Goal: Transaction & Acquisition: Purchase product/service

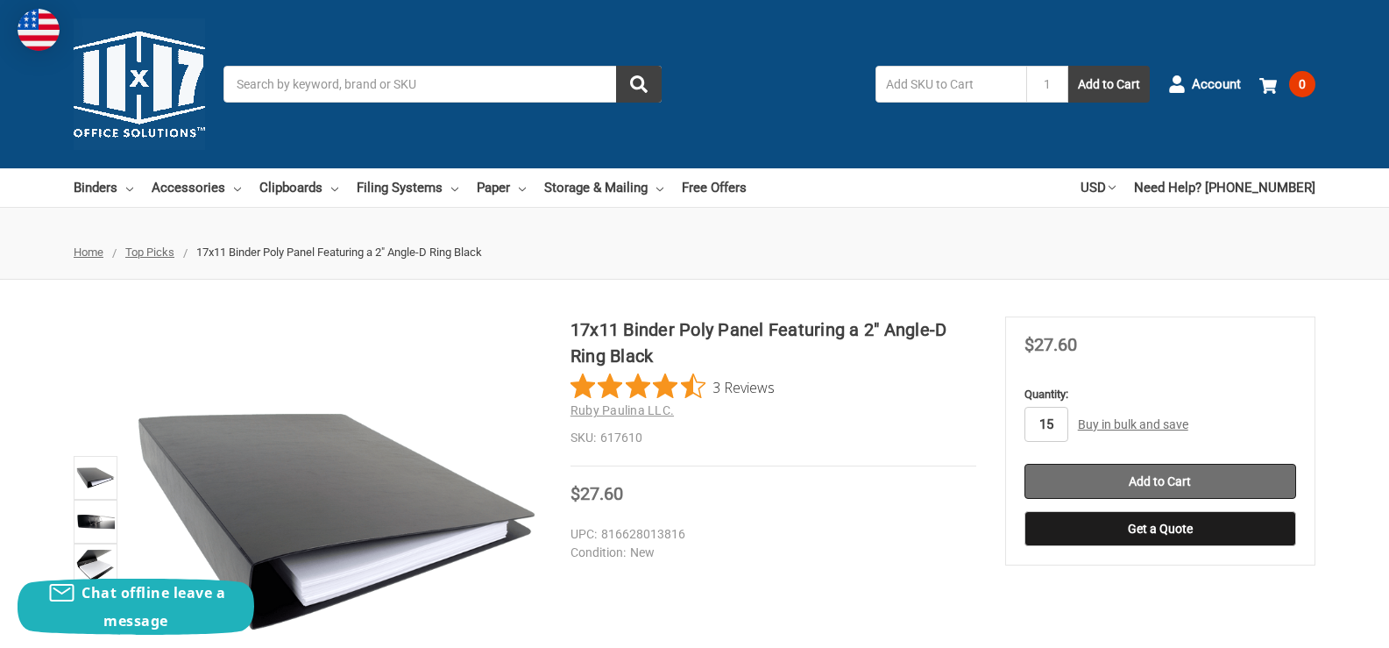
type input "15"
click at [1172, 480] on input "Add to Cart" at bounding box center [1161, 481] width 272 height 35
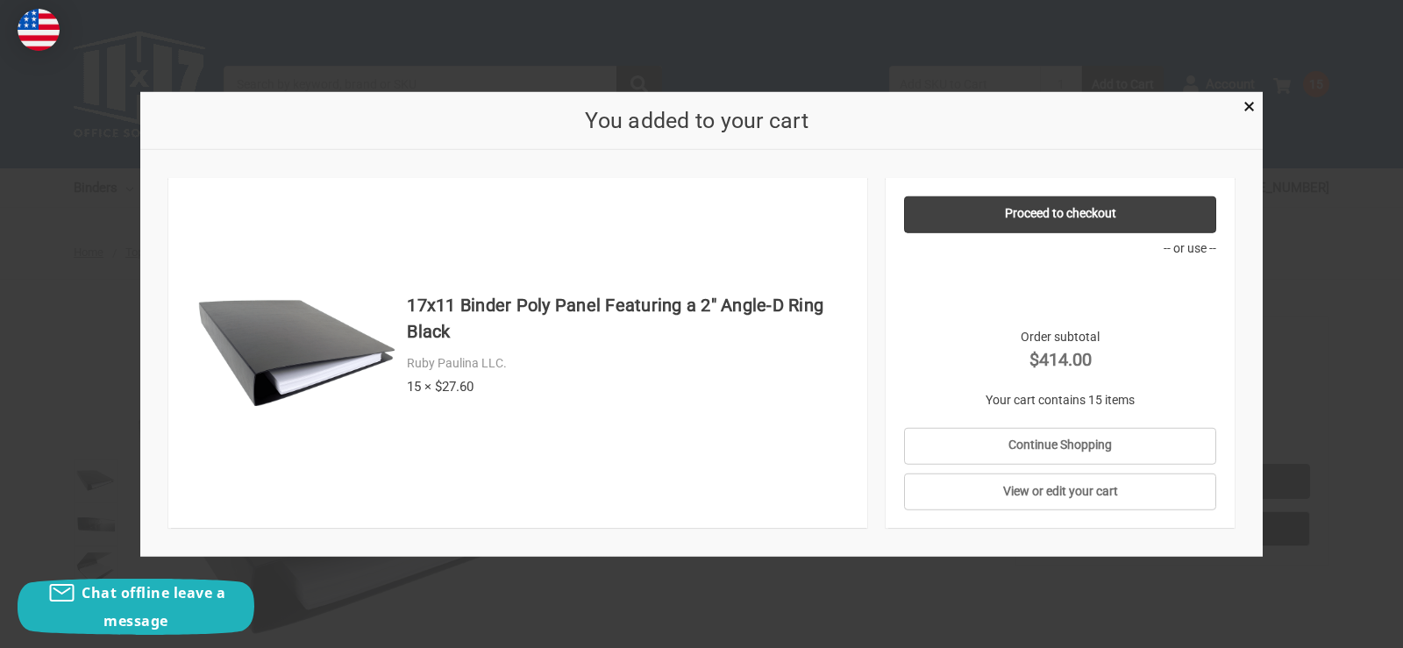
click at [1311, 278] on div at bounding box center [701, 324] width 1403 height 648
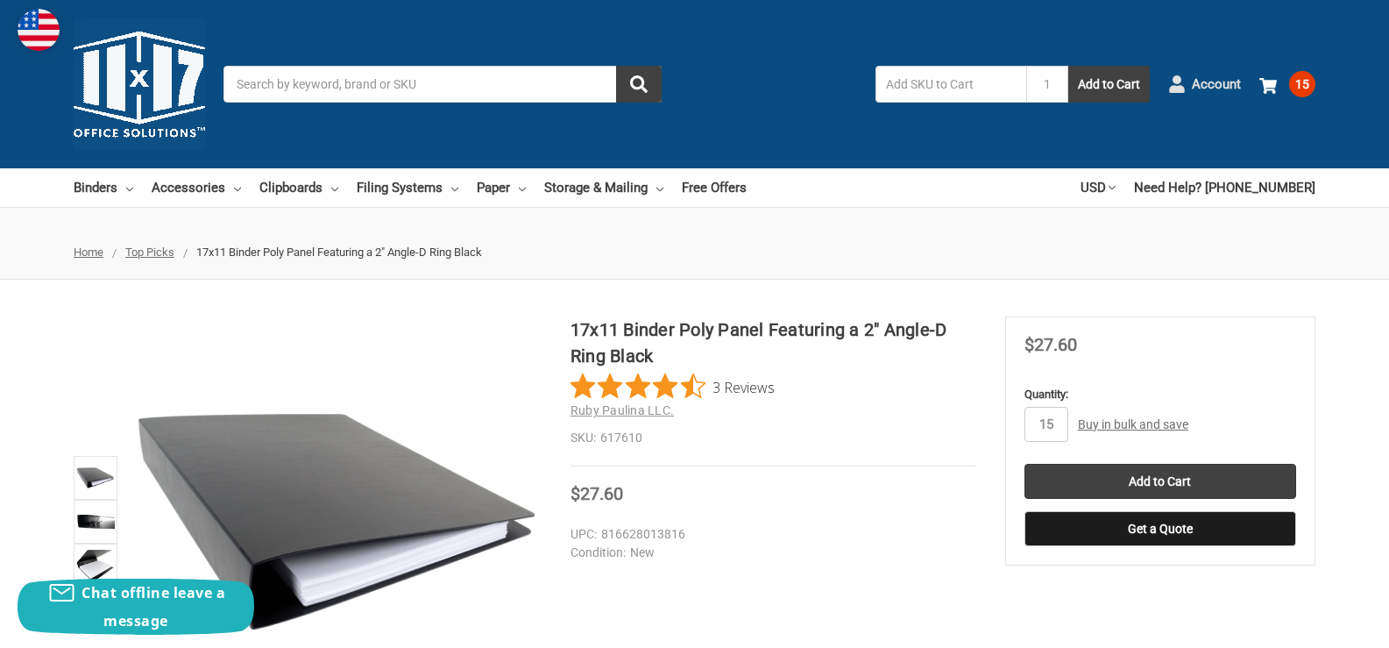
click at [1187, 77] on link "Account" at bounding box center [1205, 84] width 73 height 46
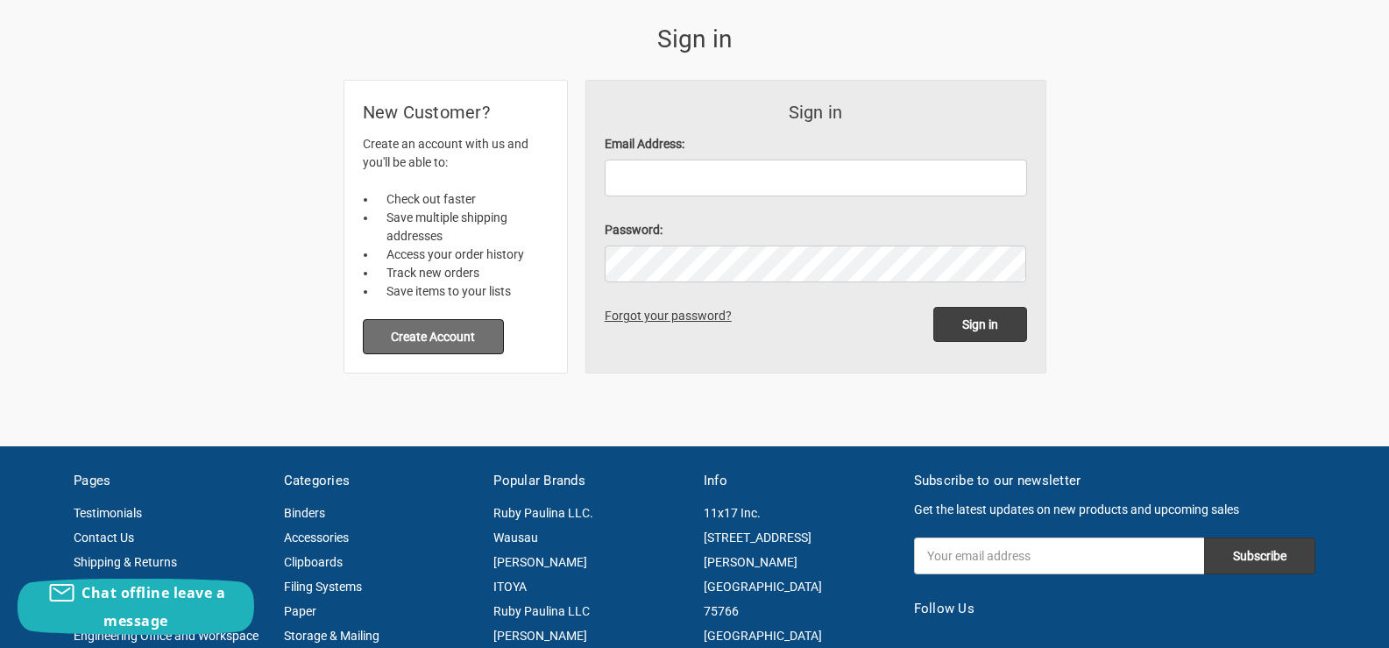
click at [433, 342] on button "Create Account" at bounding box center [434, 336] width 142 height 35
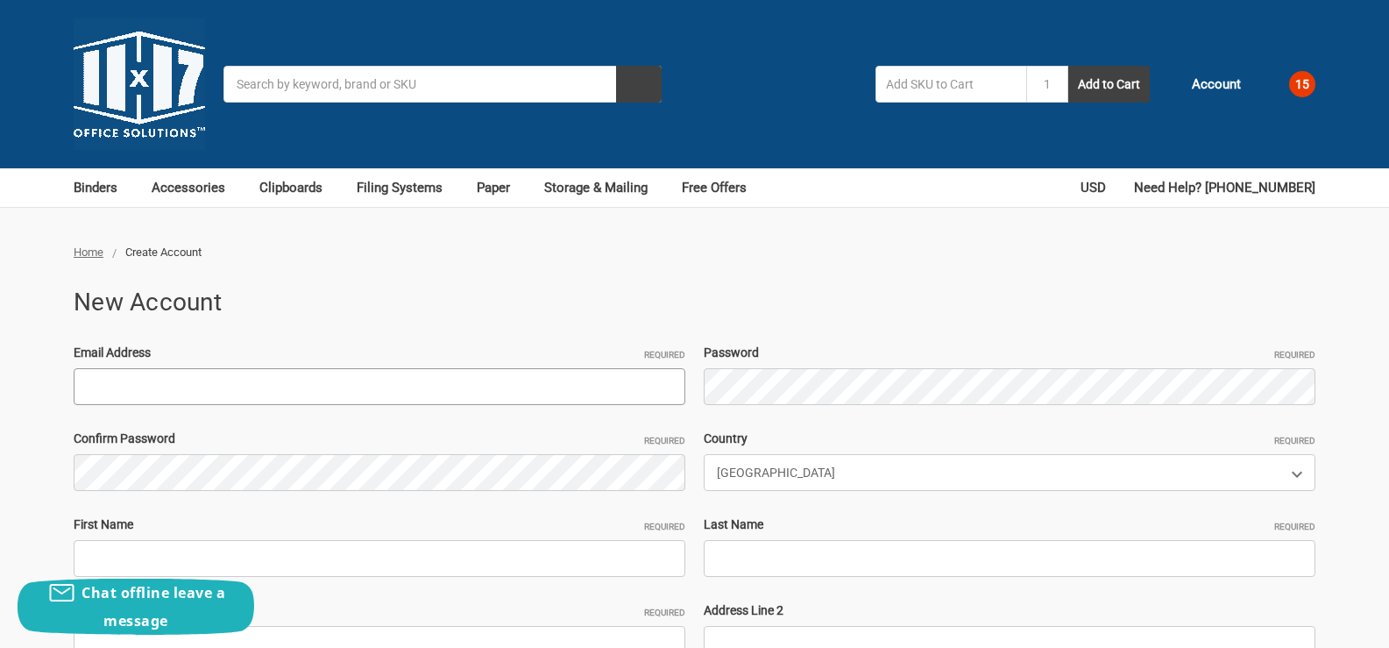
click at [268, 378] on input "Email Address Required" at bounding box center [380, 386] width 612 height 37
paste input "stickybumps645@outlook.com"
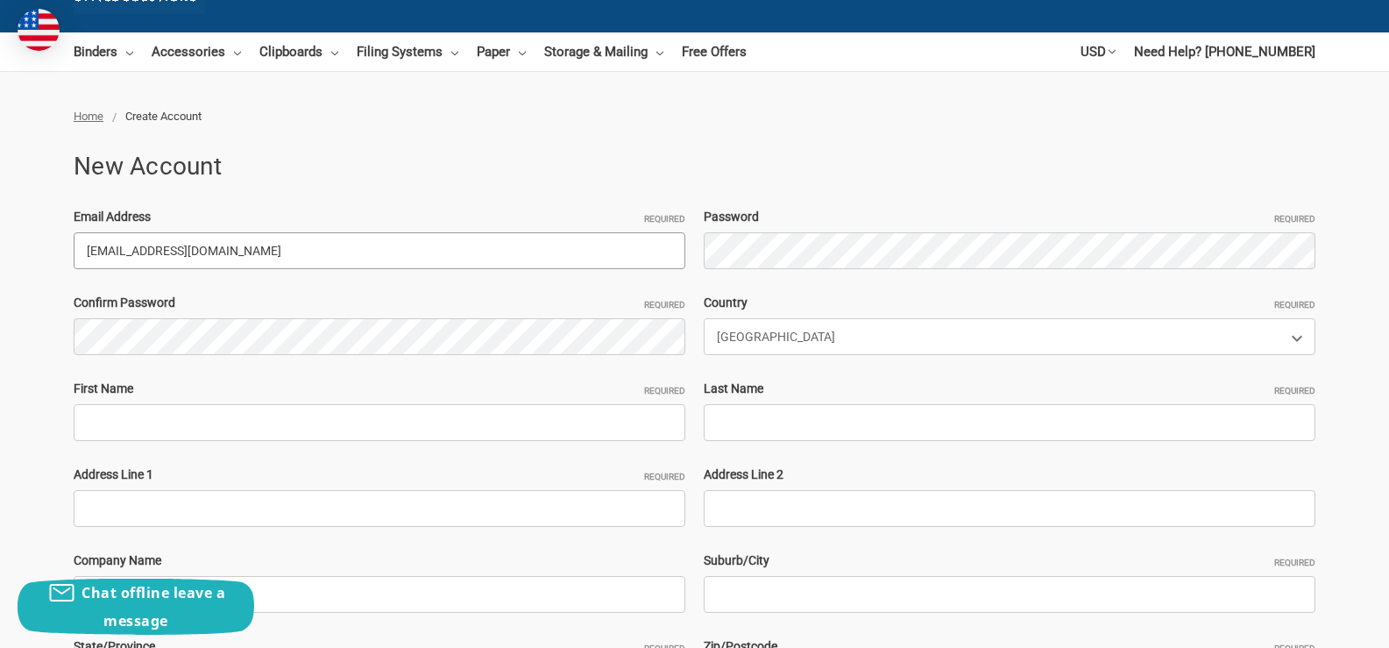
scroll to position [175, 0]
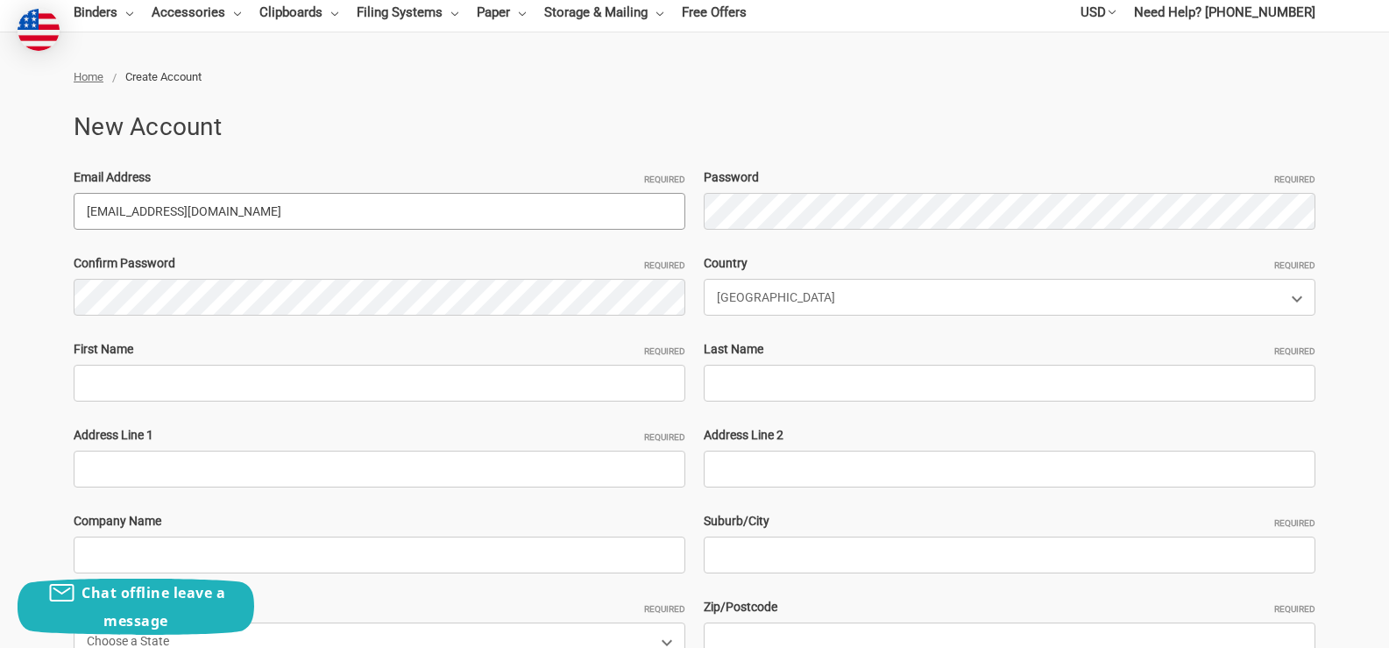
type input "stickybumps645@outlook.com"
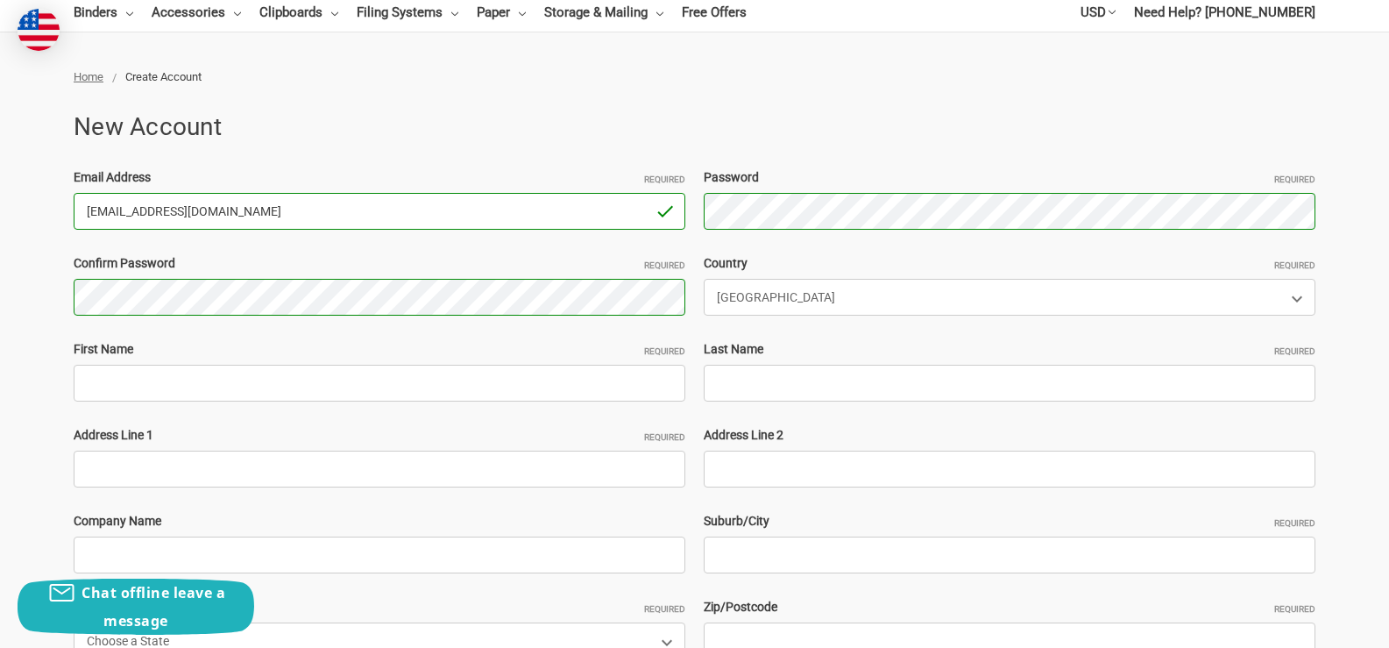
click at [124, 214] on input "stickybumps645@outlook.com" at bounding box center [380, 211] width 612 height 37
click at [160, 389] on input "First Name Required" at bounding box center [380, 383] width 612 height 37
paste input "stickybumps645"
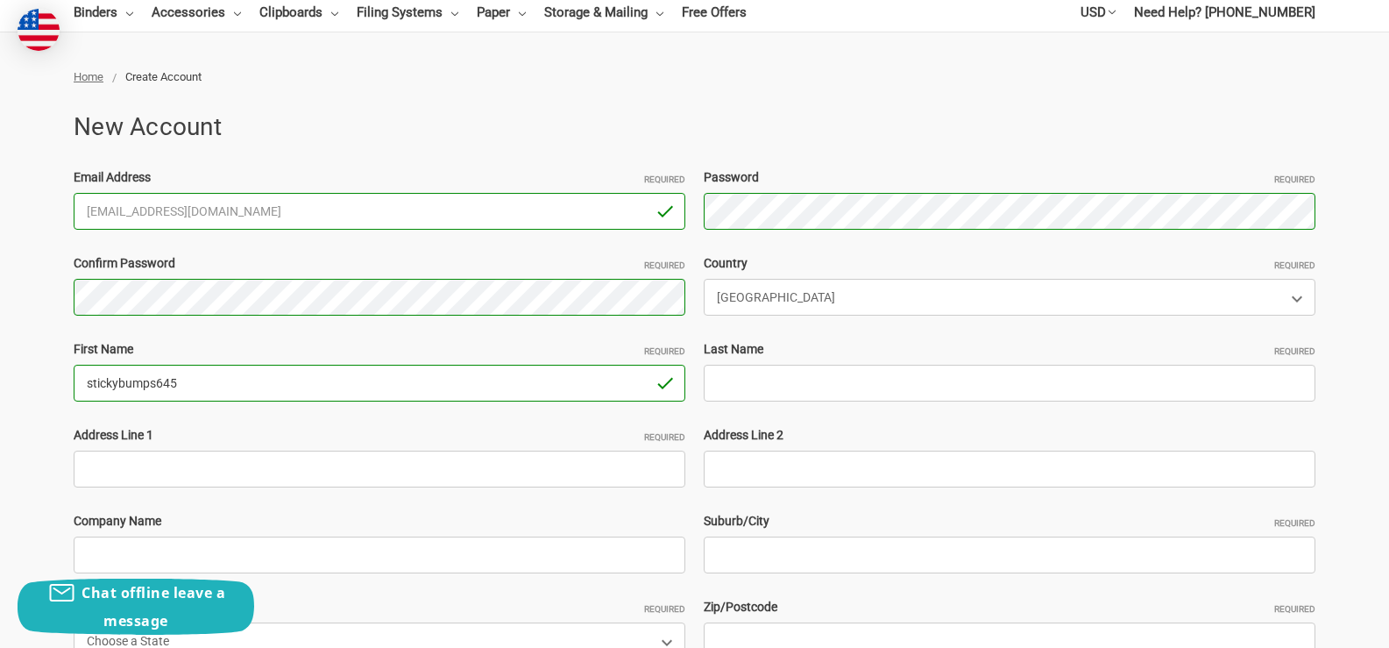
drag, startPoint x: 121, startPoint y: 382, endPoint x: 231, endPoint y: 382, distance: 110.5
click at [231, 382] on input "stickybumps645" at bounding box center [380, 383] width 612 height 37
type input "sticky"
click at [743, 389] on input "Last Name Required" at bounding box center [1010, 383] width 612 height 37
paste input "bumps645"
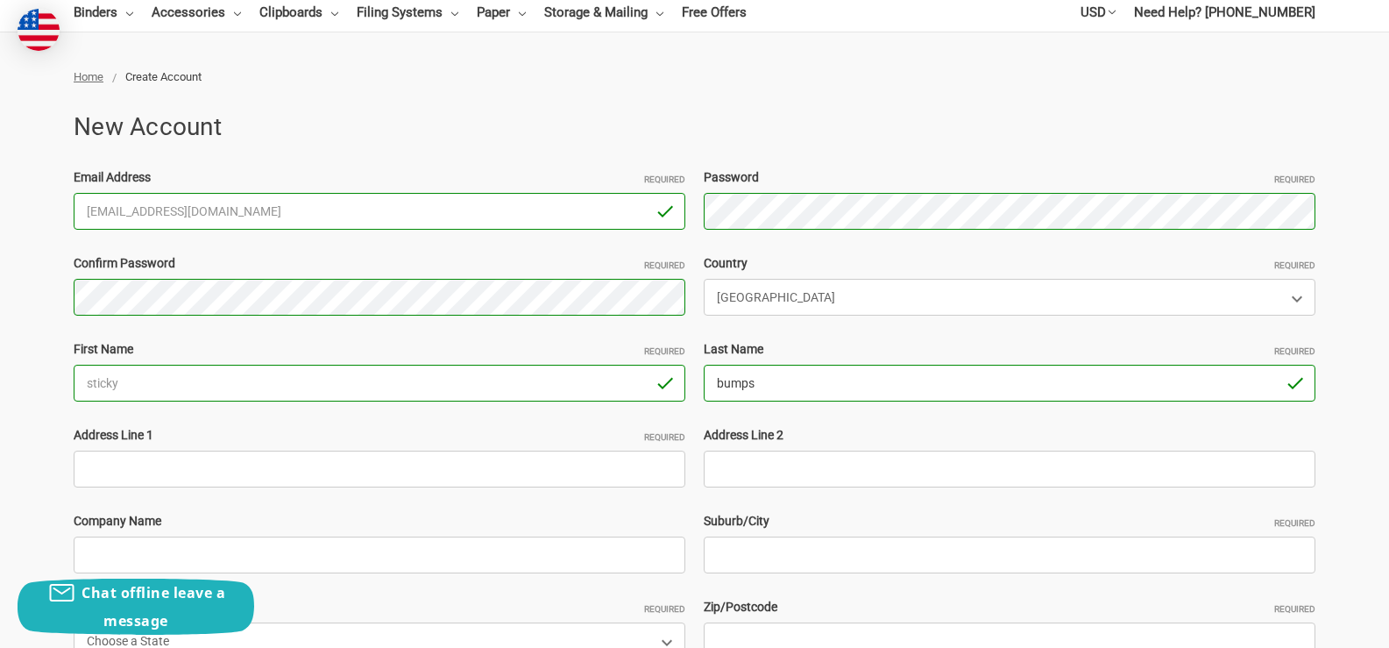
type input "bumps"
click at [268, 470] on input "Address Line 1 Required" at bounding box center [380, 469] width 612 height 37
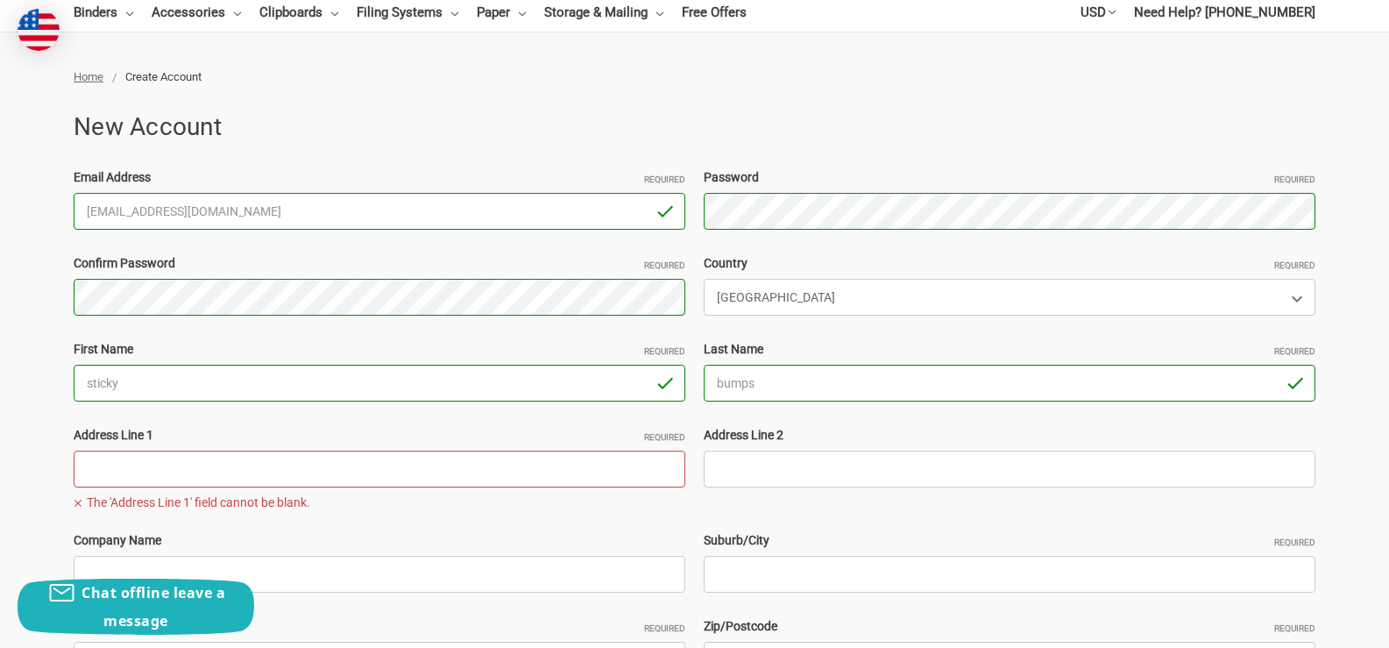
paste input "949 Brandon way Fairfield 94533 California USA ""
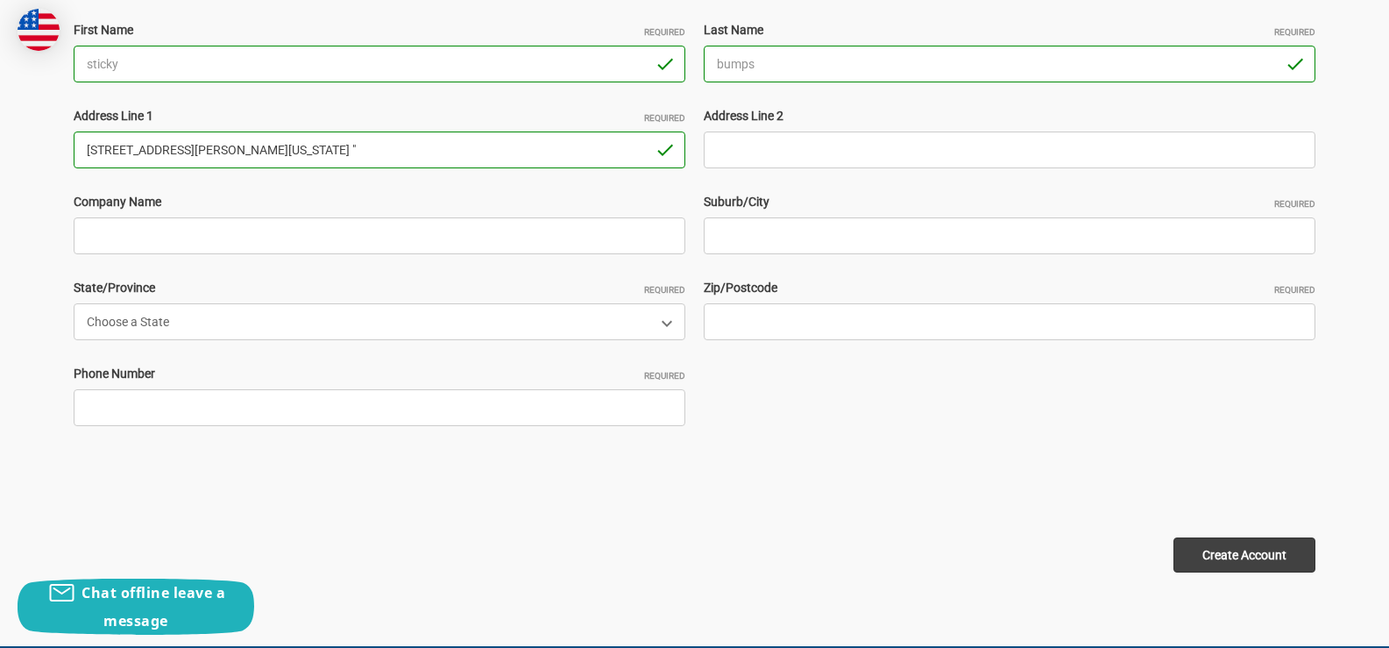
scroll to position [526, 0]
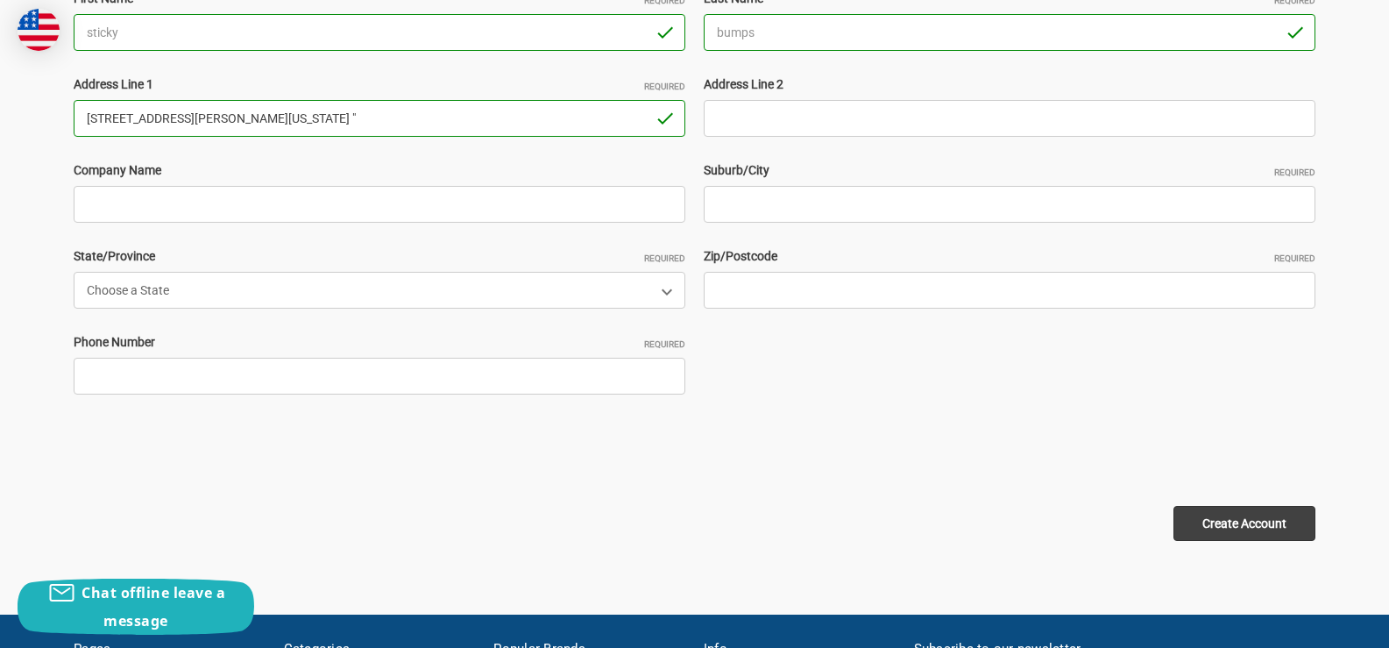
click at [252, 115] on input "949 Brandon way Fairfield 94533 California USA "" at bounding box center [380, 118] width 612 height 37
type input "949 Brandon way Fairfield California USA ""
click at [806, 301] on input "Zip/Postcode Required" at bounding box center [1010, 290] width 612 height 37
paste input "94533"
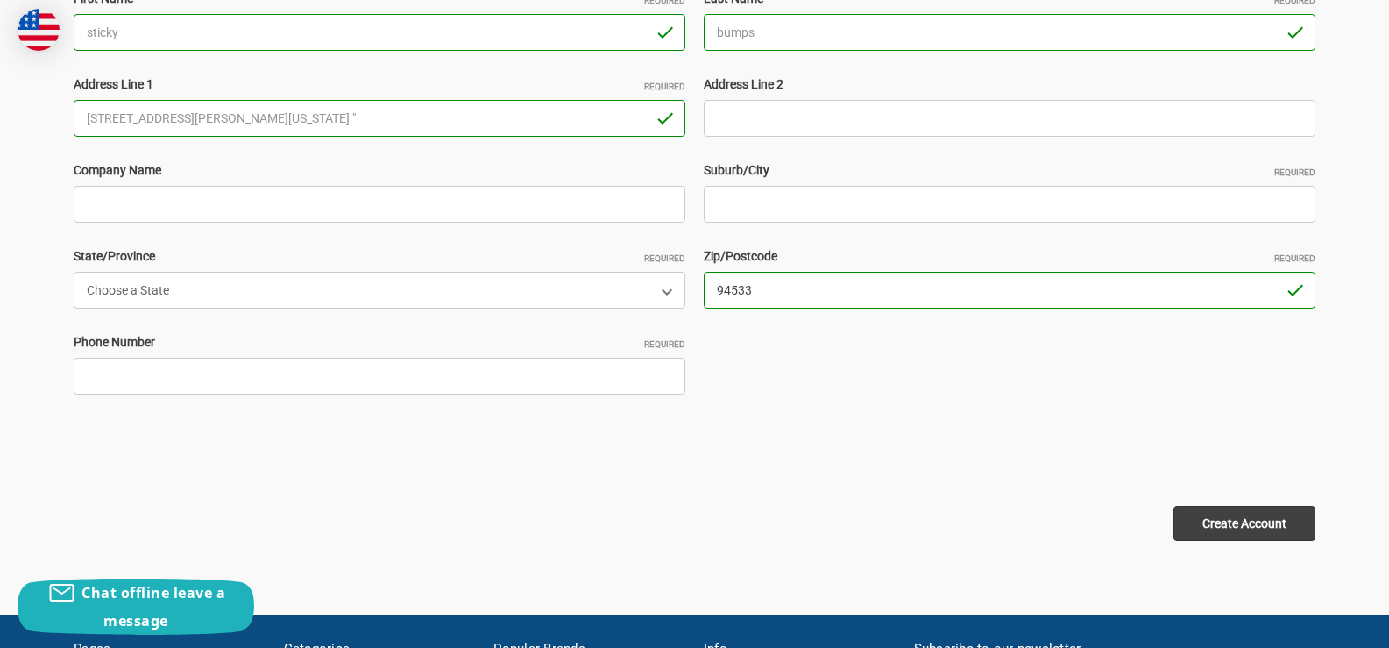
type input "94533"
click at [254, 115] on input "949 Brandon way Fairfield California USA "" at bounding box center [380, 118] width 612 height 37
type input "949 Brandon way Fairfield USA ""
click at [764, 194] on input "Suburb/City Required" at bounding box center [1010, 204] width 612 height 37
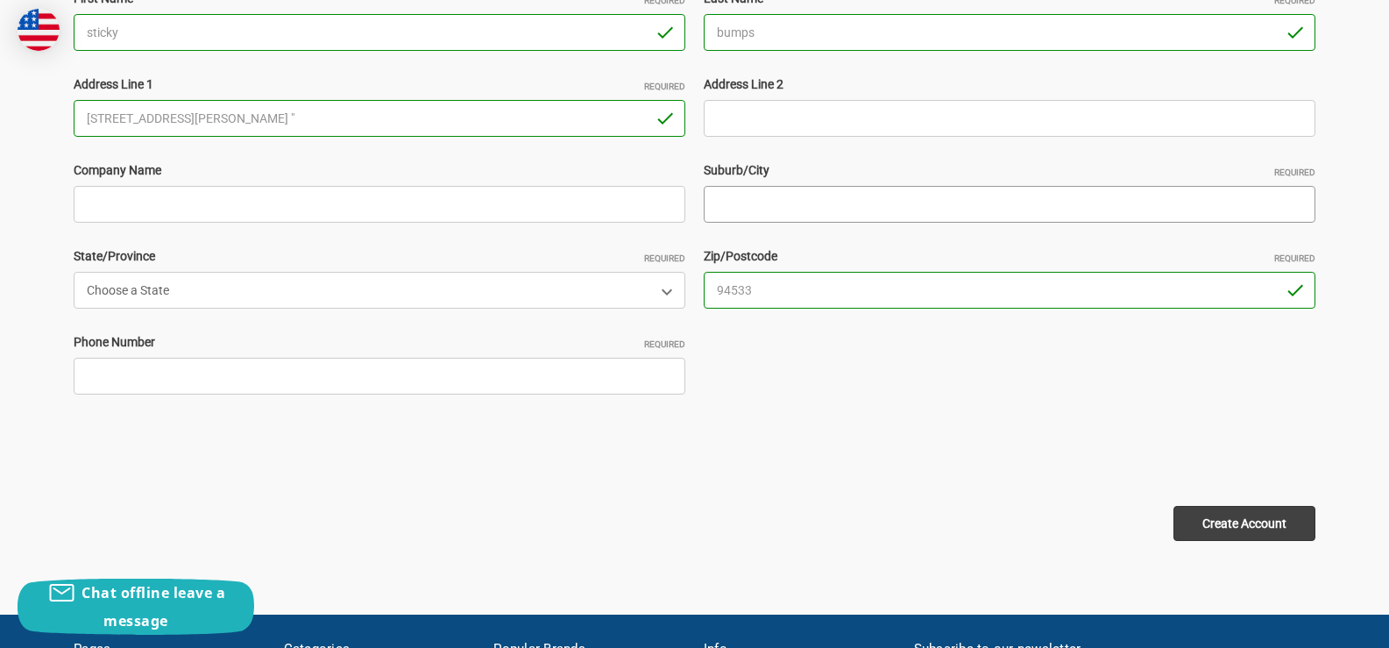
paste input "[US_STATE]"
type input "[US_STATE]"
click at [211, 118] on input "949 Brandon way Fairfield USA "" at bounding box center [380, 118] width 612 height 37
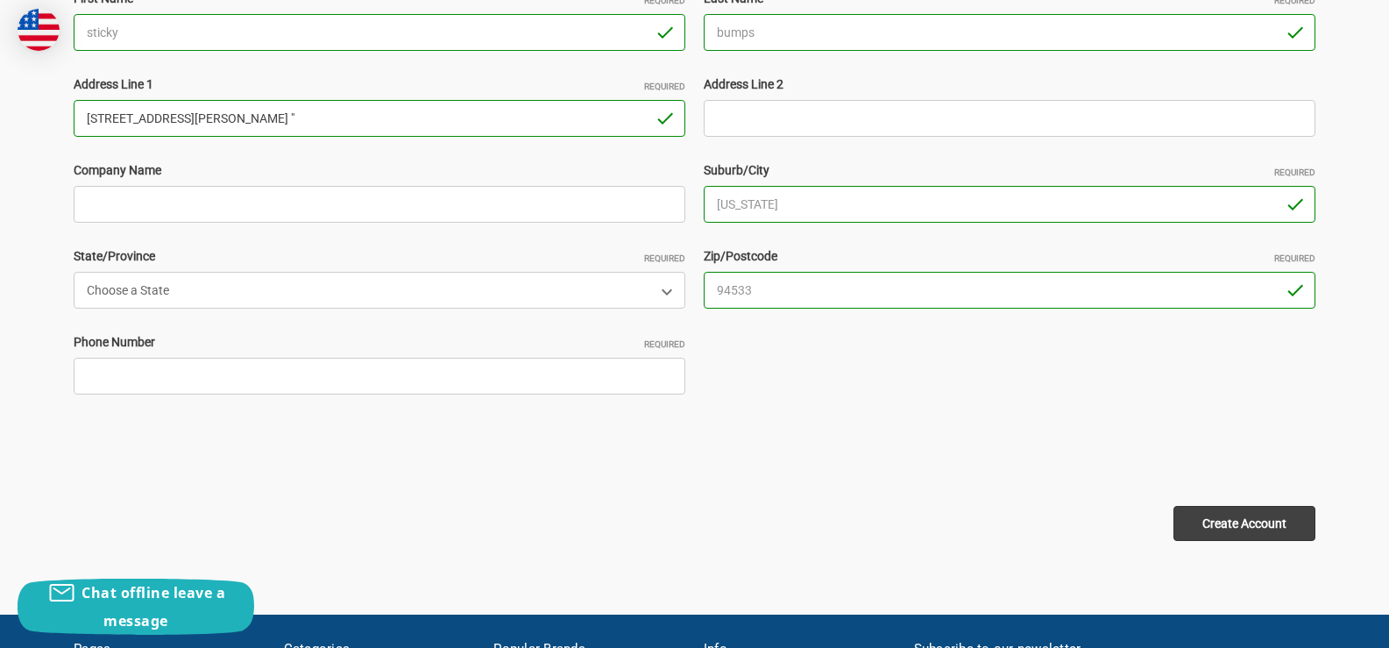
type input "949 Brandon way USA ""
click at [249, 289] on select "Choose a State Alabama Alaska American Samoa Arizona Arkansas Armed Forces Afri…" at bounding box center [380, 290] width 612 height 37
click at [742, 202] on input "[US_STATE]" at bounding box center [1010, 204] width 612 height 37
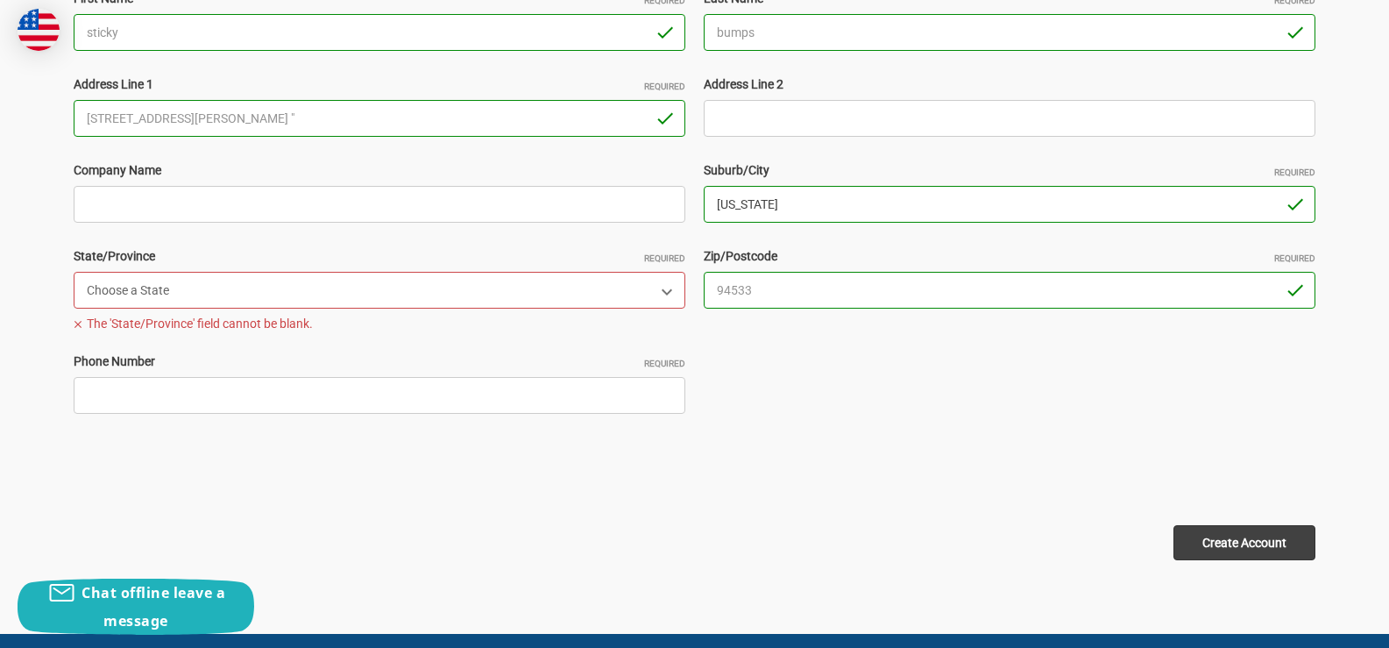
paste input "Fairfield"
type input "Fairfield"
click at [253, 283] on select "Choose a State Alabama Alaska American Samoa Arizona Arkansas Armed Forces Afri…" at bounding box center [380, 290] width 612 height 37
select select "[US_STATE]"
click at [74, 272] on select "Choose a State Alabama Alaska American Samoa Arizona Arkansas Armed Forces Afri…" at bounding box center [380, 290] width 612 height 37
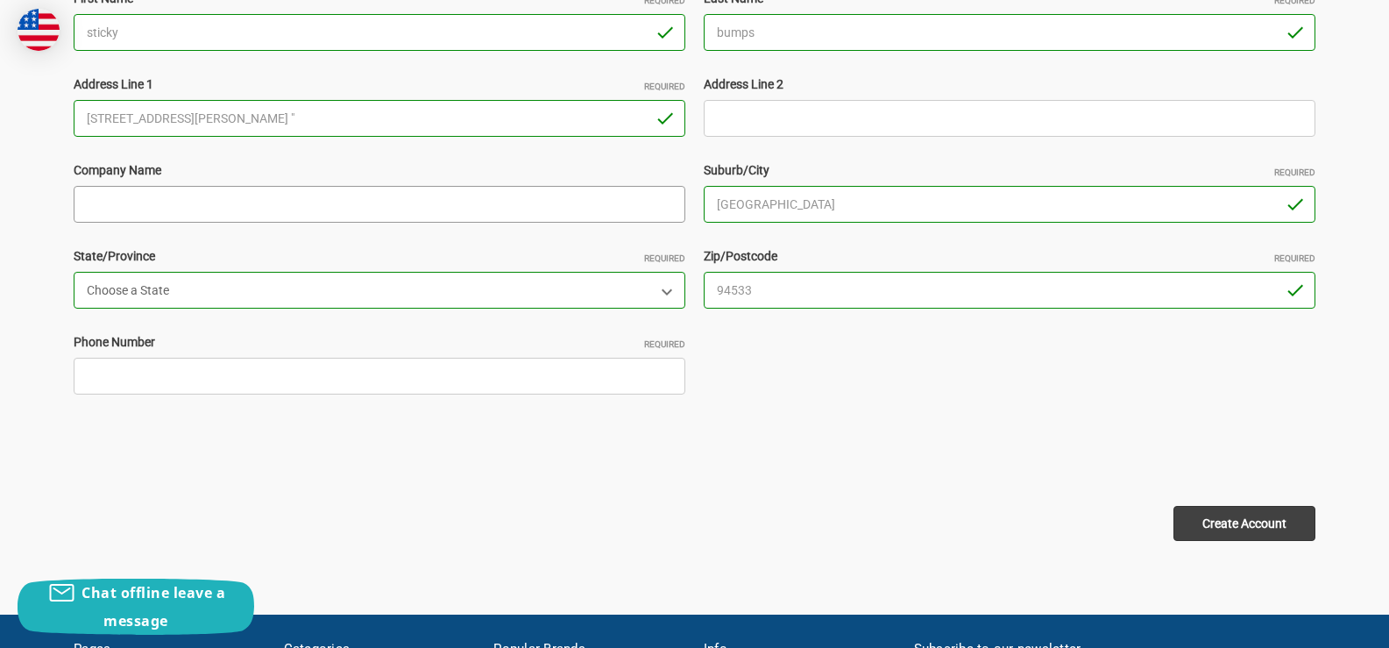
click at [386, 209] on input "Company Name" at bounding box center [380, 204] width 612 height 37
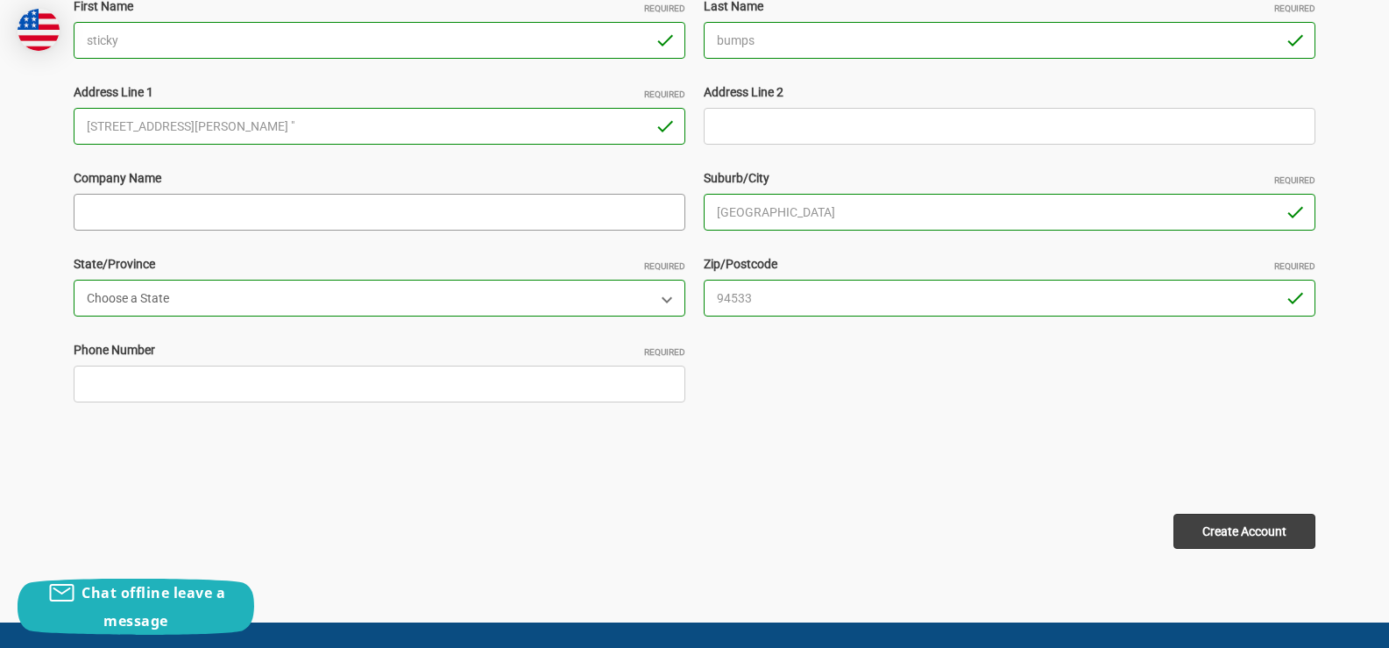
scroll to position [614, 0]
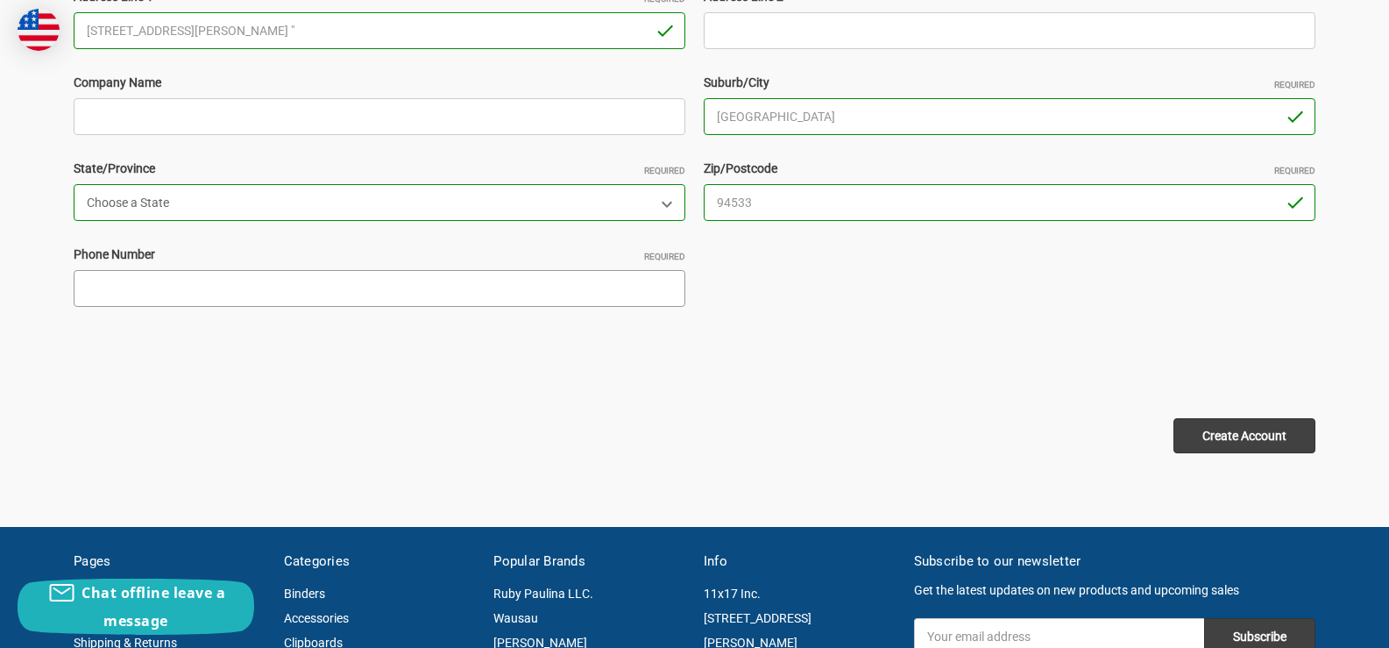
click at [262, 290] on input "Phone Number Required" at bounding box center [380, 288] width 612 height 37
type input "4308956579"
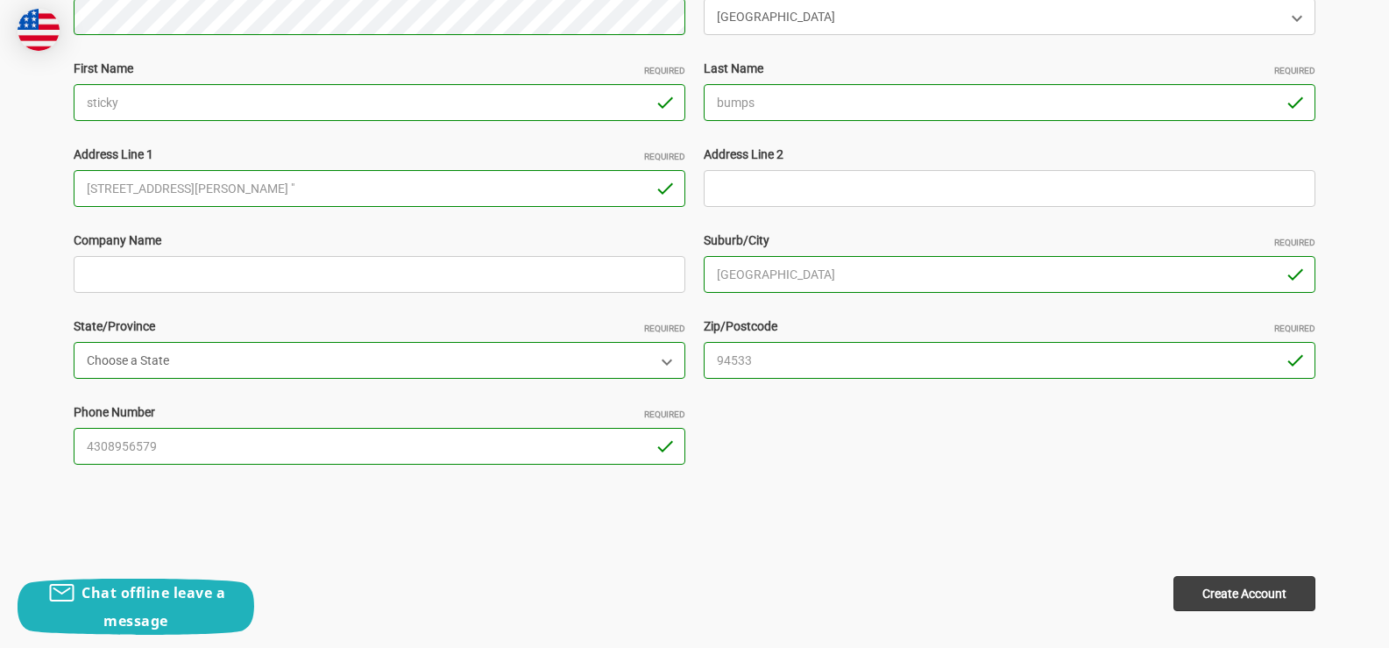
scroll to position [438, 0]
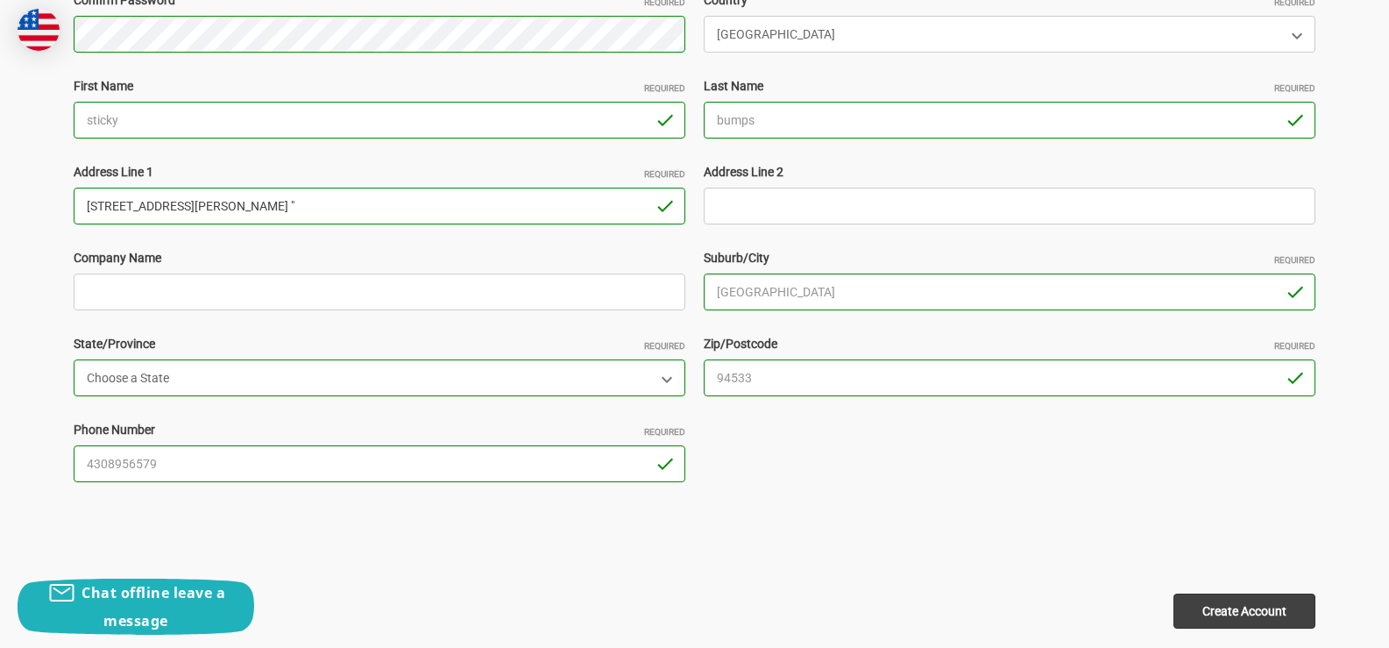
click at [253, 208] on input "949 Brandon way USA "" at bounding box center [380, 206] width 612 height 37
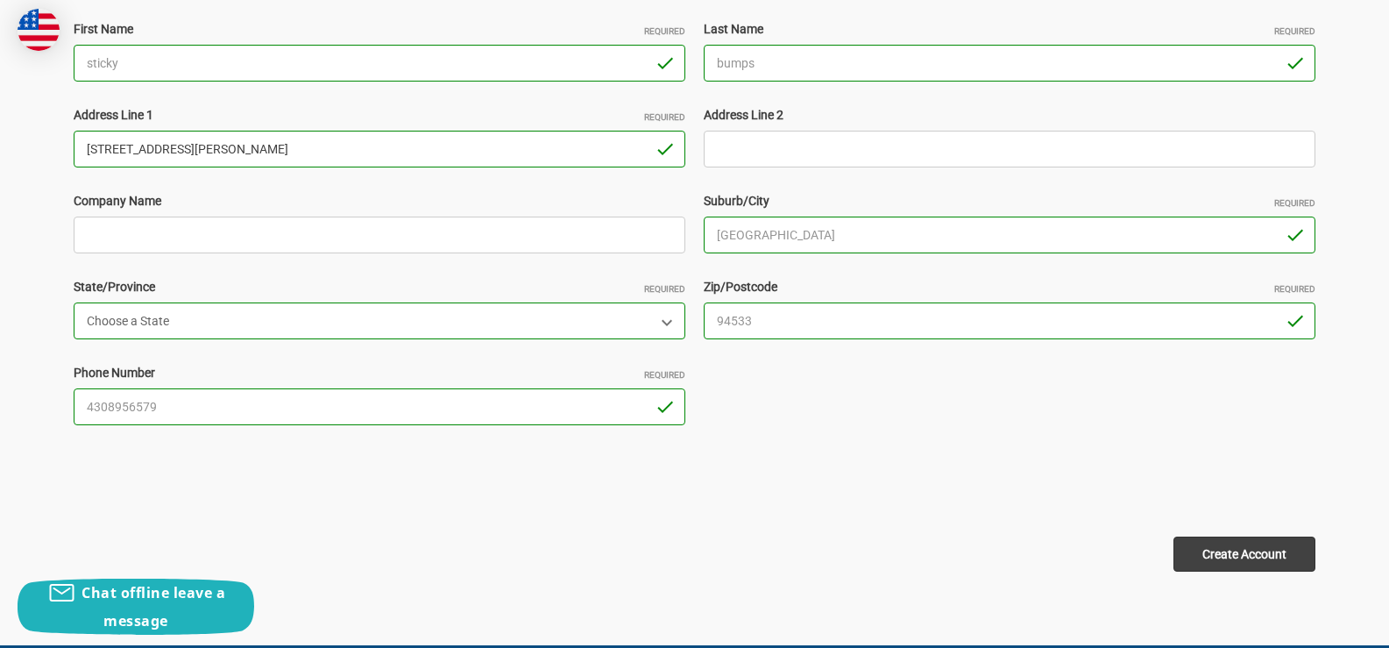
scroll to position [526, 0]
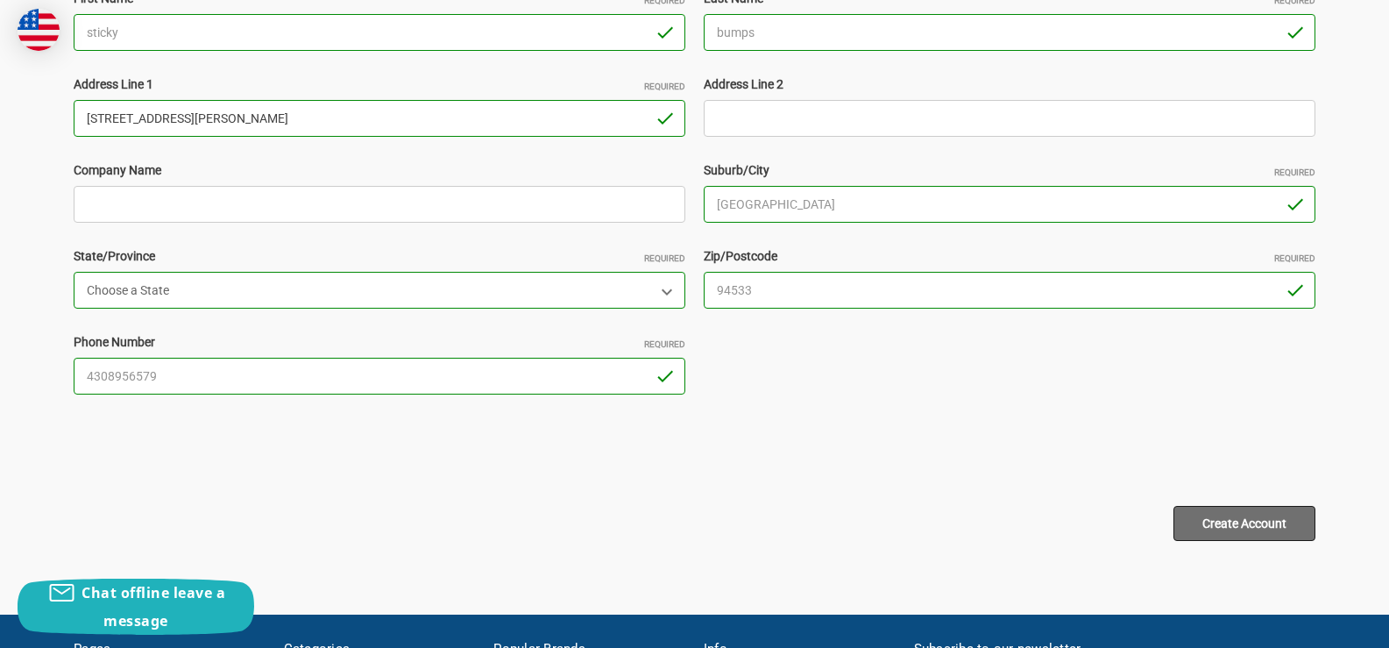
type input "949 Brandon way"
click at [1240, 520] on input "Create Account" at bounding box center [1245, 523] width 142 height 35
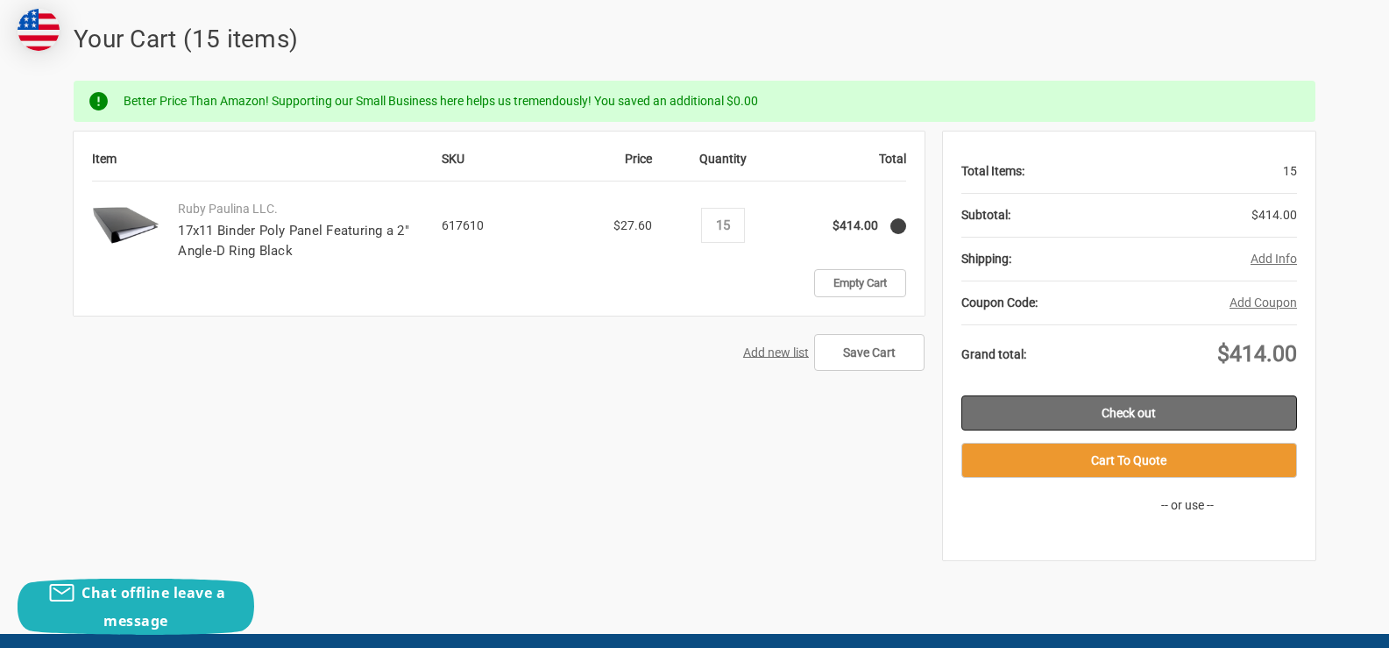
click at [1133, 416] on link "Check out" at bounding box center [1130, 412] width 336 height 35
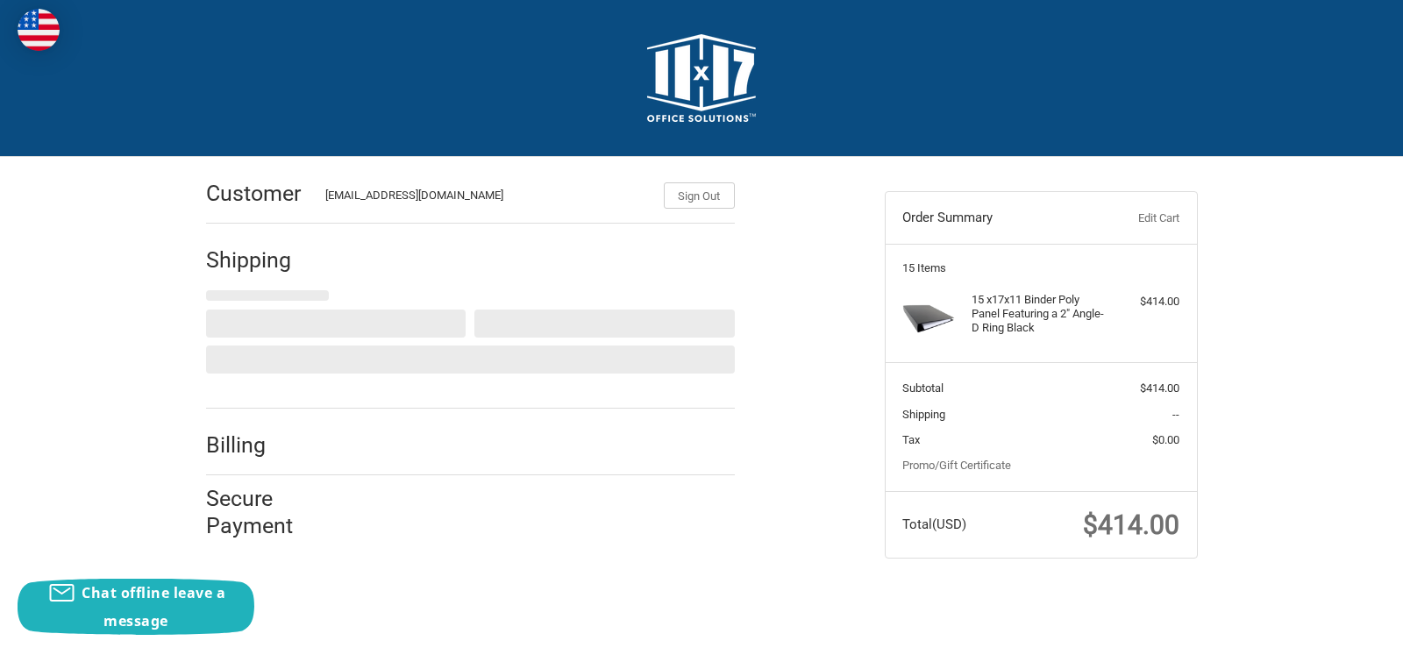
click at [254, 454] on h2 "Billing" at bounding box center [257, 444] width 103 height 27
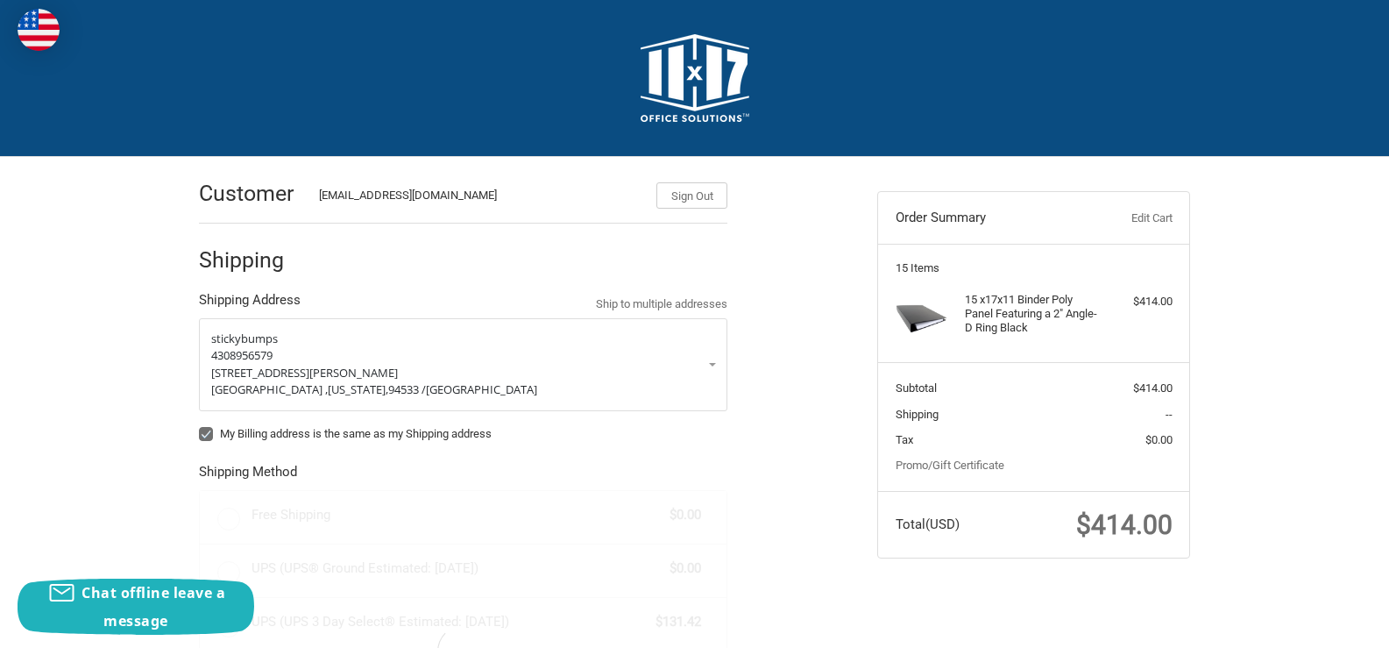
radio input "true"
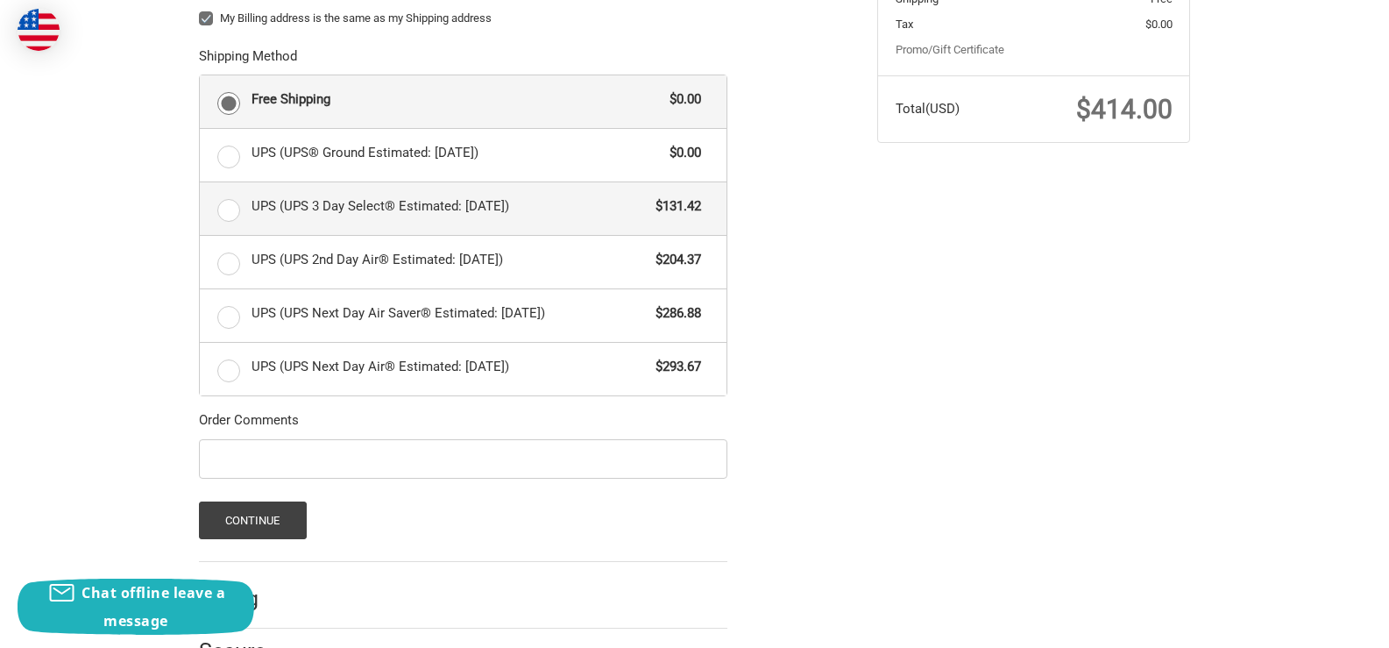
scroll to position [438, 0]
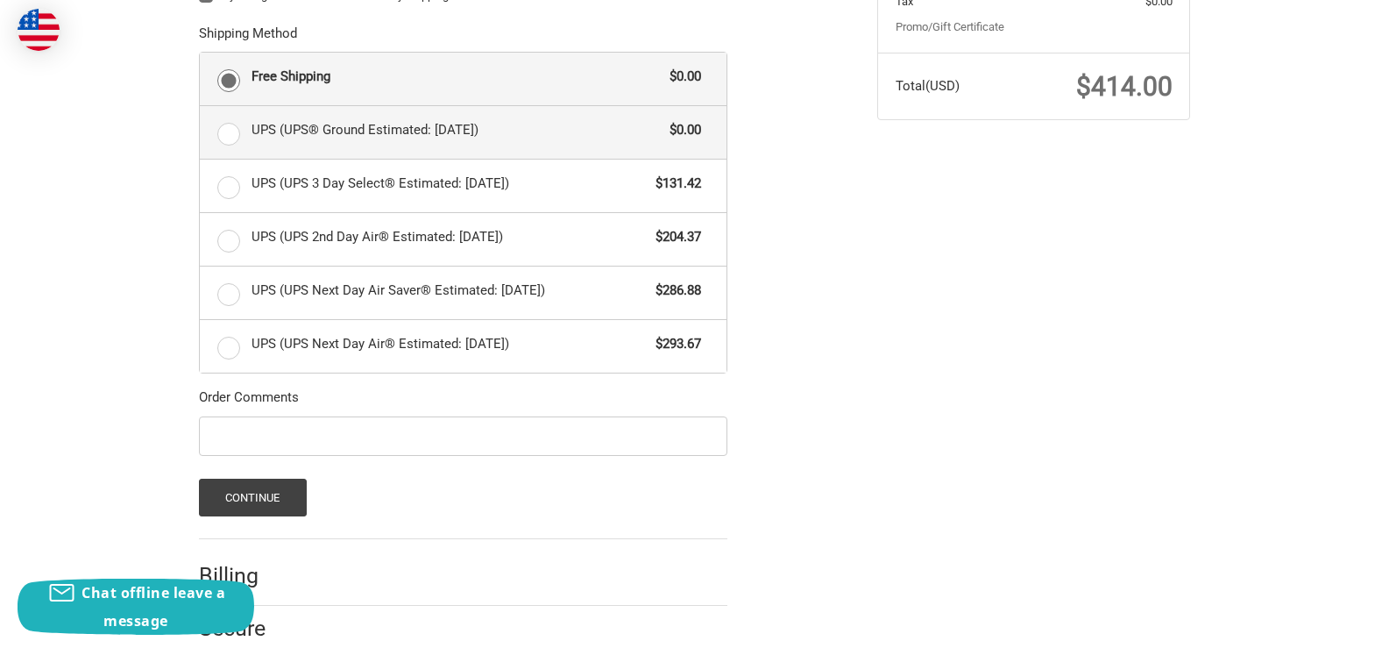
click at [582, 129] on span "UPS (UPS® Ground Estimated: [DATE])" at bounding box center [457, 130] width 410 height 20
click at [201, 107] on input "UPS (UPS® Ground Estimated: [DATE]) $0.00" at bounding box center [200, 106] width 1 height 1
radio input "true"
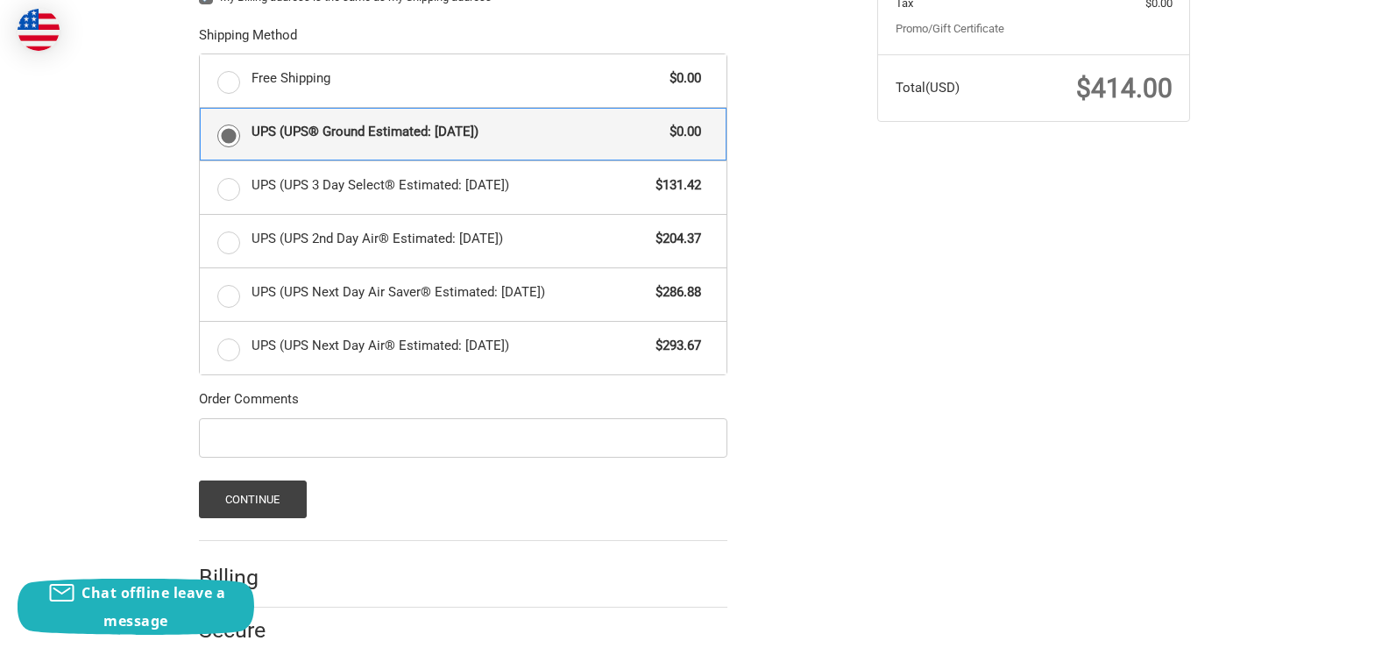
scroll to position [409, 0]
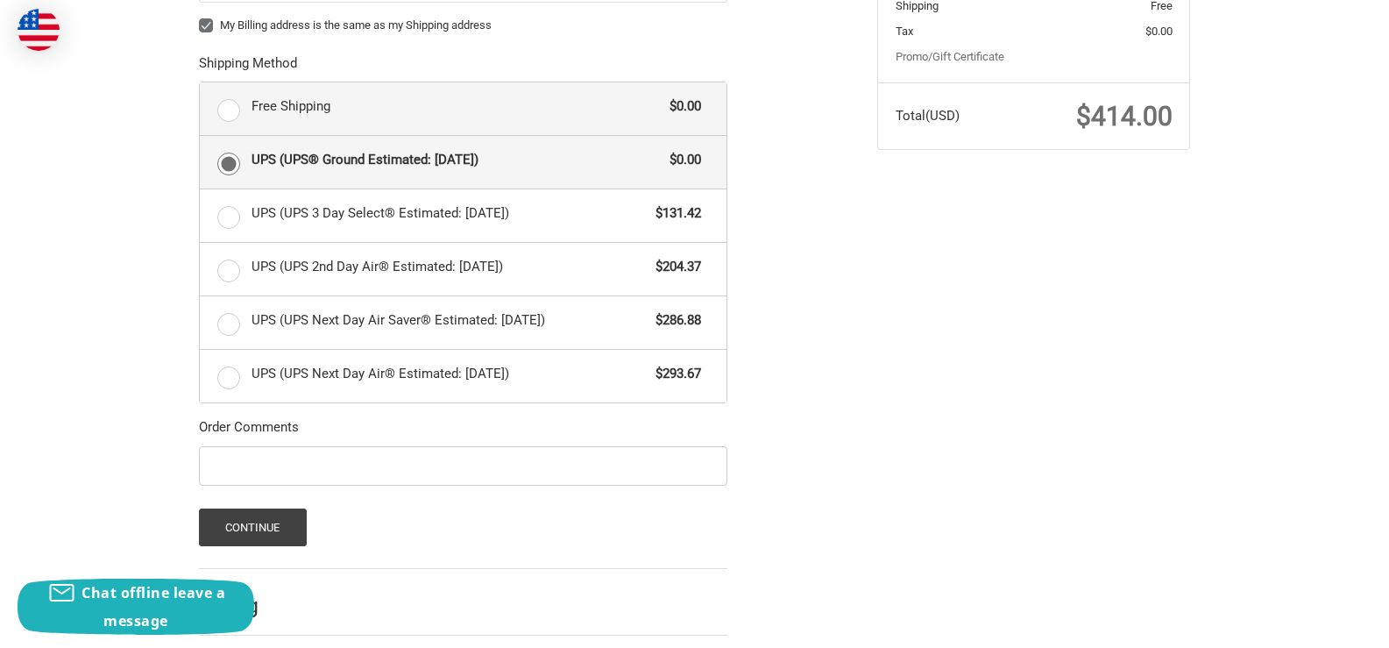
click at [234, 113] on label "Free Shipping $0.00" at bounding box center [463, 108] width 527 height 53
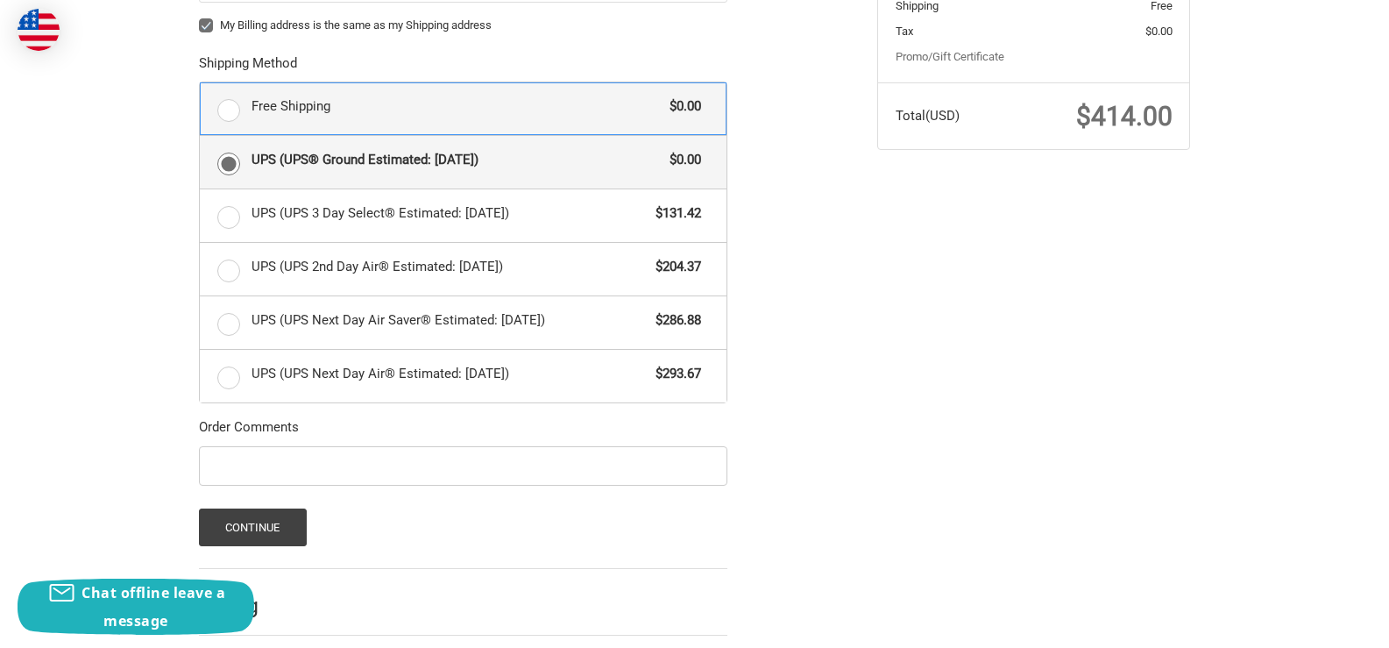
click at [201, 83] on input "Free Shipping $0.00" at bounding box center [200, 82] width 1 height 1
radio input "true"
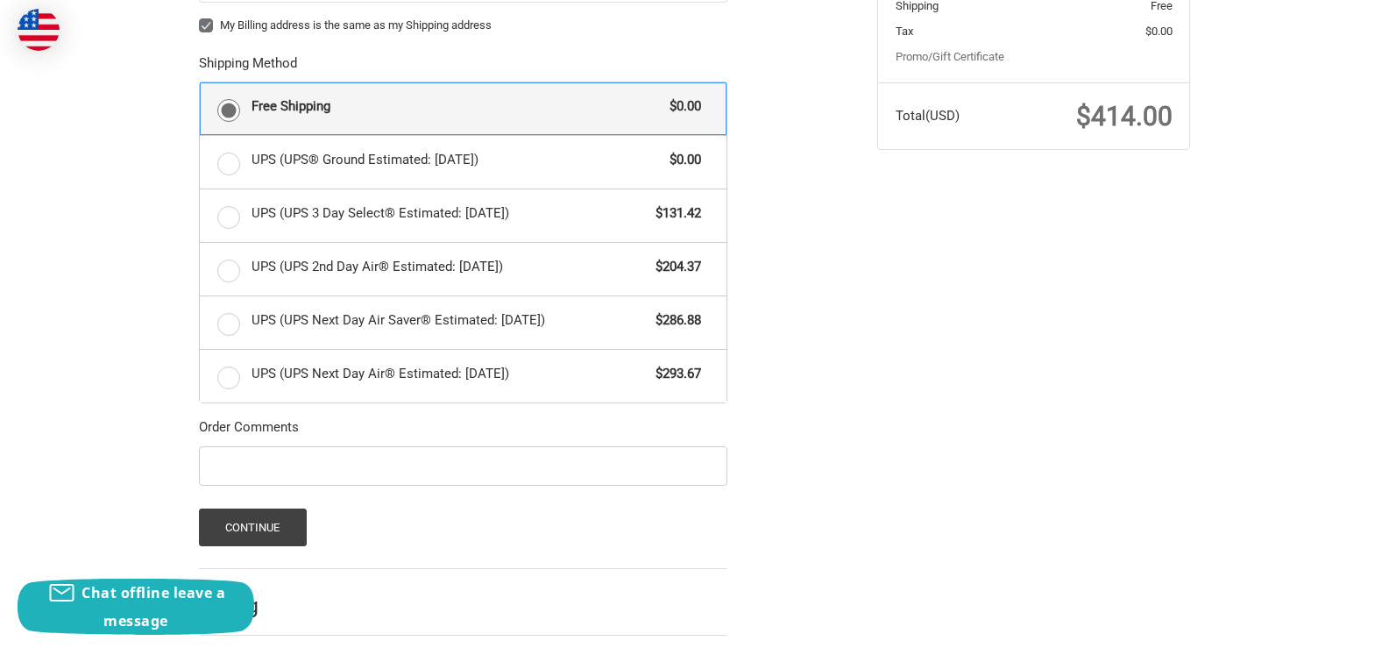
scroll to position [496, 0]
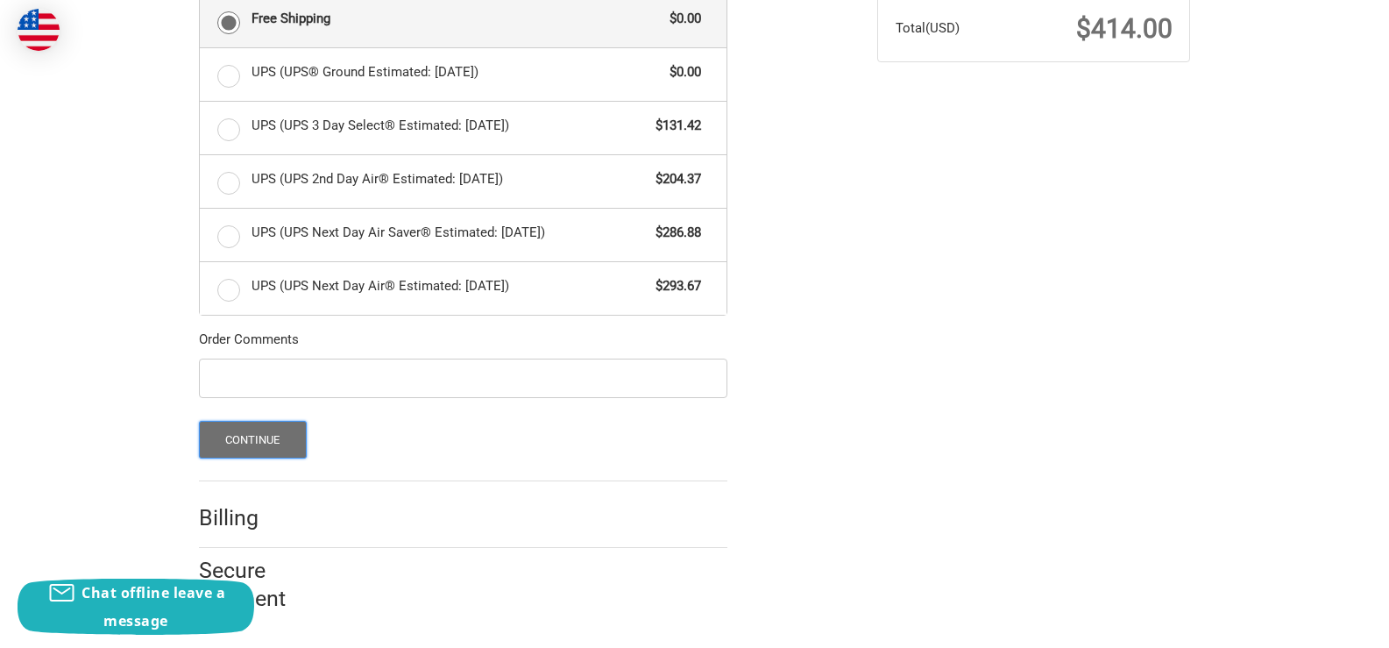
click at [238, 430] on button "Continue" at bounding box center [253, 440] width 108 height 38
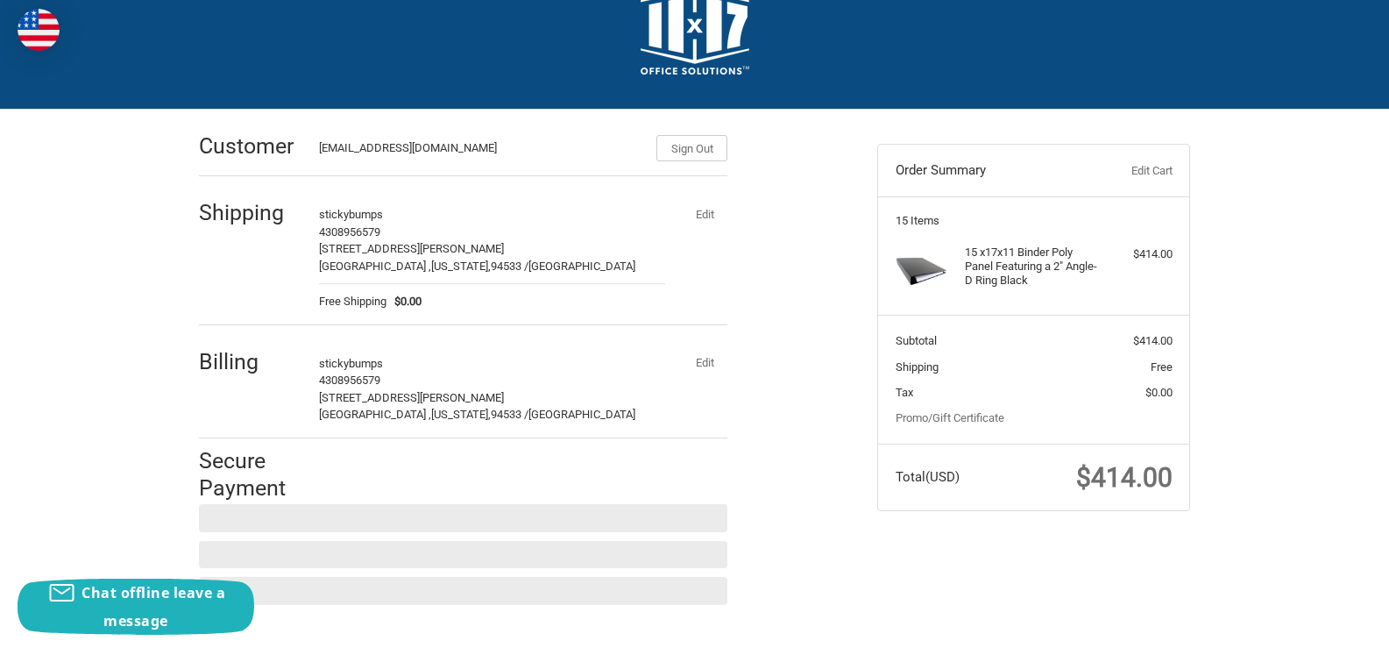
scroll to position [0, 0]
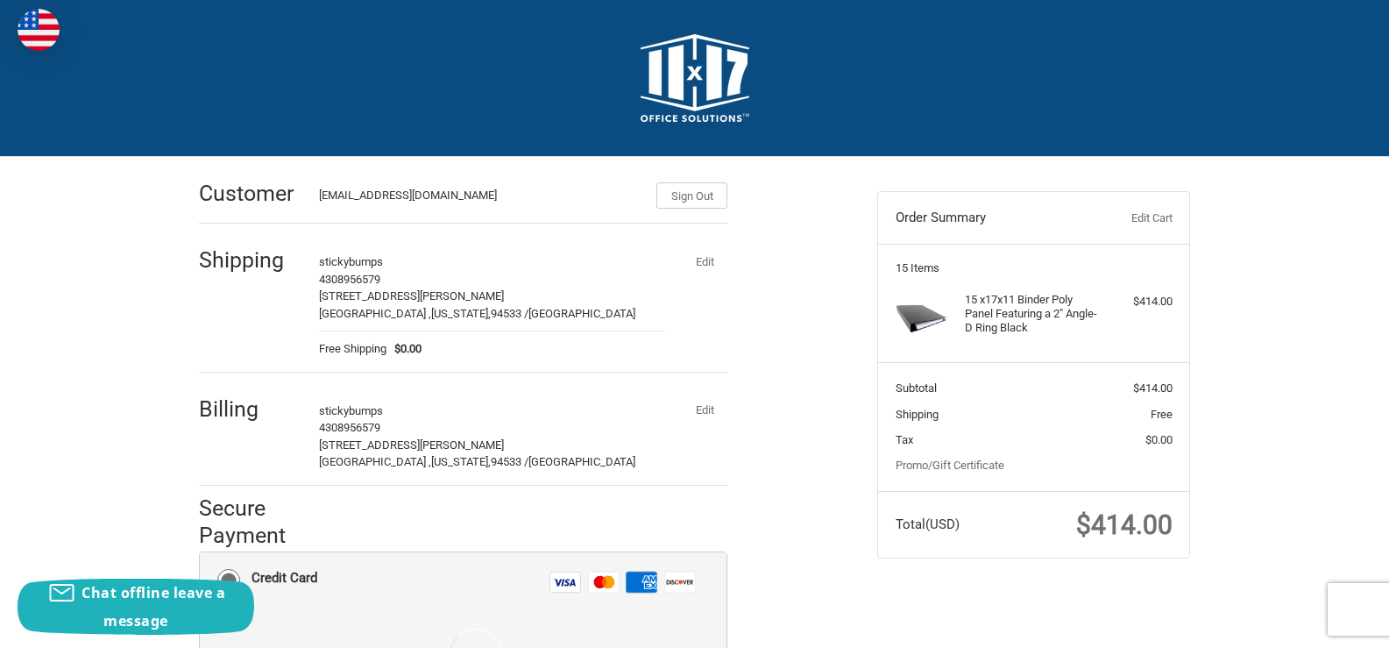
click at [705, 410] on button "Edit" at bounding box center [705, 410] width 46 height 25
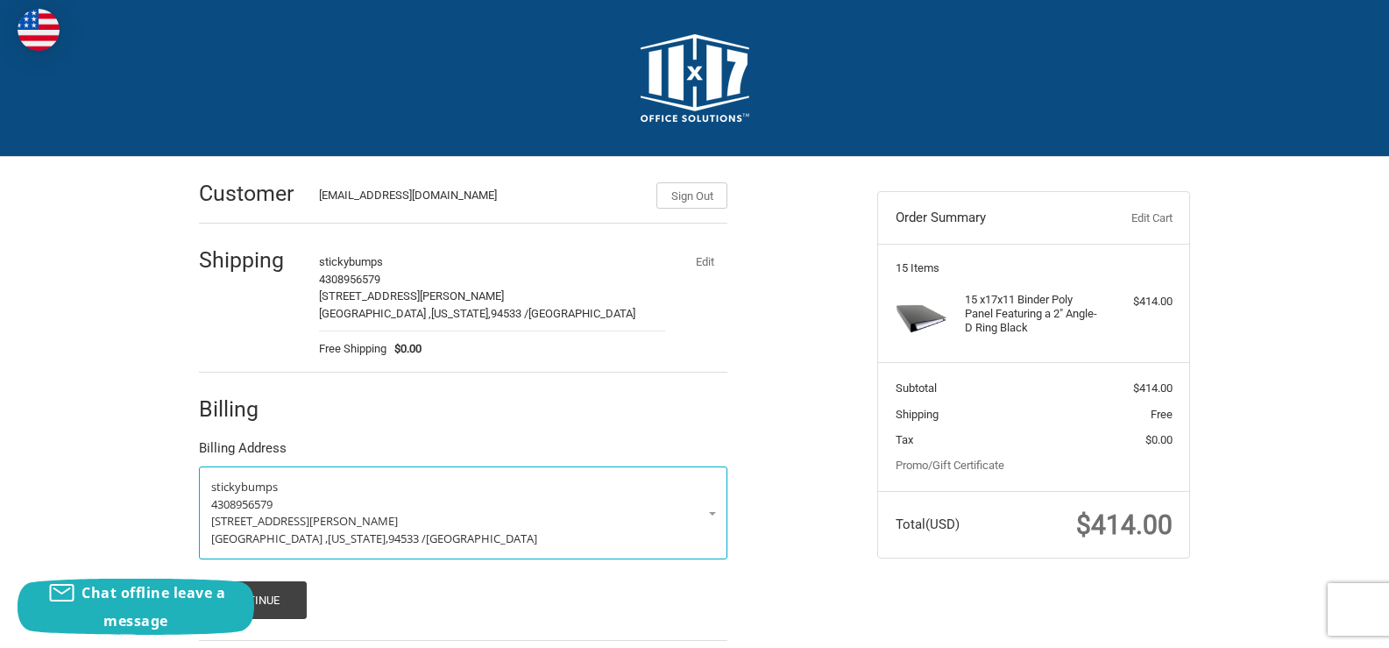
scroll to position [93, 0]
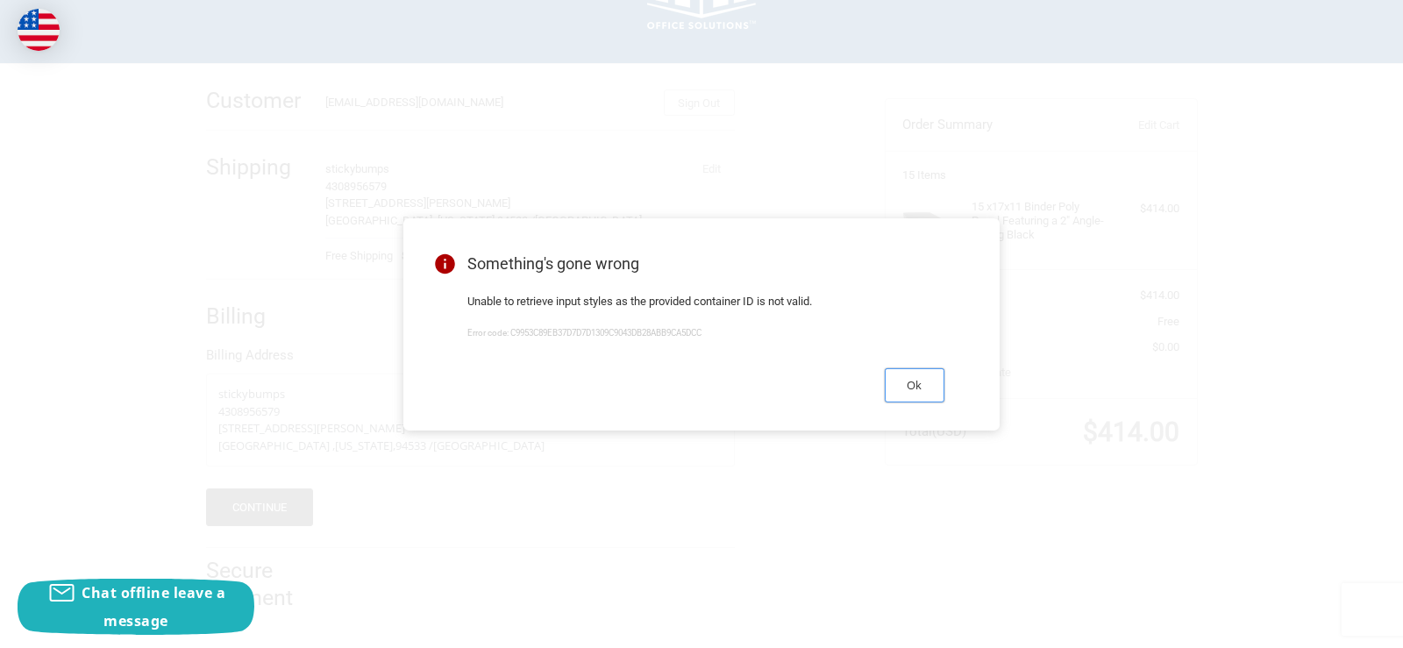
click at [916, 385] on button "Ok" at bounding box center [915, 385] width 60 height 34
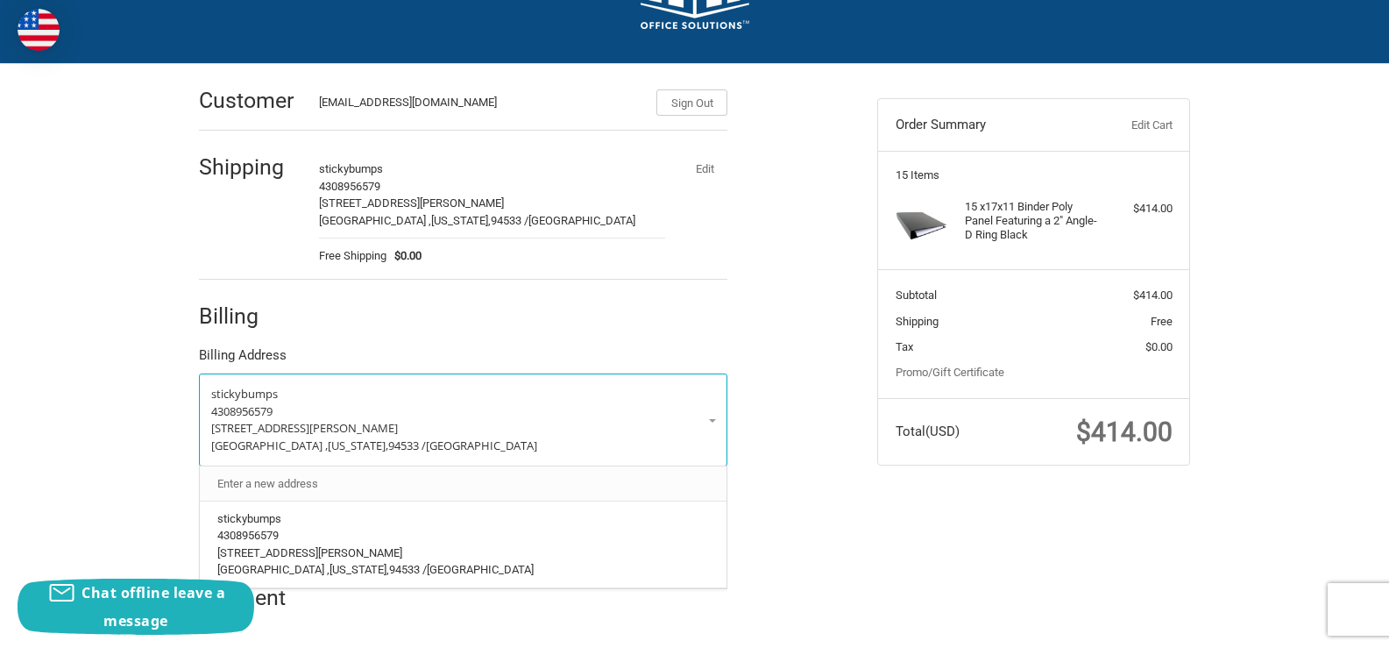
click at [488, 484] on link "Enter a new address" at bounding box center [464, 483] width 510 height 34
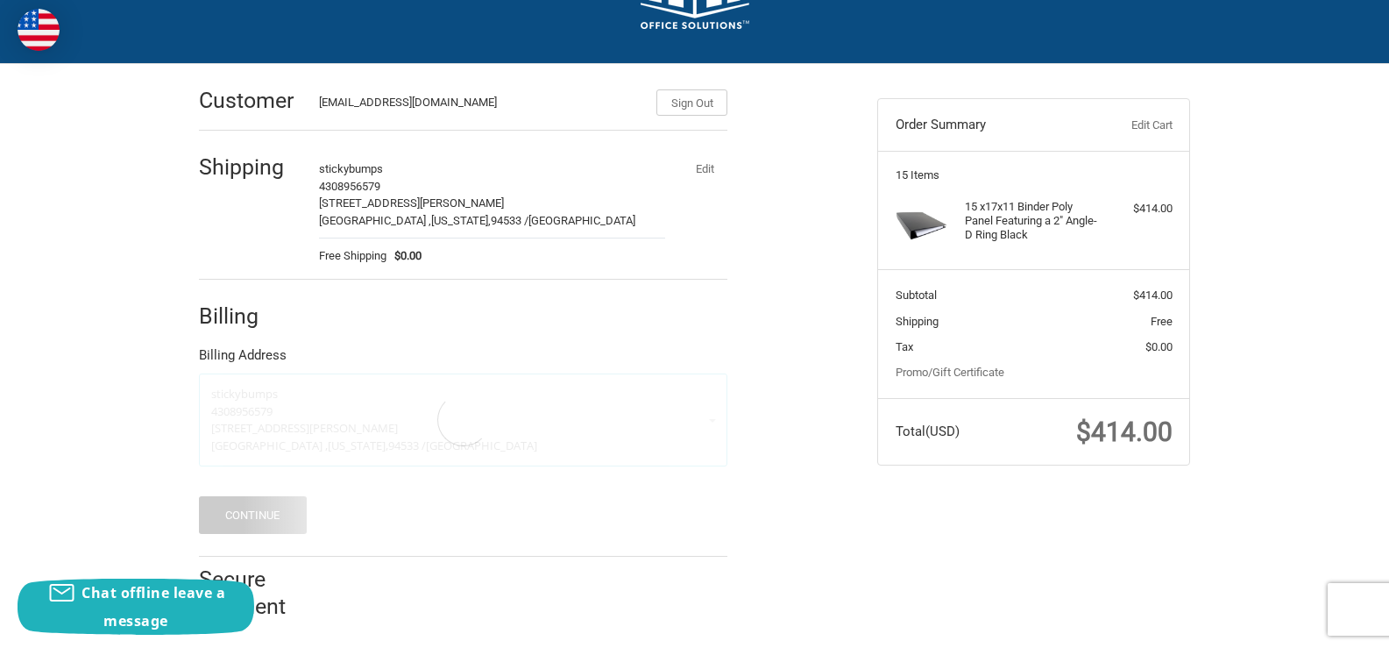
select select "US"
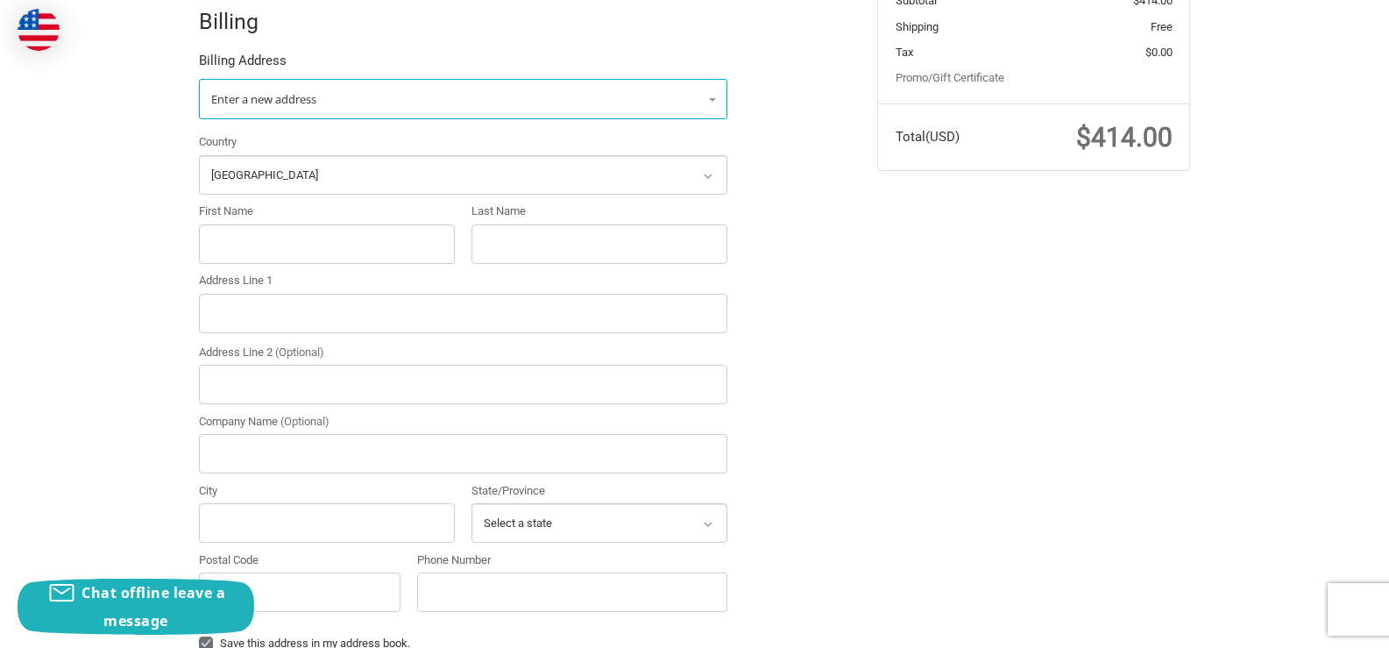
scroll to position [268, 0]
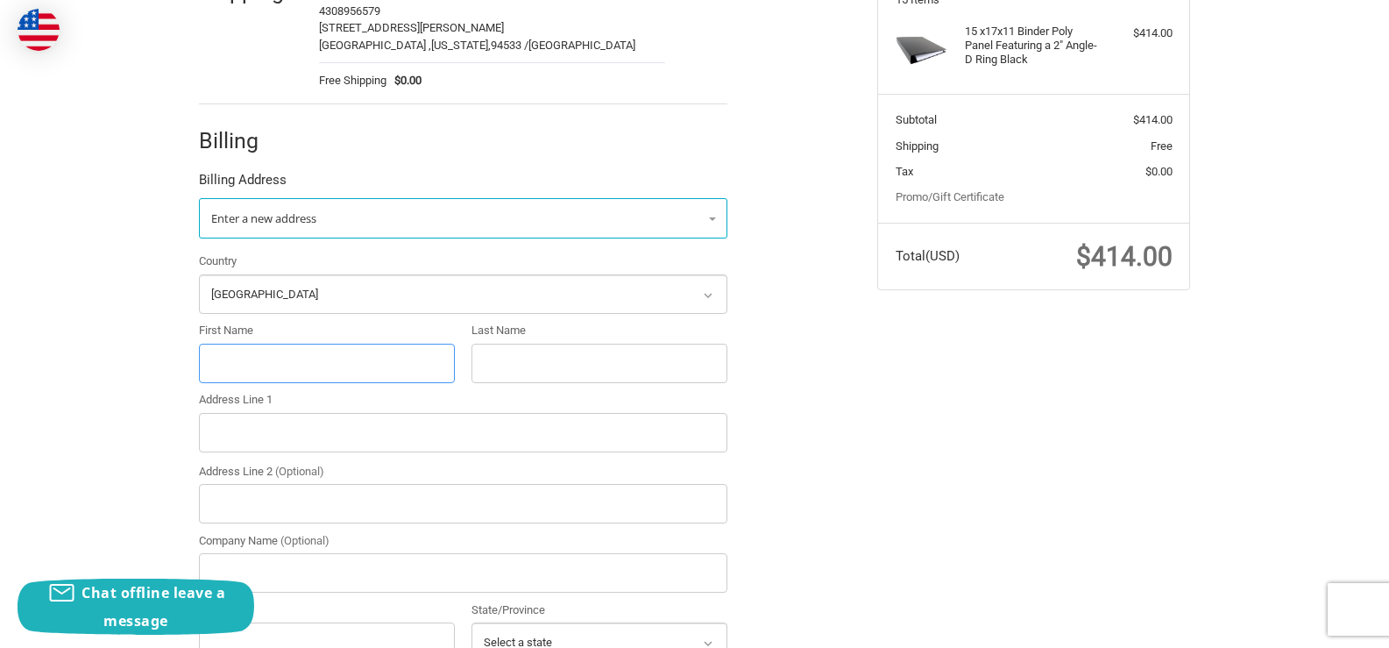
click at [337, 359] on input "First Name" at bounding box center [327, 363] width 256 height 39
paste input ""[PERSON_NAME] ""
drag, startPoint x: 264, startPoint y: 358, endPoint x: 356, endPoint y: 364, distance: 92.2
click at [356, 364] on input ""[PERSON_NAME] "" at bounding box center [327, 363] width 256 height 39
type input ""[PERSON_NAME]"
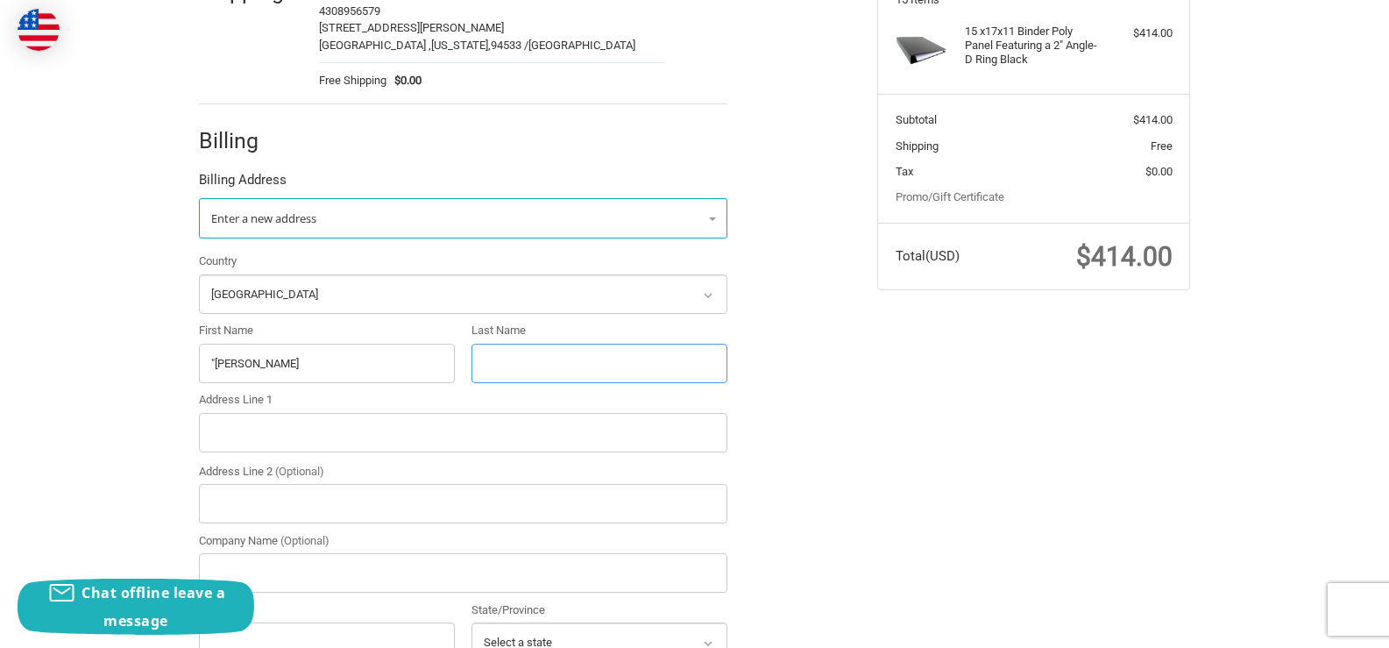
click at [508, 350] on input "Last Name" at bounding box center [600, 363] width 256 height 39
paste input "Butts ""
type input "Butts ""
click at [216, 357] on input ""Francena" at bounding box center [327, 363] width 256 height 39
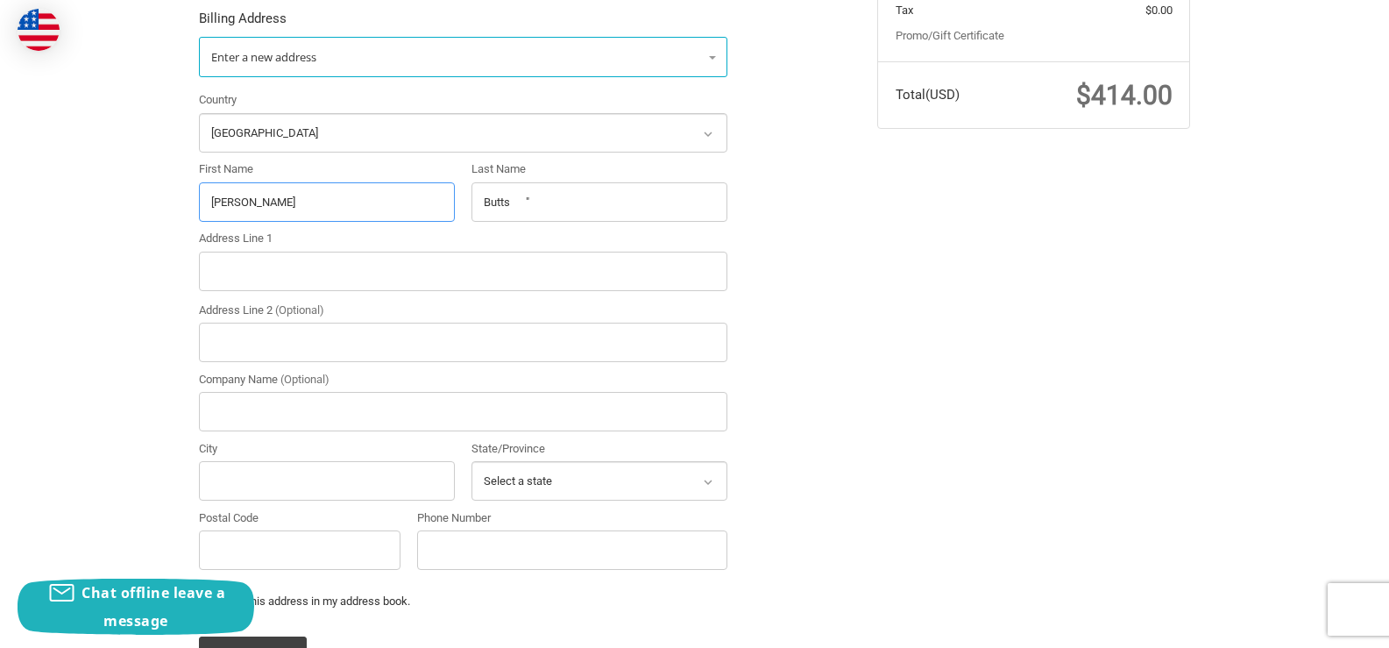
scroll to position [444, 0]
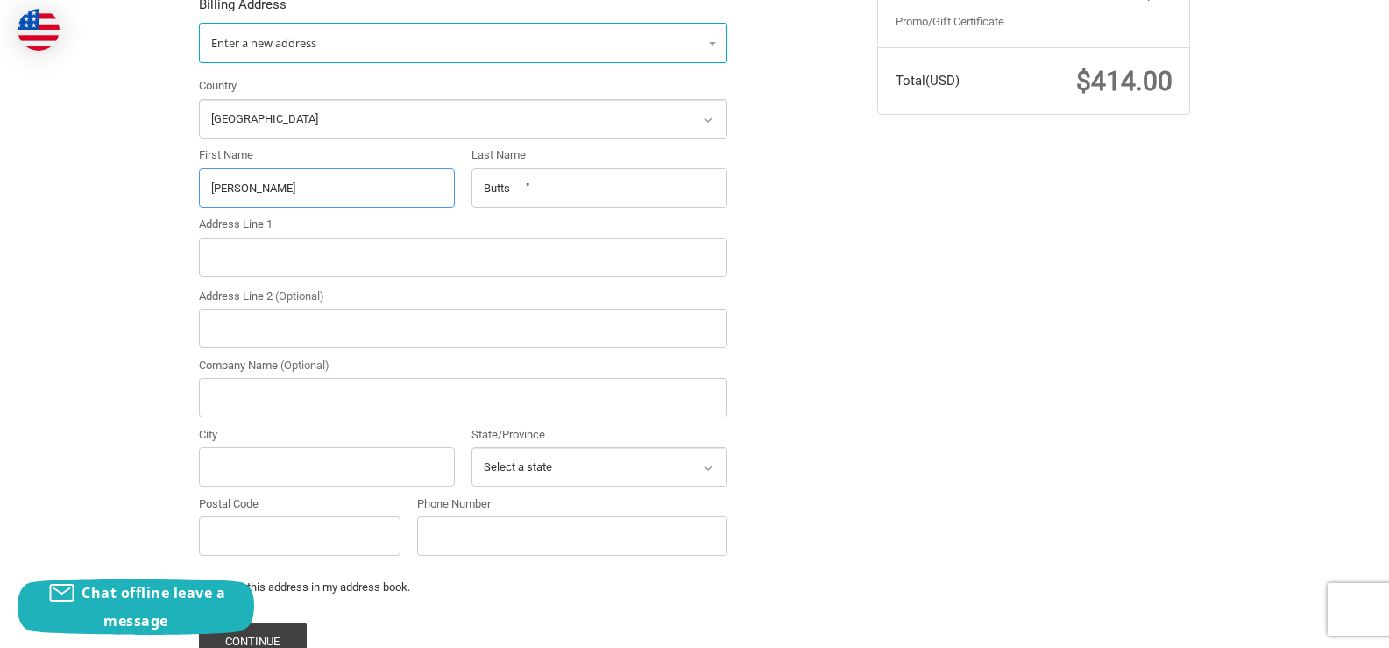
type input "Francena"
click at [281, 253] on input "Address Line 1" at bounding box center [463, 257] width 529 height 39
paste input "1942 Crescent Moon Dr NE Conyers GA 30012"
click at [421, 254] on input "1942 Crescent Moon Dr NE Conyers GA 30012" at bounding box center [463, 257] width 529 height 39
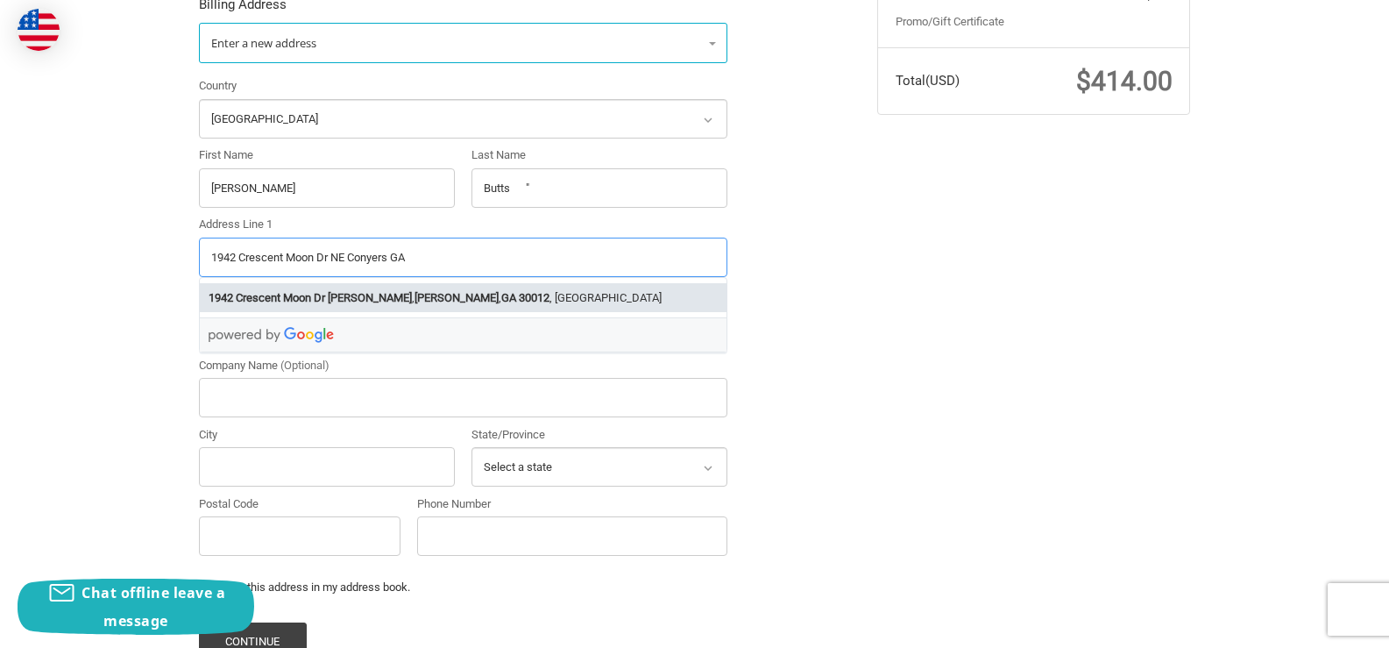
click at [501, 297] on strong "GA" at bounding box center [508, 298] width 15 height 18
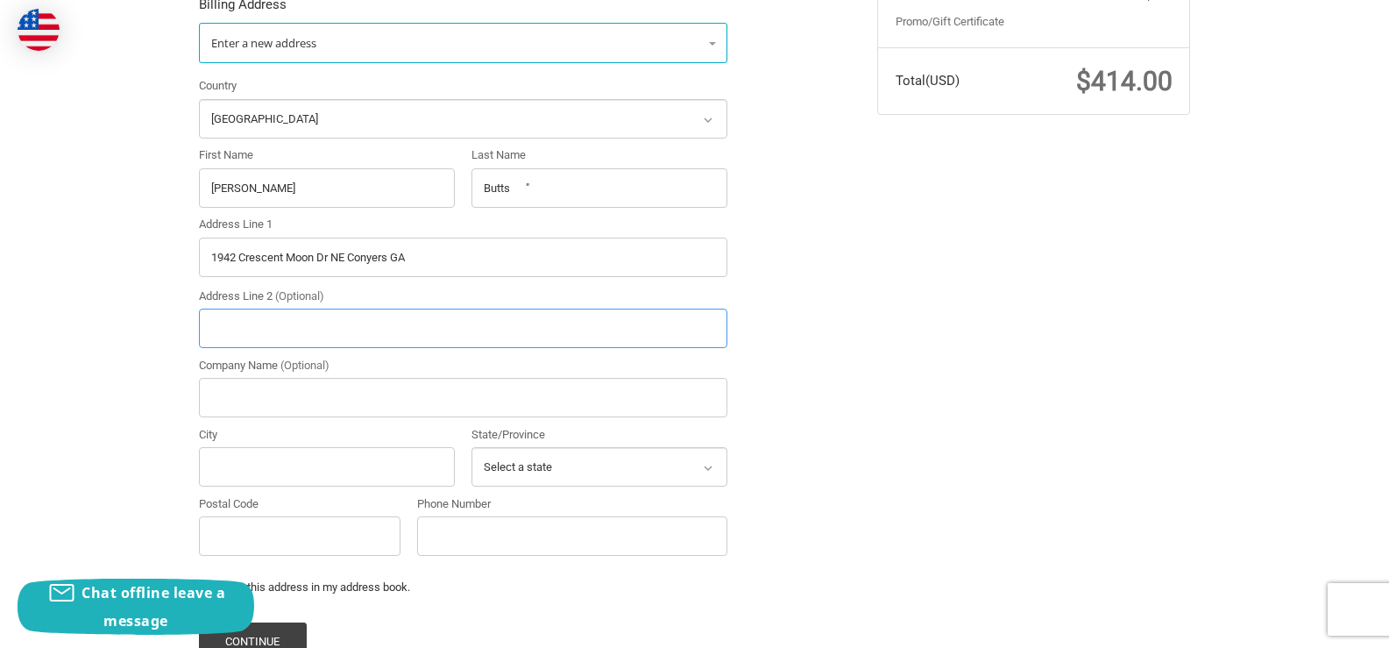
type input "1942 Crescent Moon Dr NE"
type input "Conyers"
select select "GA"
type input "30012"
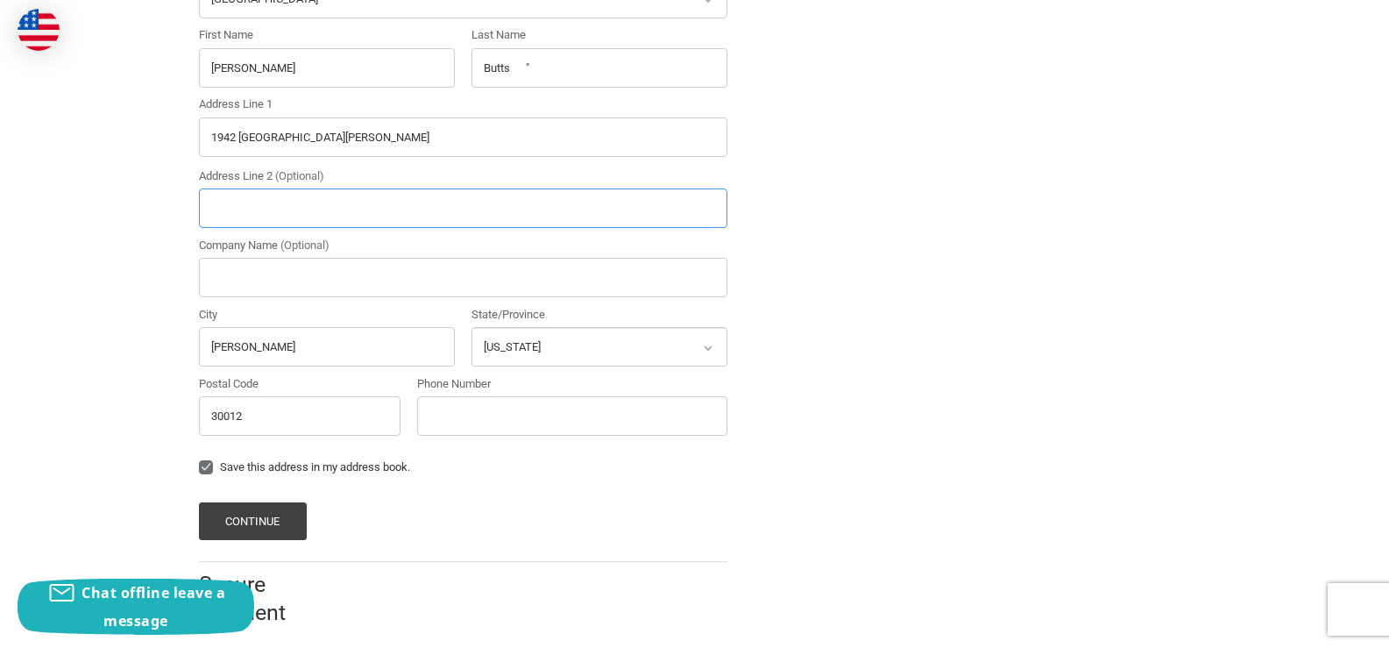
scroll to position [578, 0]
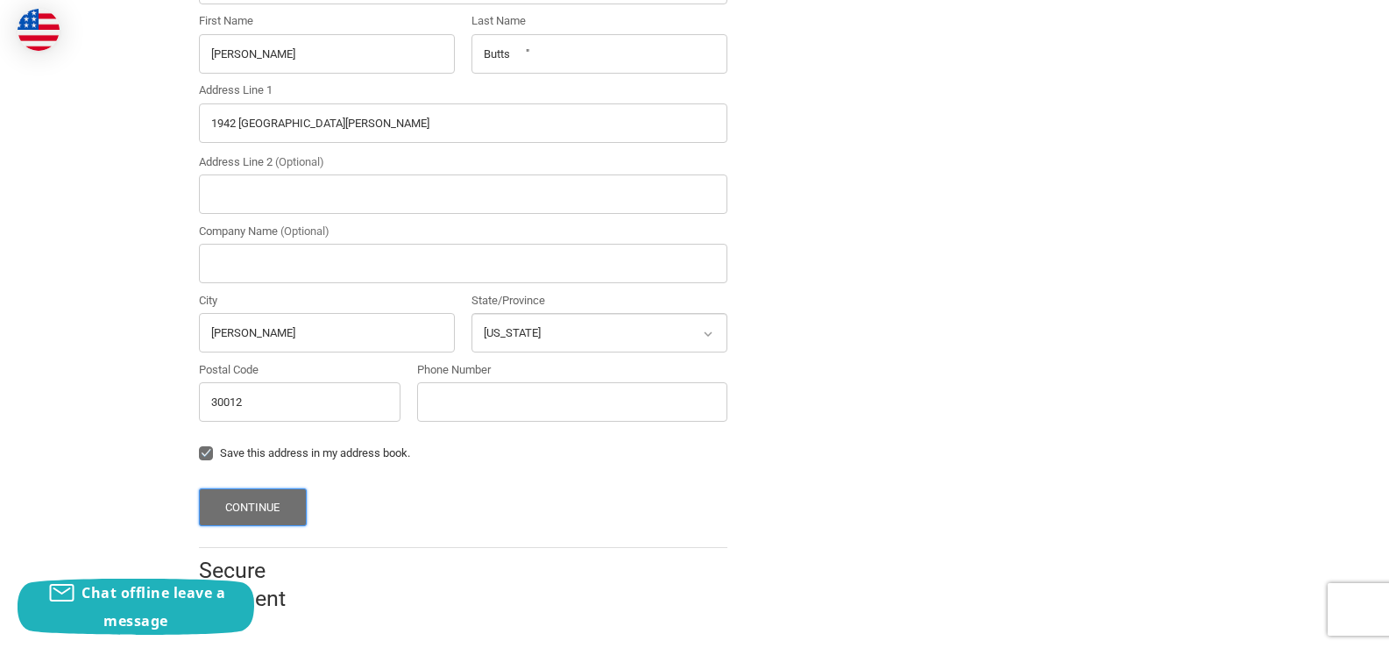
click at [273, 499] on button "Continue" at bounding box center [253, 507] width 108 height 38
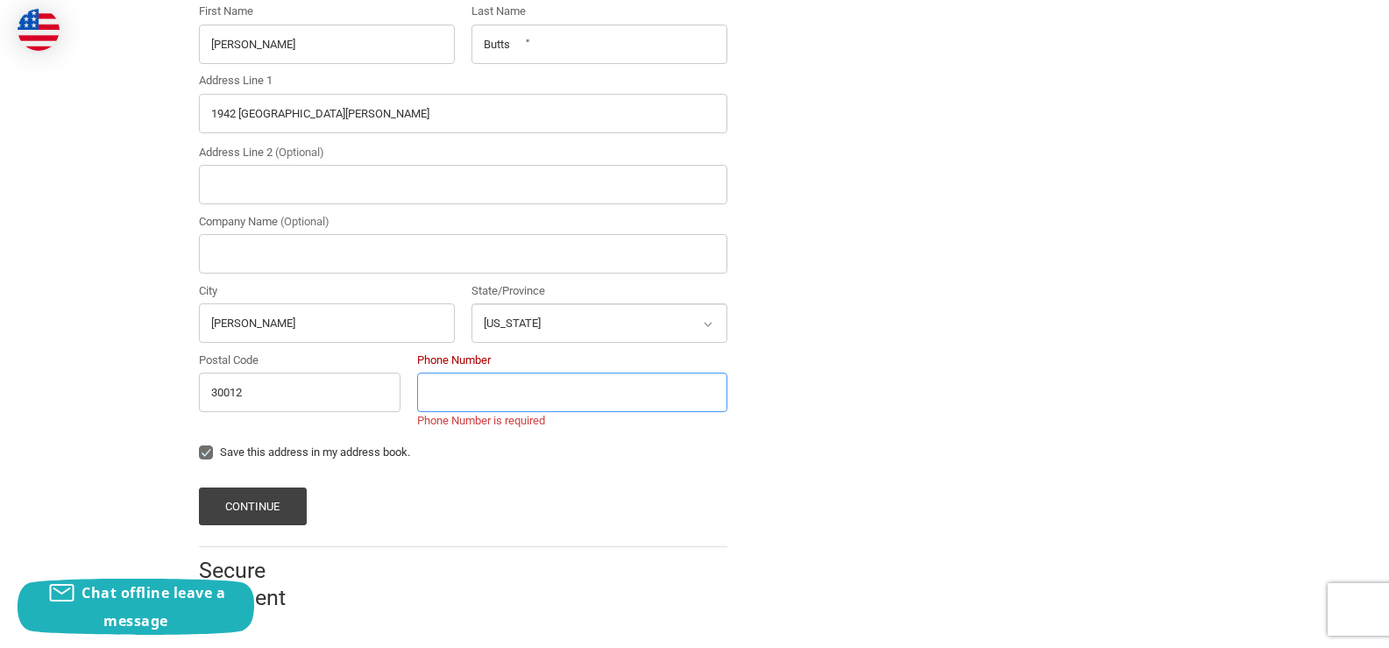
click at [504, 394] on input "Phone Number" at bounding box center [572, 392] width 310 height 39
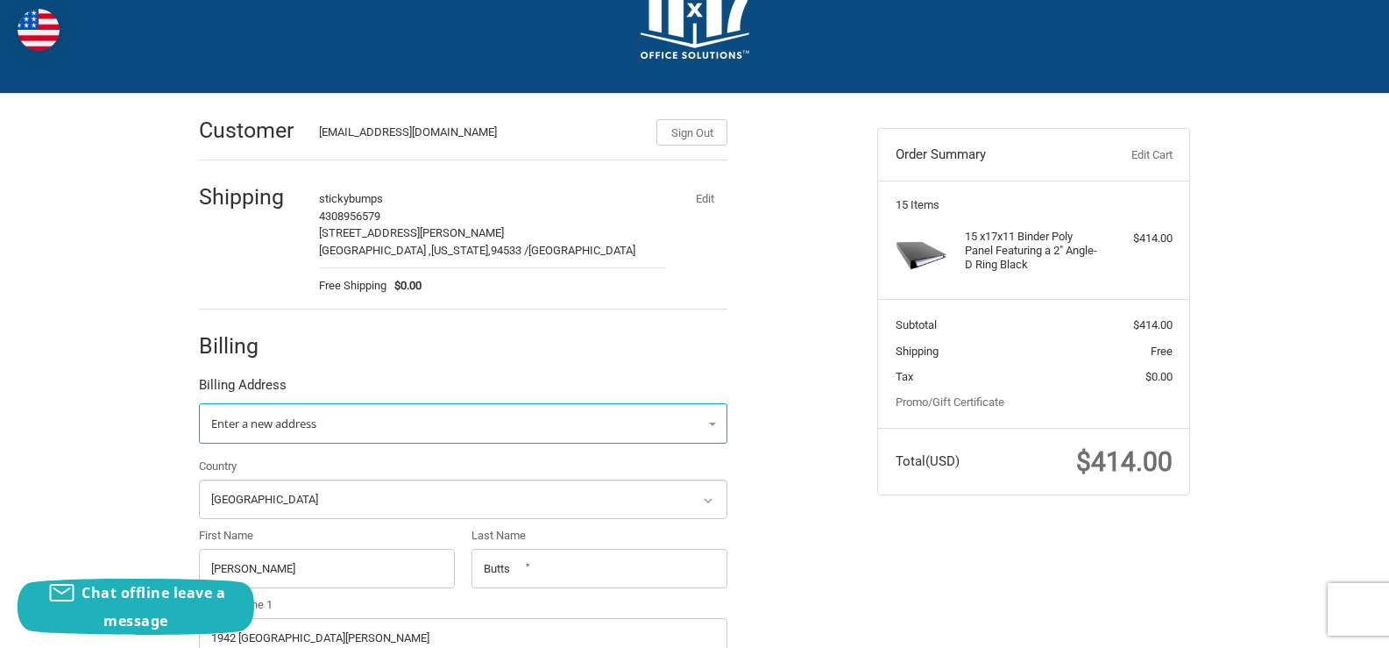
scroll to position [61, 0]
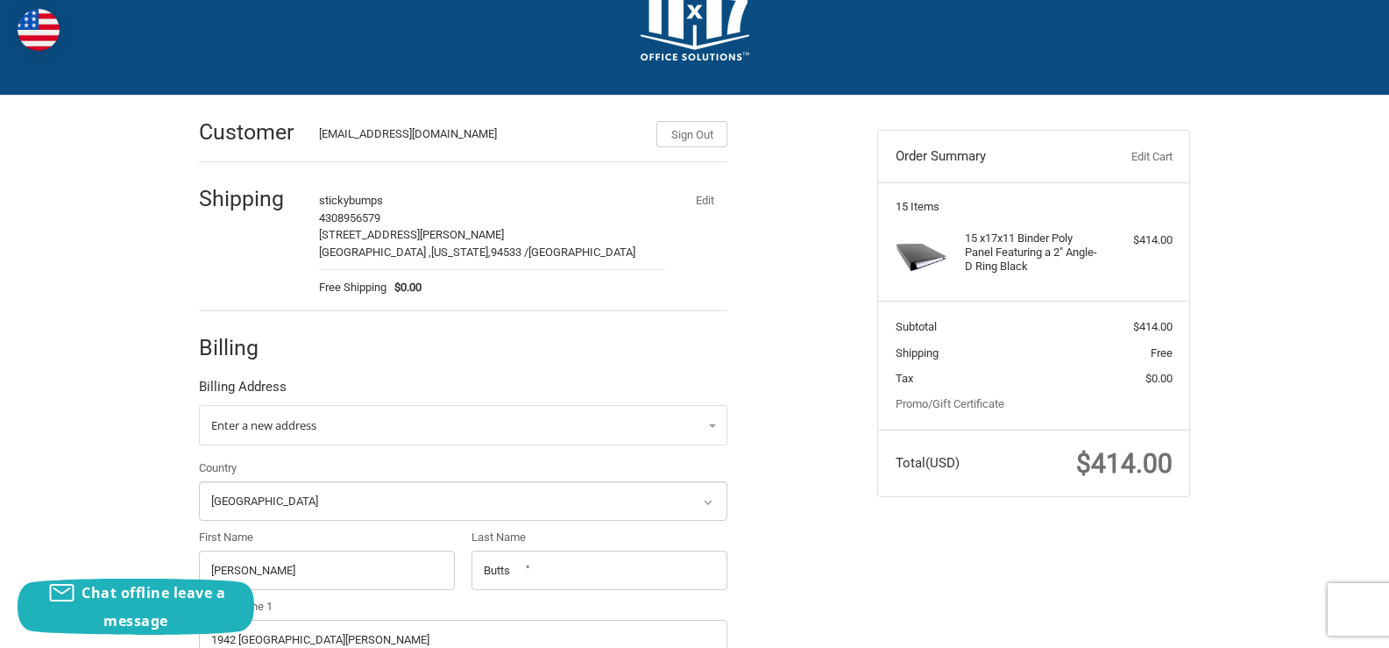
click at [348, 221] on span "4308956579" at bounding box center [349, 217] width 61 height 13
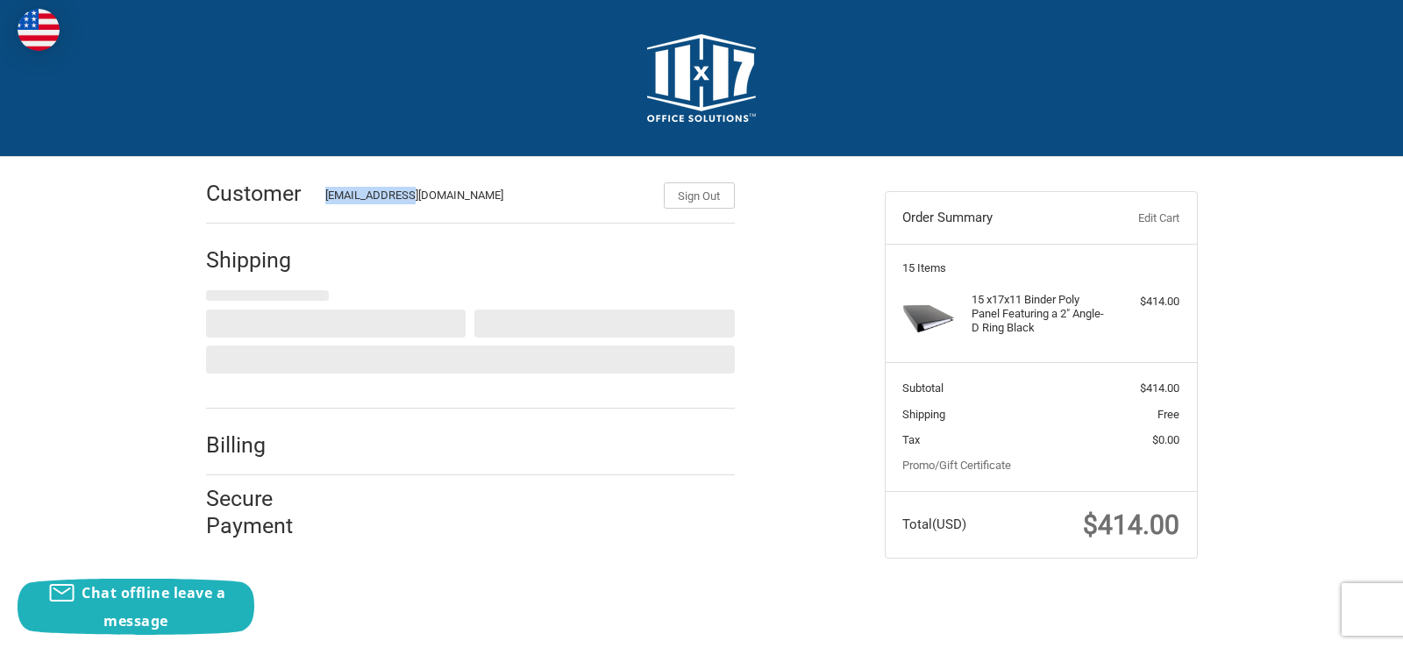
click at [348, 221] on div "Customer stickybumps645@outlook.com Sign Out" at bounding box center [470, 194] width 529 height 60
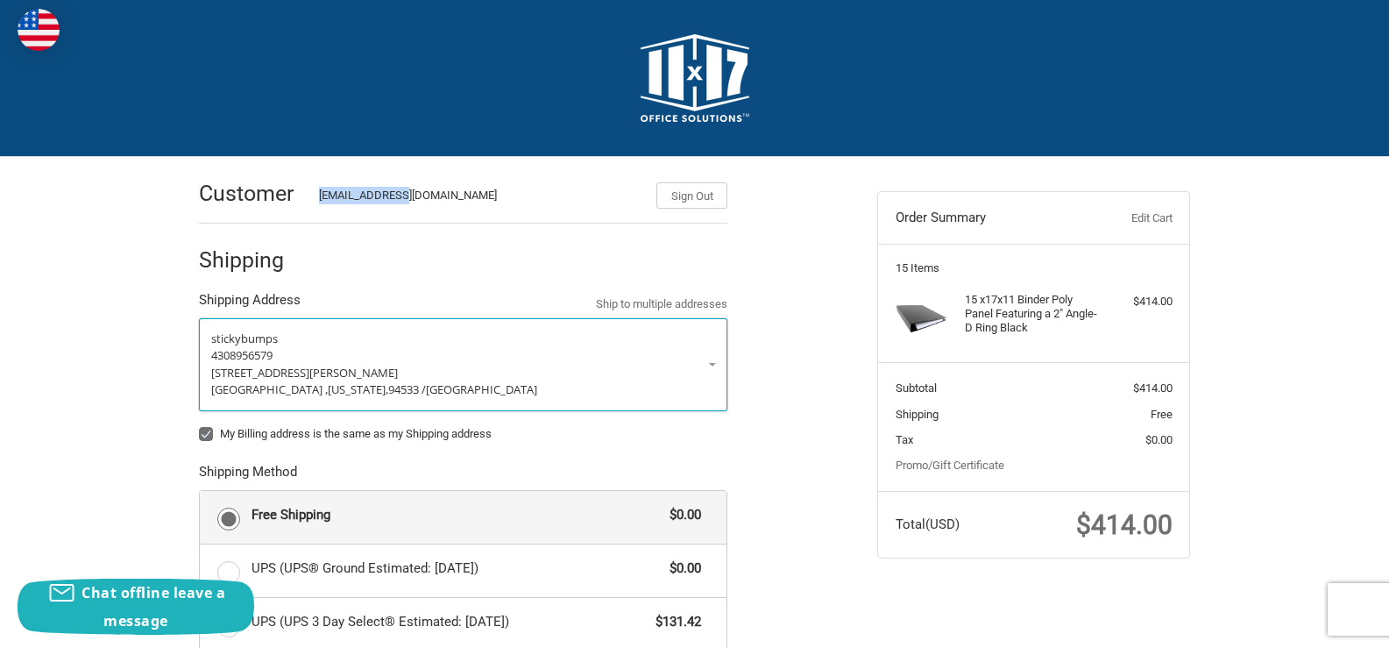
click at [245, 355] on span "4308956579" at bounding box center [241, 355] width 61 height 16
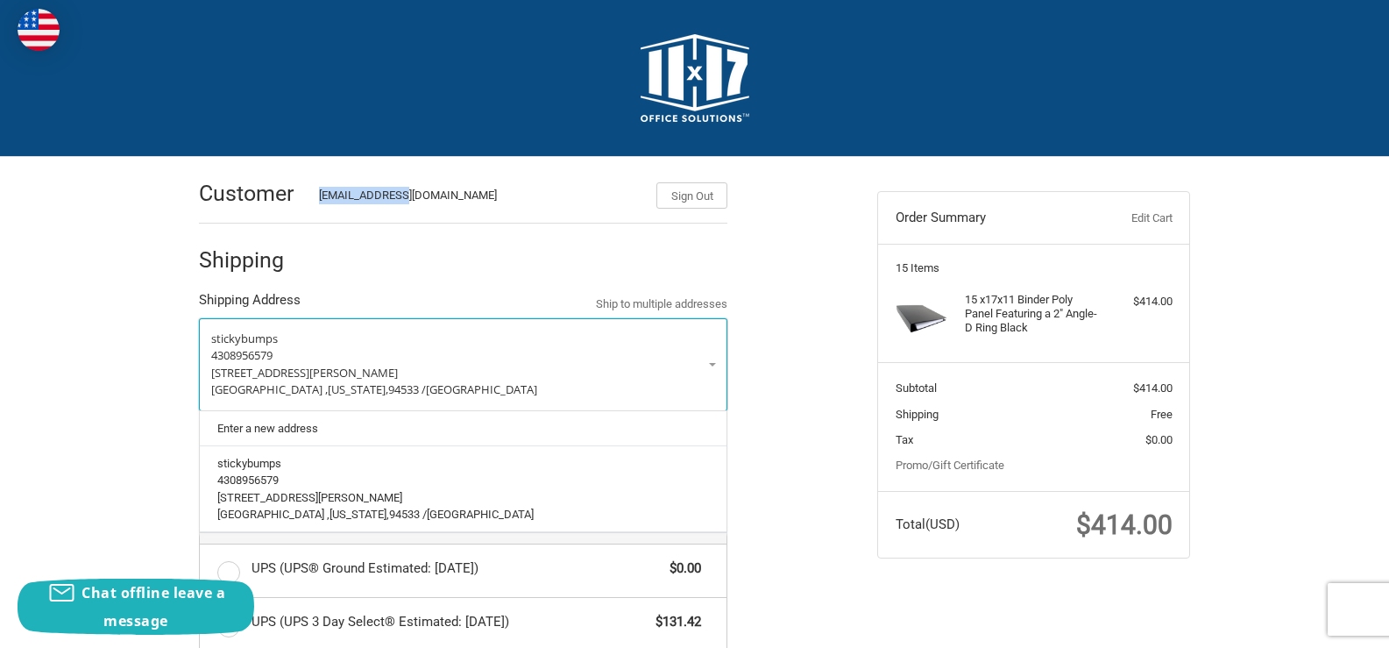
click at [245, 355] on span "4308956579" at bounding box center [241, 355] width 61 height 16
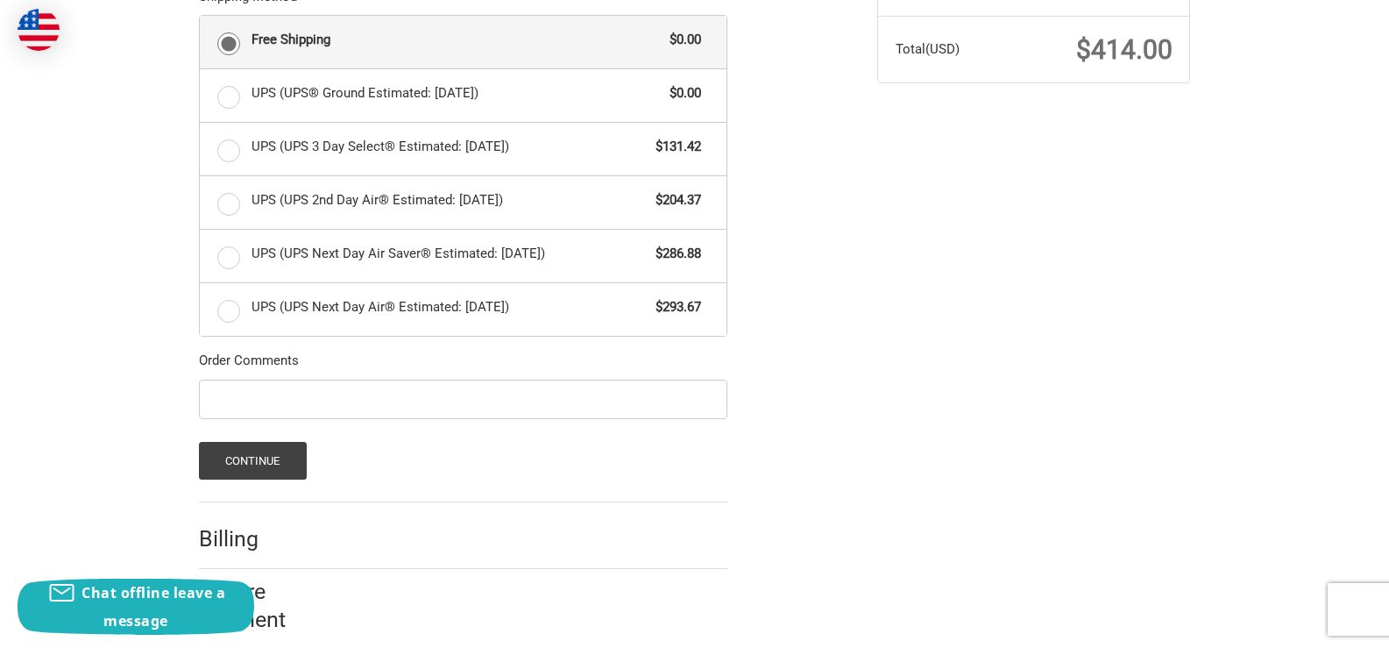
scroll to position [496, 0]
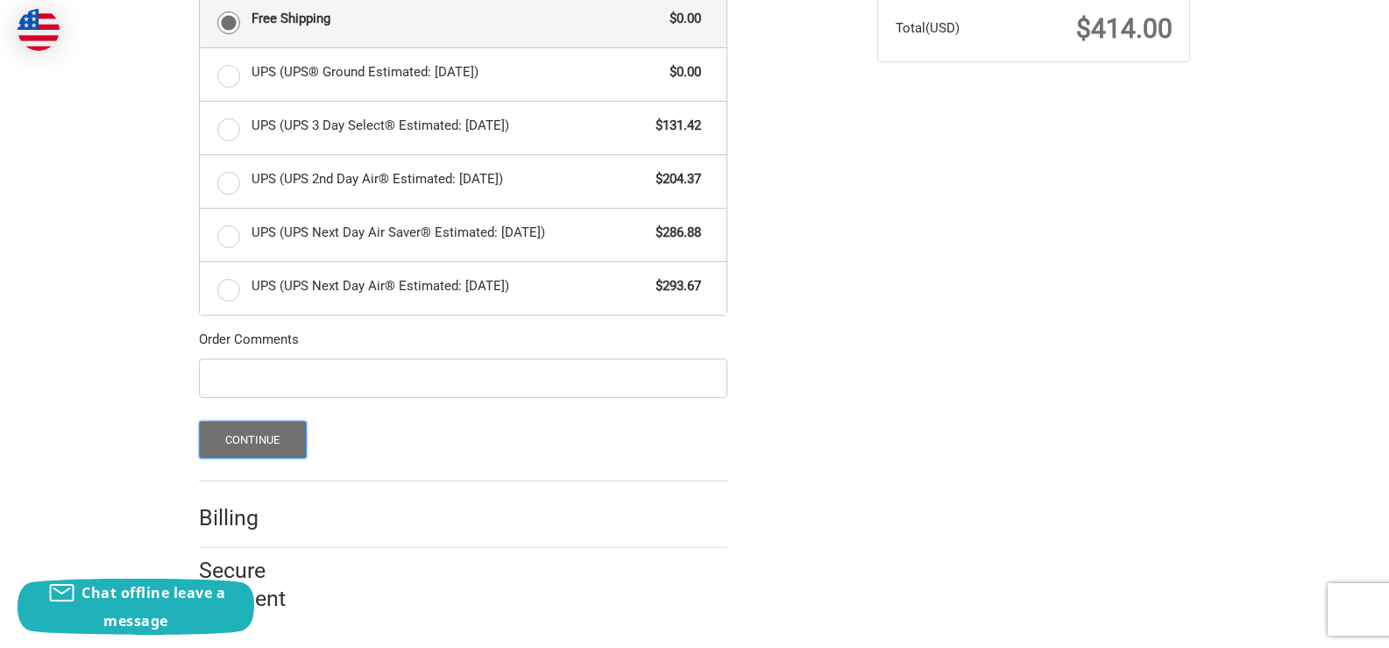
click at [271, 436] on button "Continue" at bounding box center [253, 440] width 108 height 38
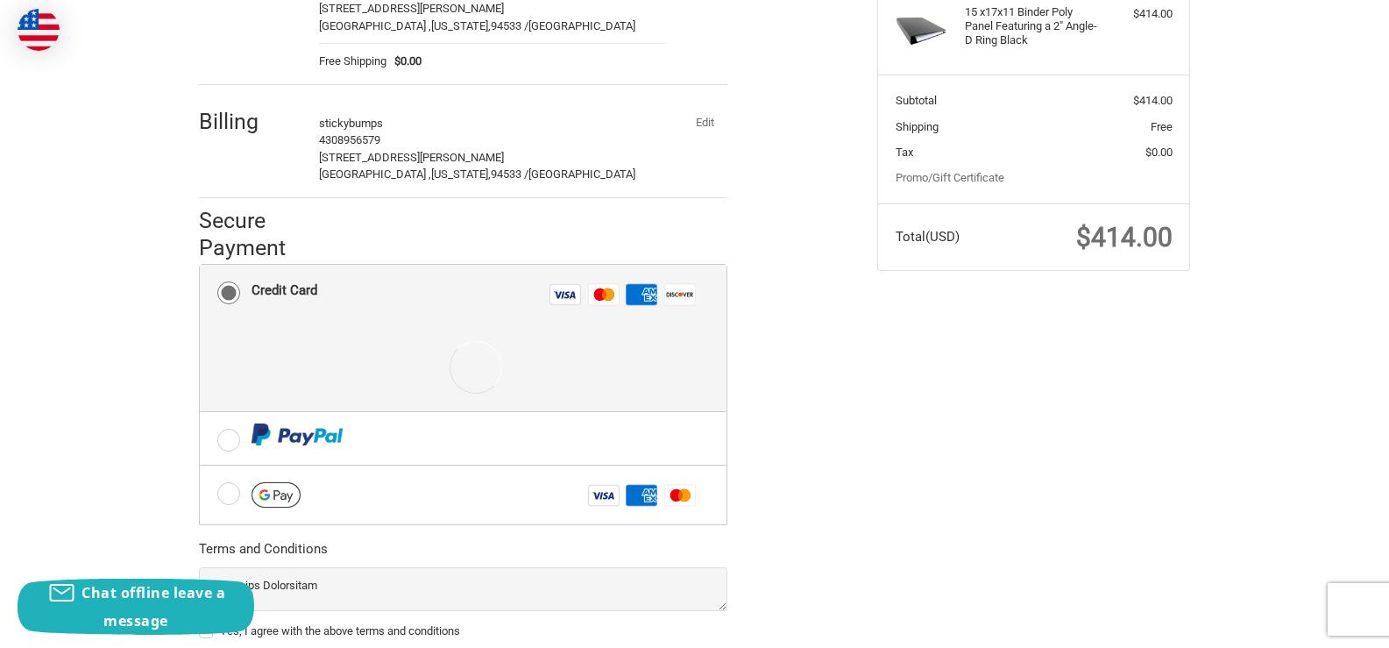
scroll to position [310, 0]
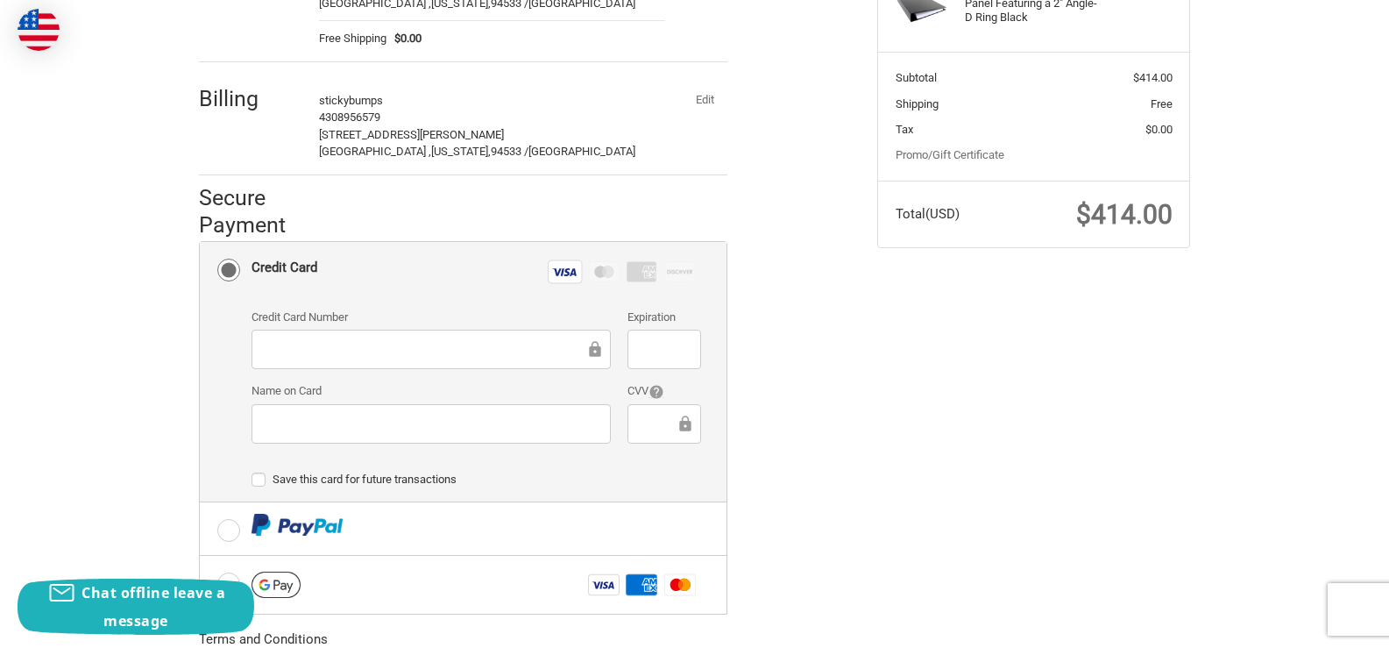
click at [292, 410] on div at bounding box center [431, 423] width 359 height 39
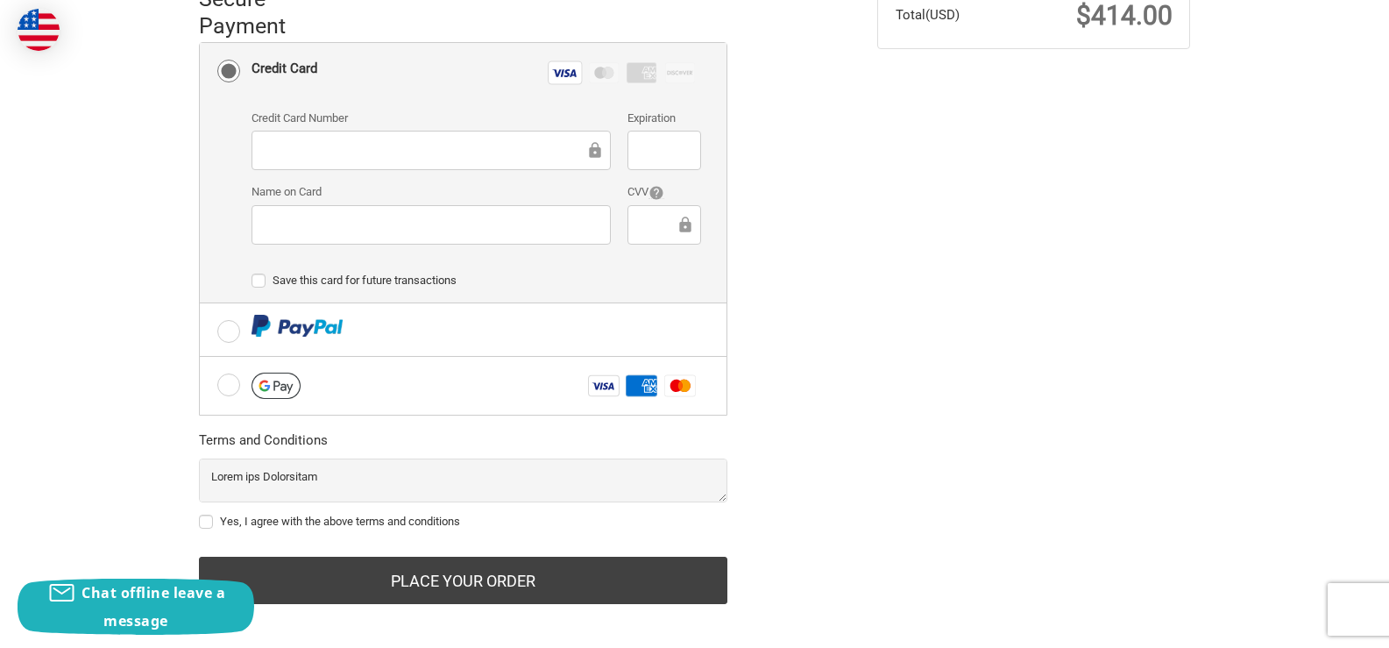
scroll to position [522, 0]
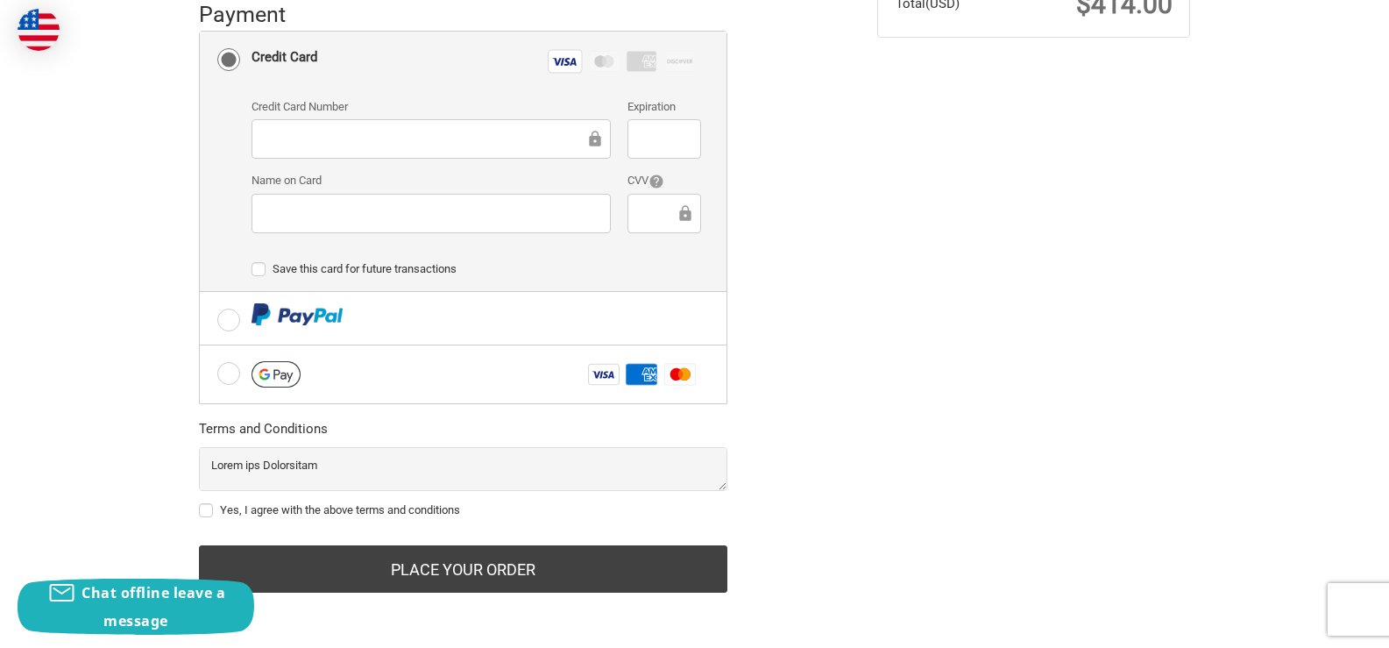
click at [203, 509] on label "Yes, I agree with the above terms and conditions" at bounding box center [463, 510] width 529 height 14
click at [200, 502] on input "Yes, I agree with the above terms and conditions" at bounding box center [199, 501] width 1 height 1
checkbox input "true"
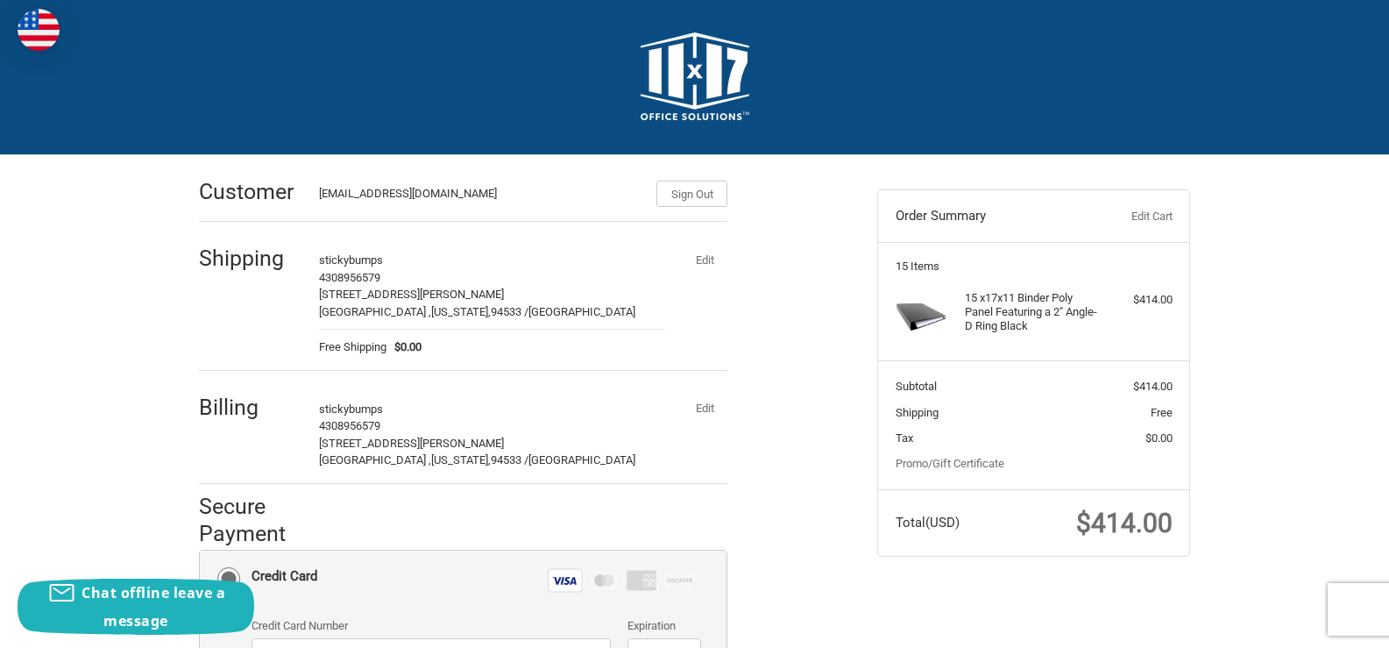
scroll to position [0, 0]
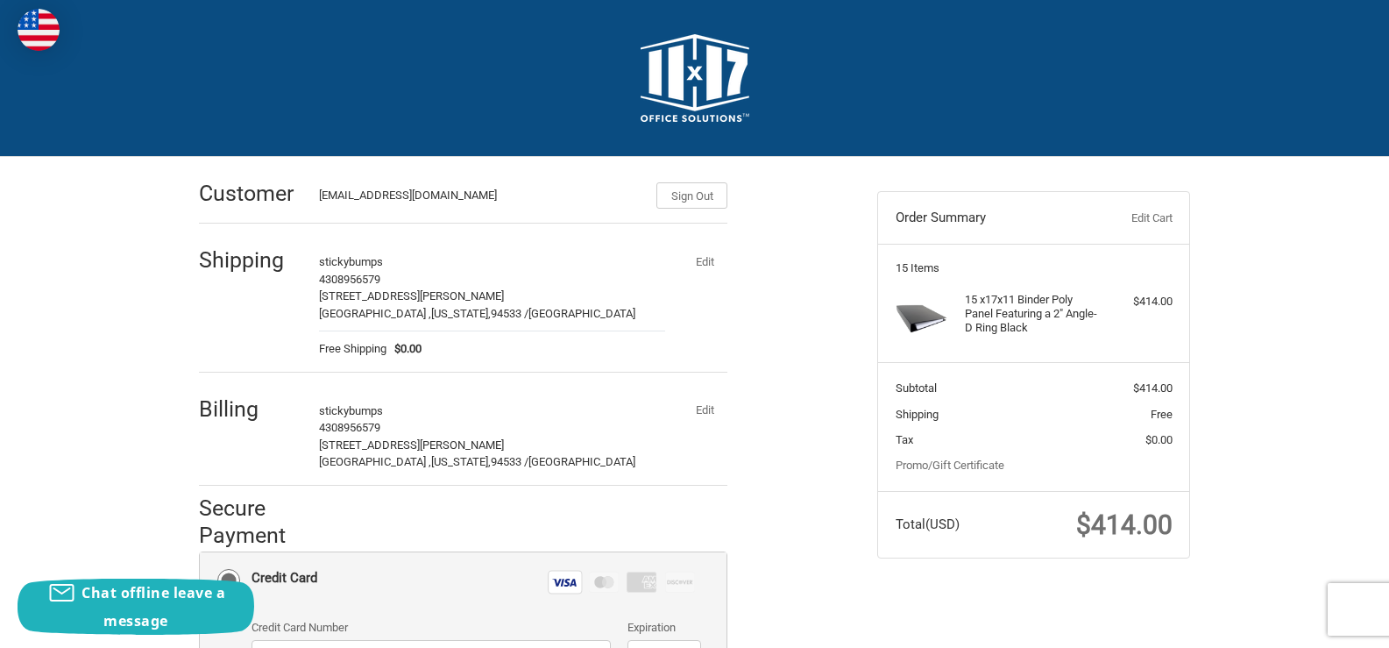
click at [707, 403] on button "Edit" at bounding box center [705, 410] width 46 height 25
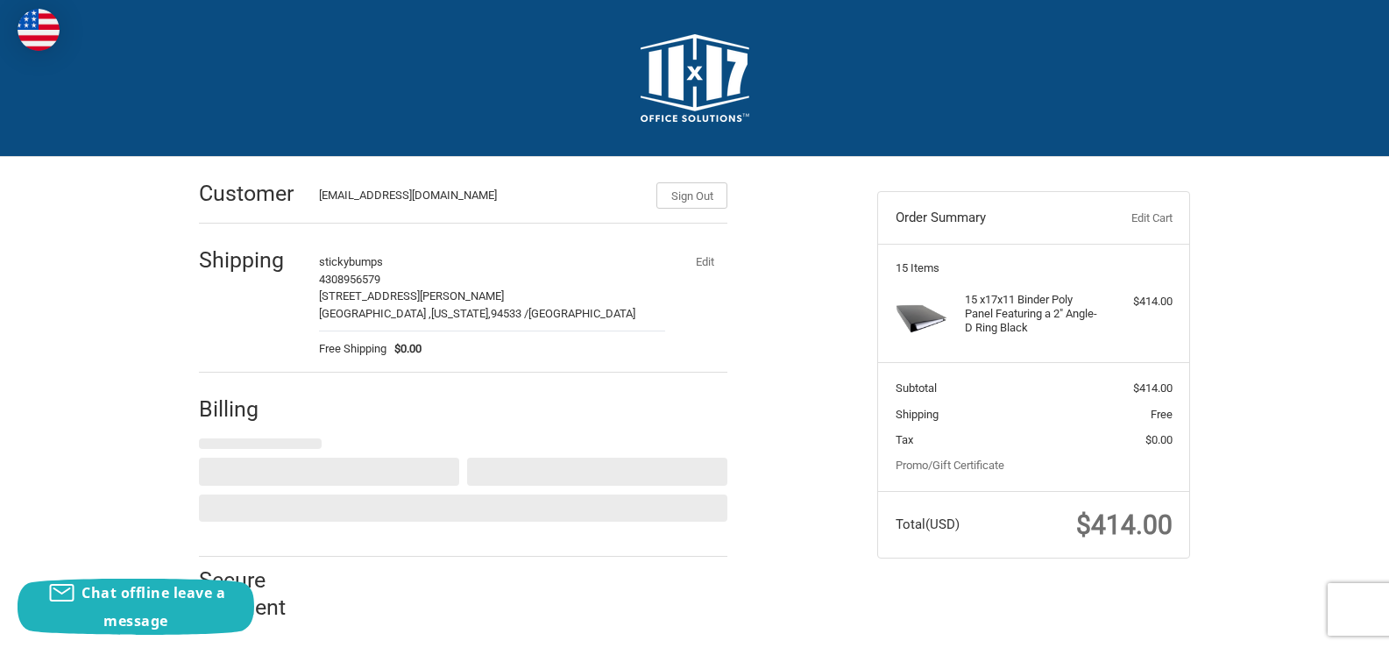
scroll to position [10, 0]
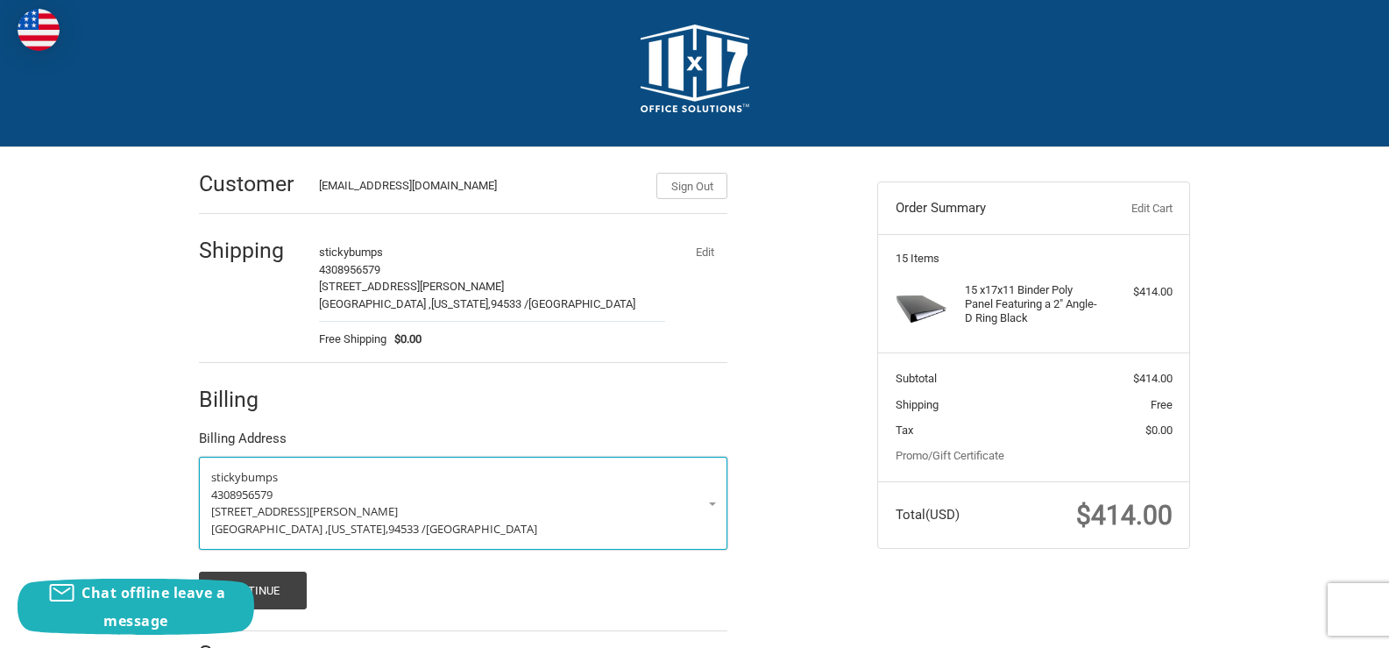
click at [707, 509] on p "949 Brandon way" at bounding box center [463, 512] width 504 height 18
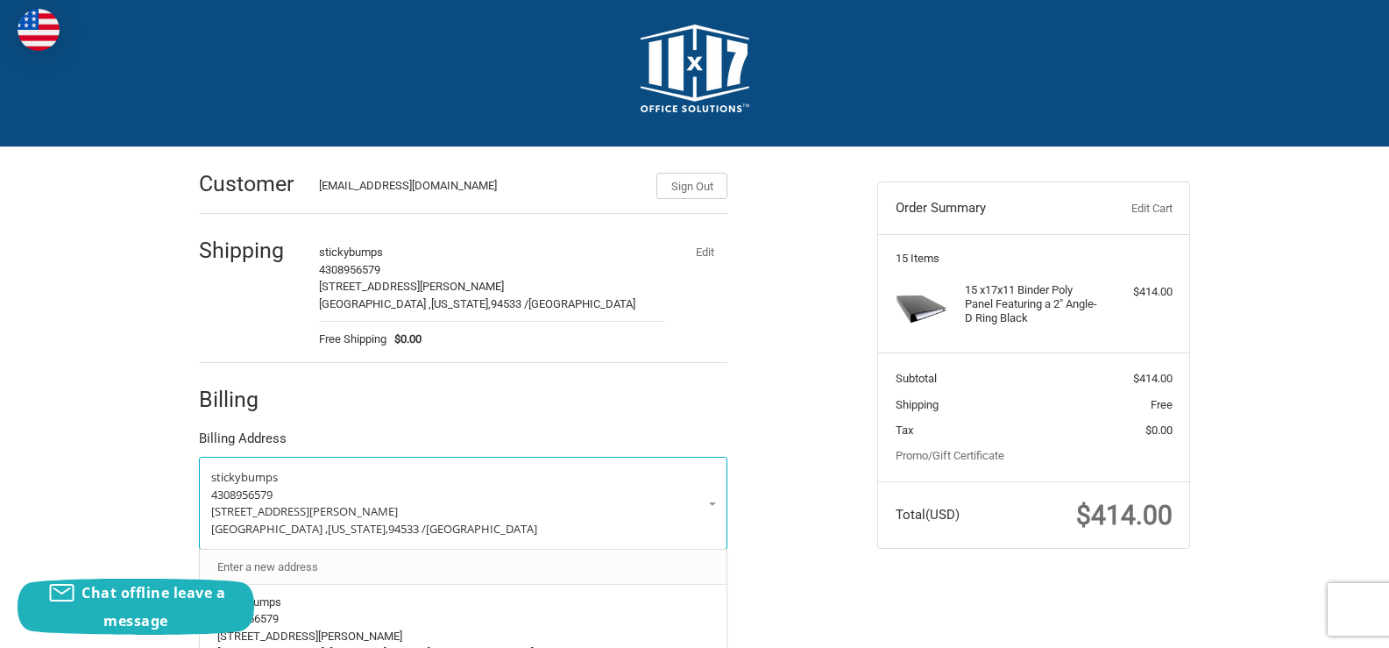
click at [396, 567] on link "Enter a new address" at bounding box center [464, 567] width 510 height 34
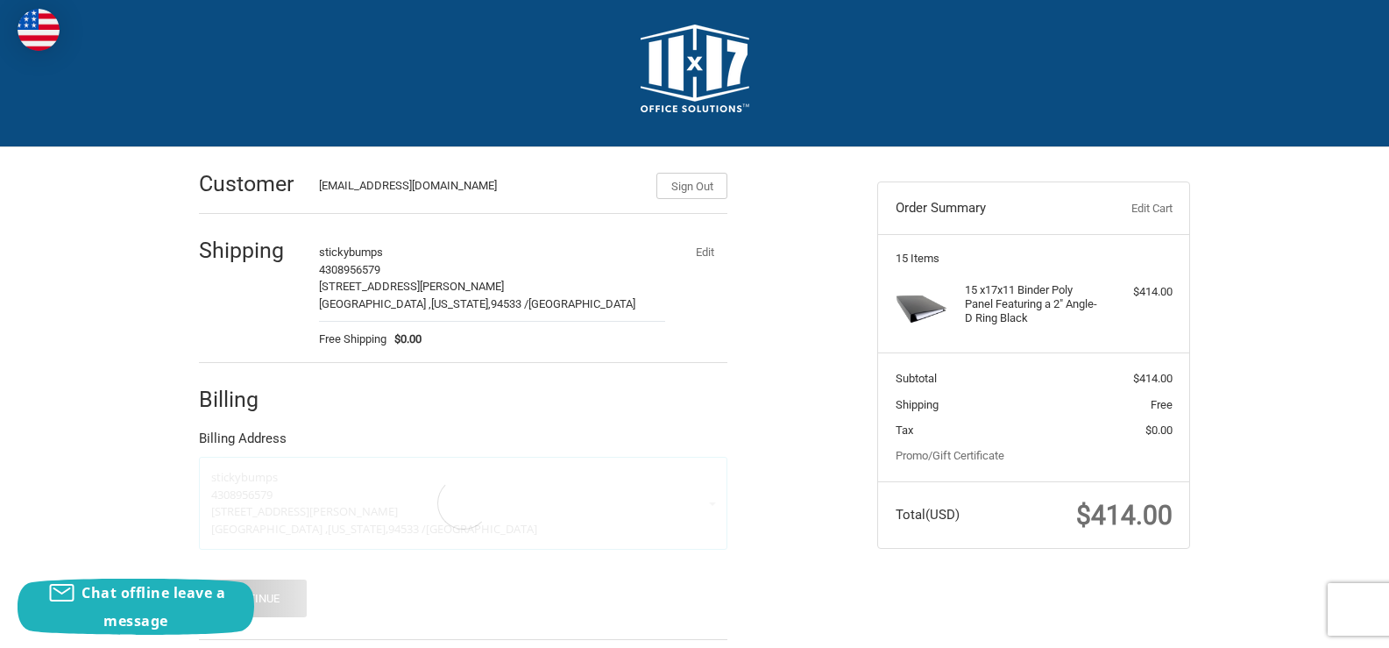
select select "US"
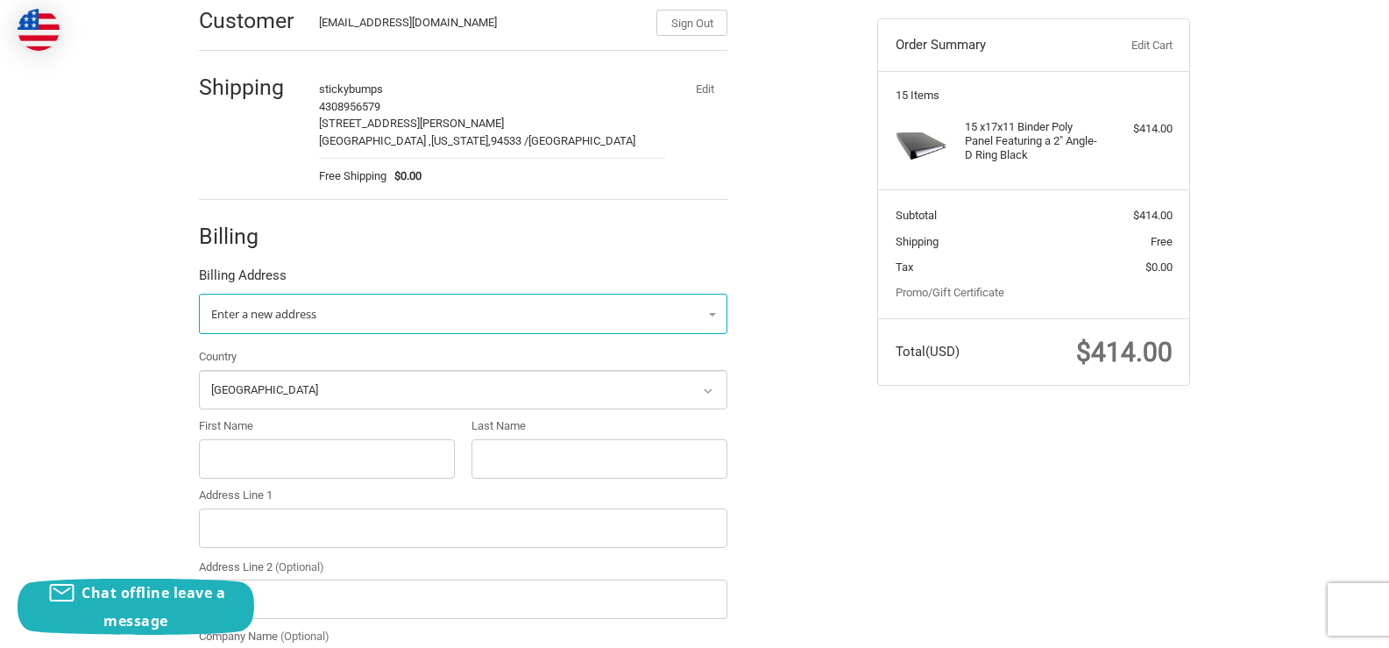
scroll to position [185, 0]
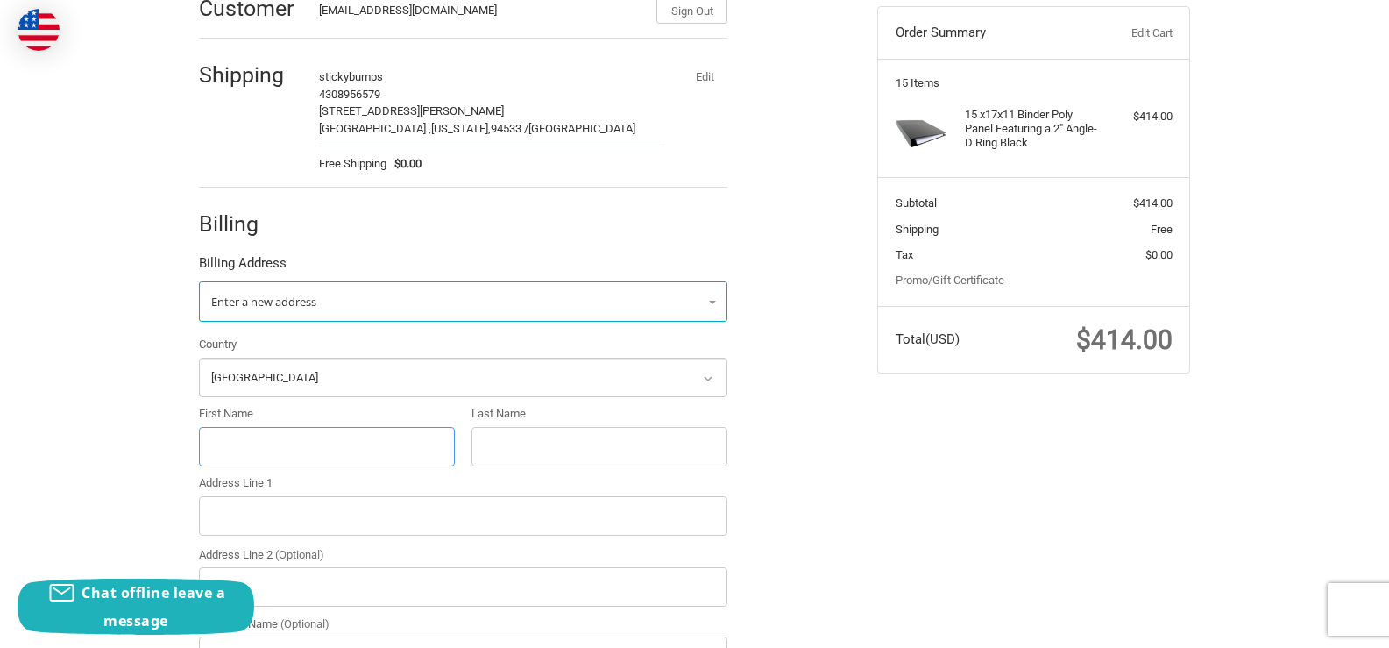
click at [316, 462] on input "First Name" at bounding box center [327, 446] width 256 height 39
paste input "Francena Butts"
drag, startPoint x: 261, startPoint y: 445, endPoint x: 311, endPoint y: 447, distance: 50.0
click at [311, 447] on input "Francena Butts" at bounding box center [327, 446] width 256 height 39
type input "Francena"
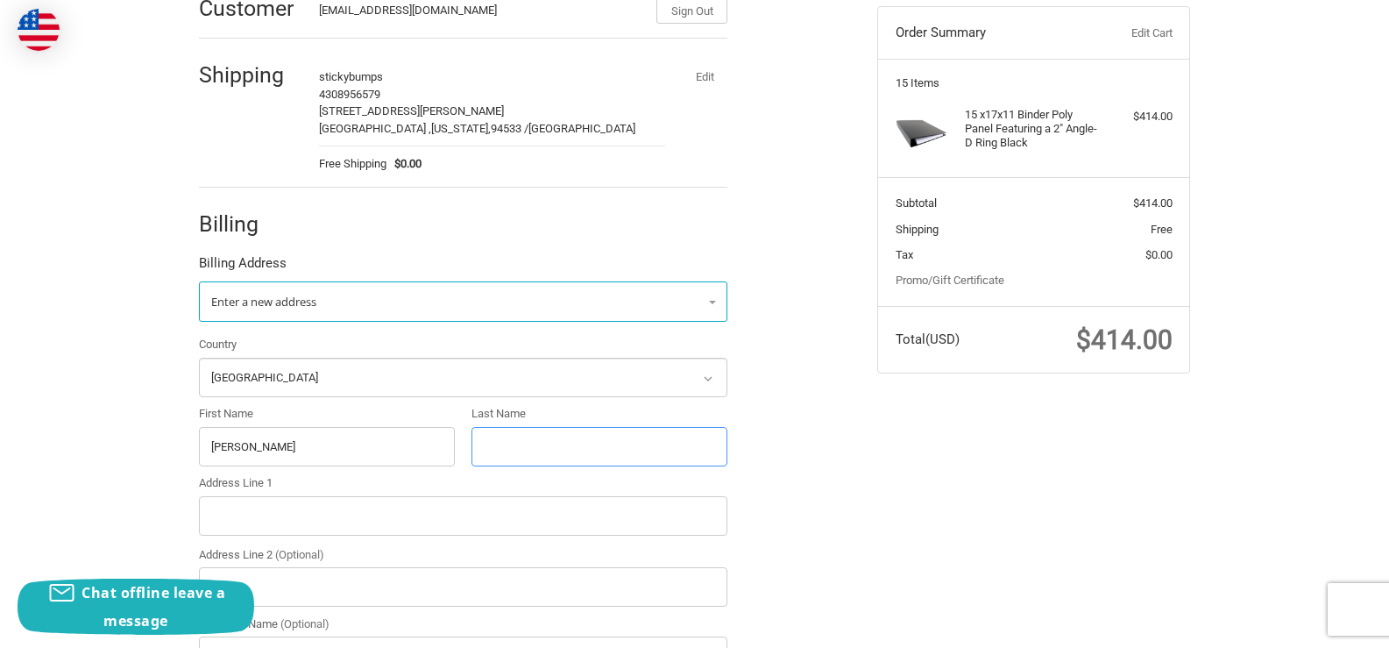
click at [522, 453] on input "Last Name" at bounding box center [600, 446] width 256 height 39
paste input "Butts"
type input "Butts"
click at [314, 445] on input "Francena" at bounding box center [327, 446] width 256 height 39
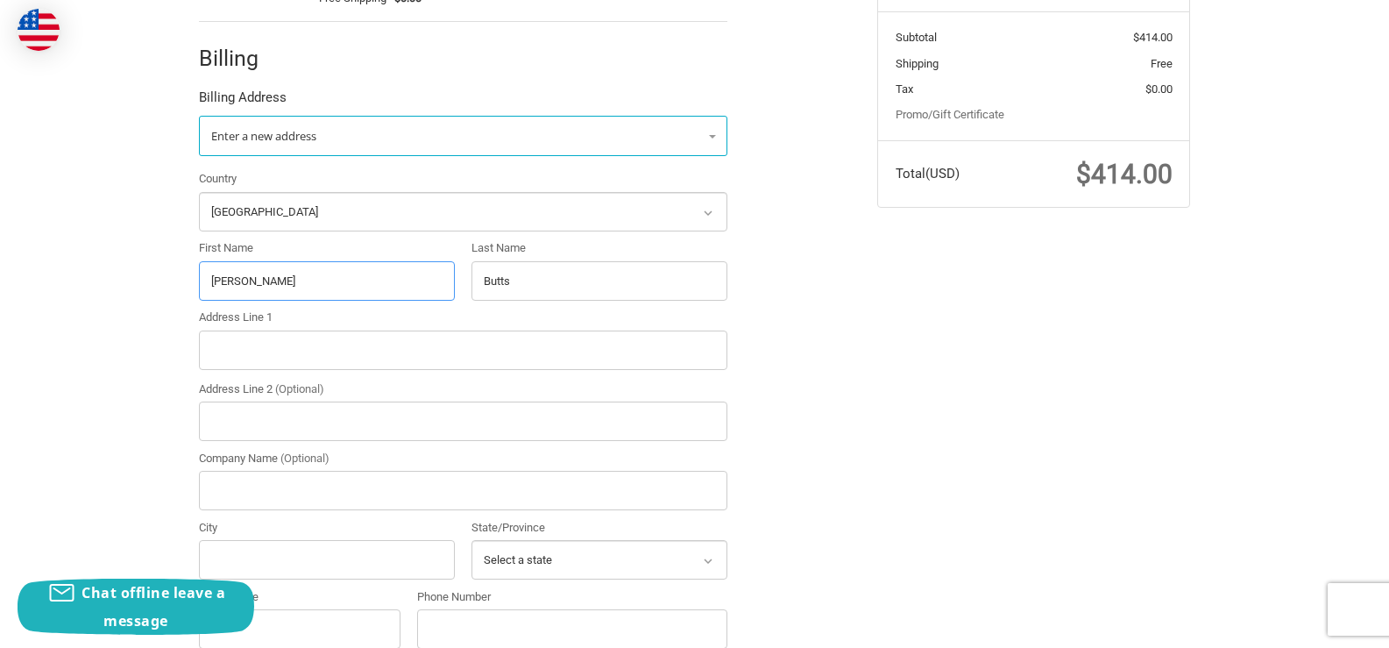
scroll to position [360, 0]
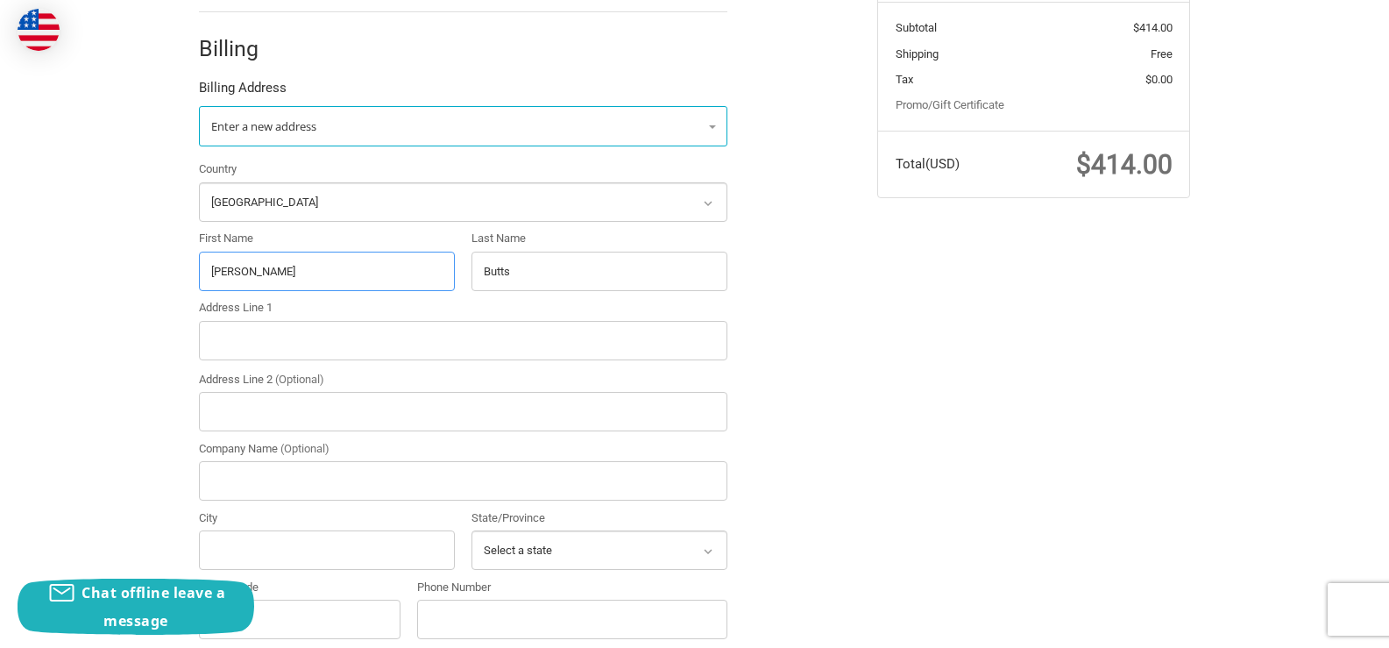
click at [281, 272] on input "Francena" at bounding box center [327, 271] width 256 height 39
type input "Francena"
click at [291, 336] on input "Address Line 1" at bounding box center [463, 340] width 529 height 39
paste input "1942 Crescent Moon Dr NE Conyers GA 30012"
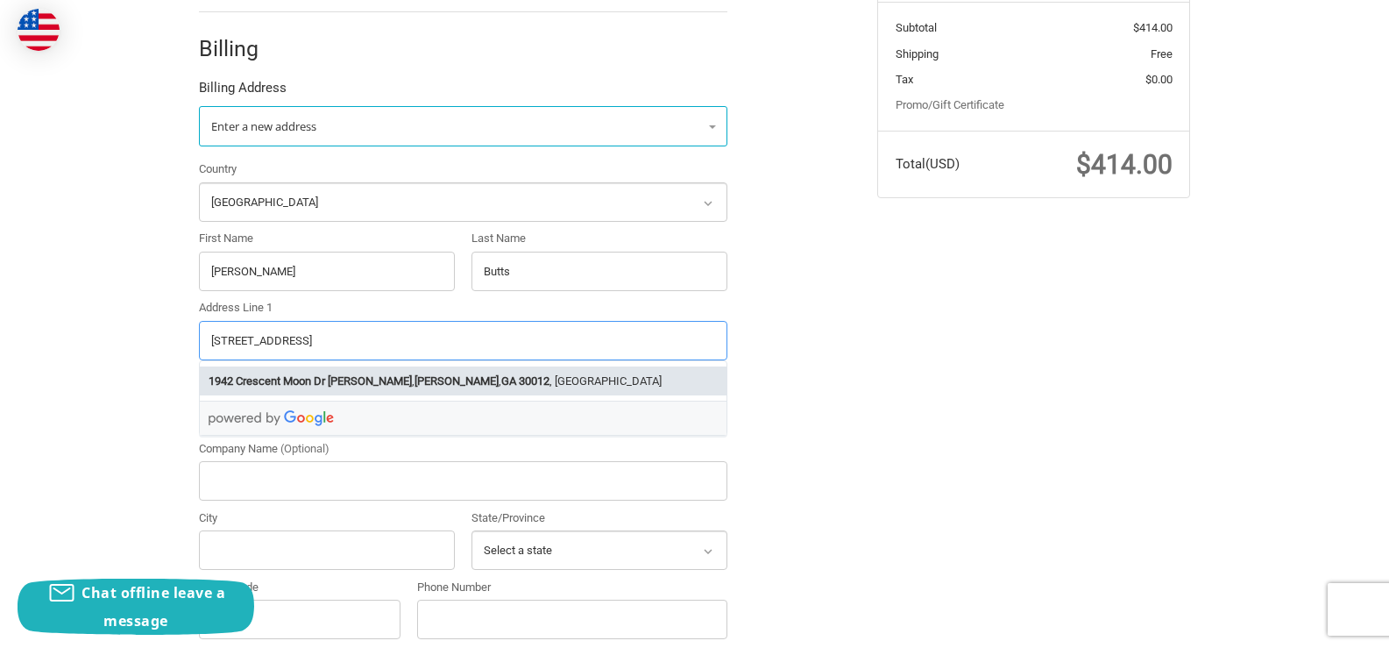
click at [413, 376] on li "1942 Crescent Moon Dr NE , Conyers , GA 30012 , USA" at bounding box center [463, 380] width 527 height 29
type input "1942 Crescent Moon Dr NE"
type input "Conyers"
select select "GA"
type input "30012"
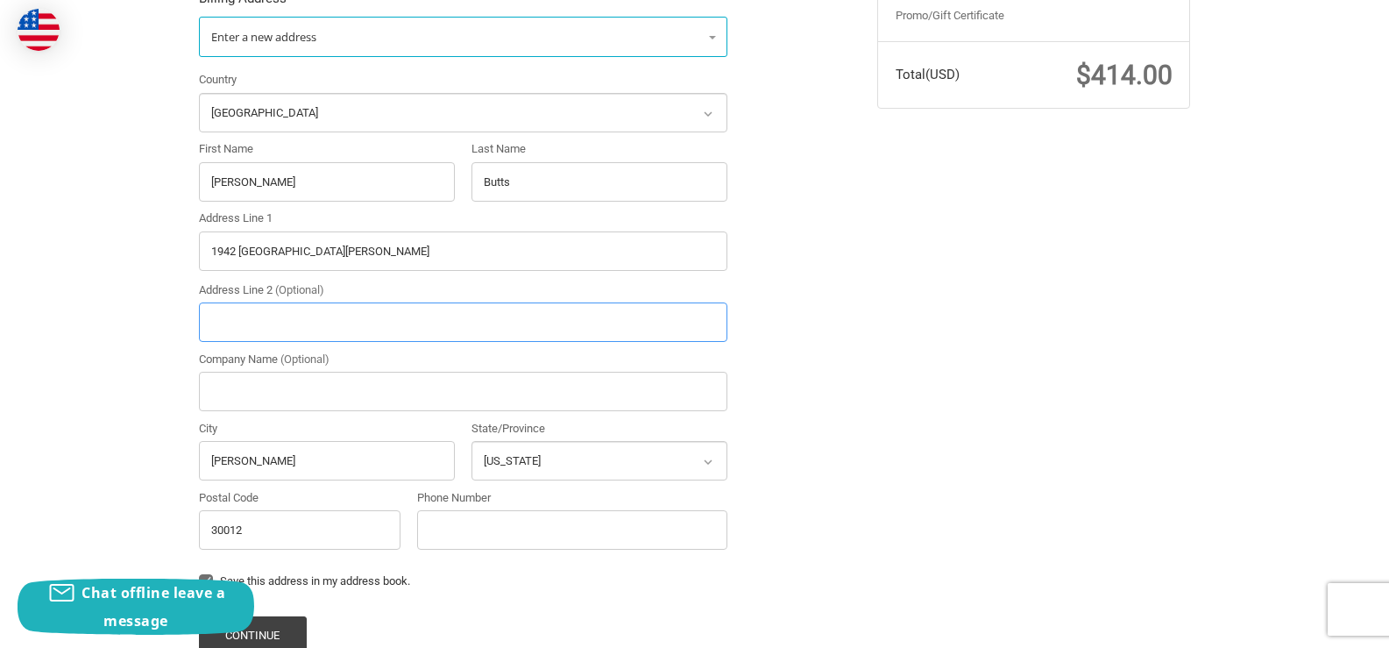
scroll to position [578, 0]
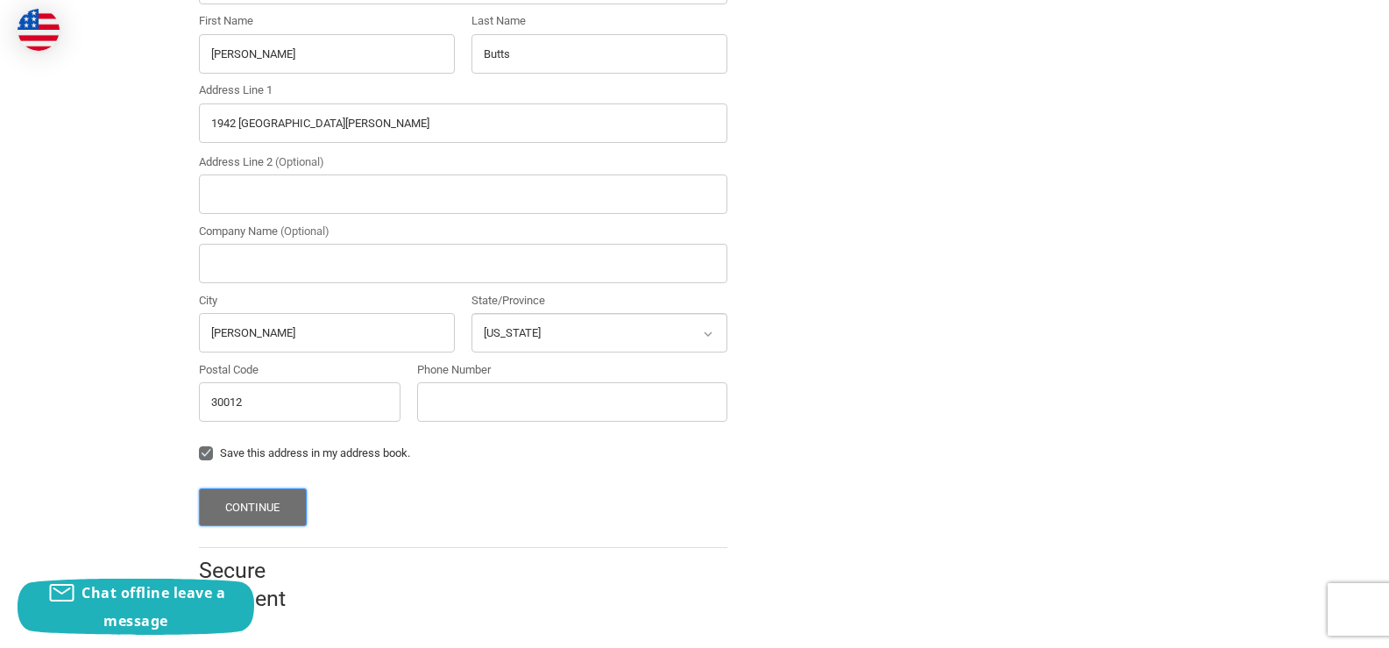
click at [276, 497] on button "Continue" at bounding box center [253, 507] width 108 height 38
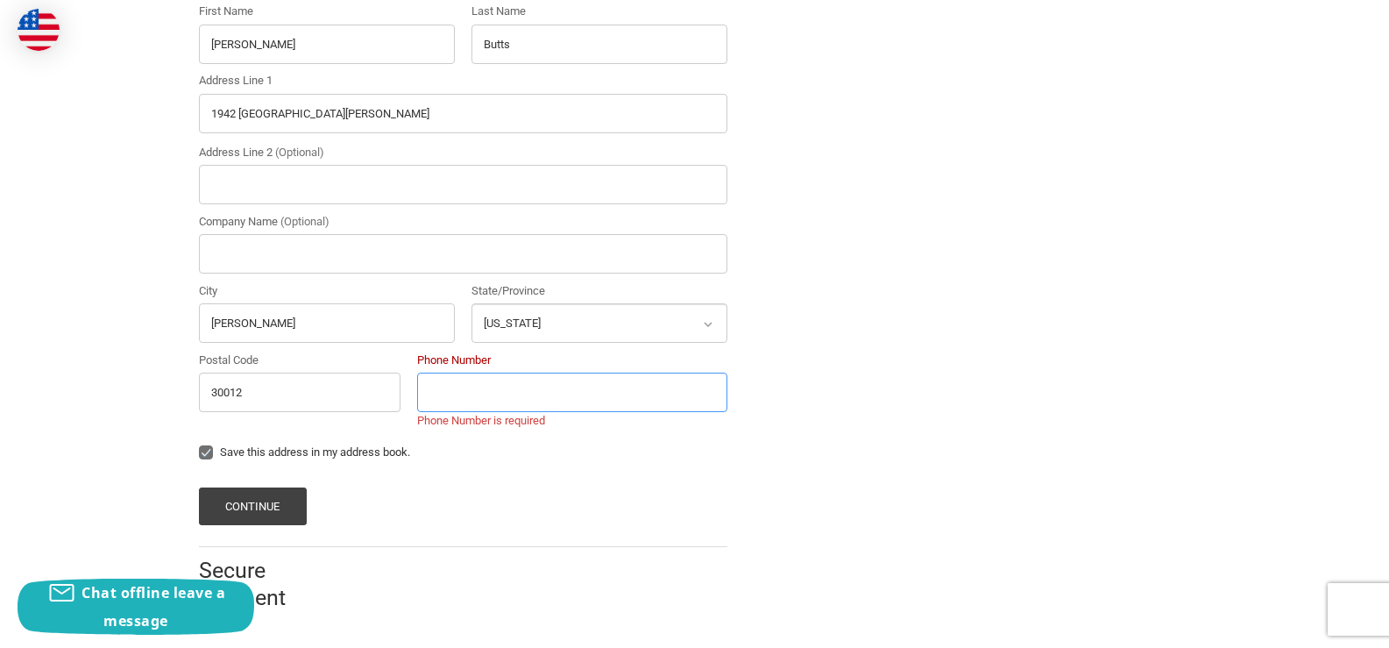
click at [470, 395] on input "Phone Number" at bounding box center [572, 392] width 310 height 39
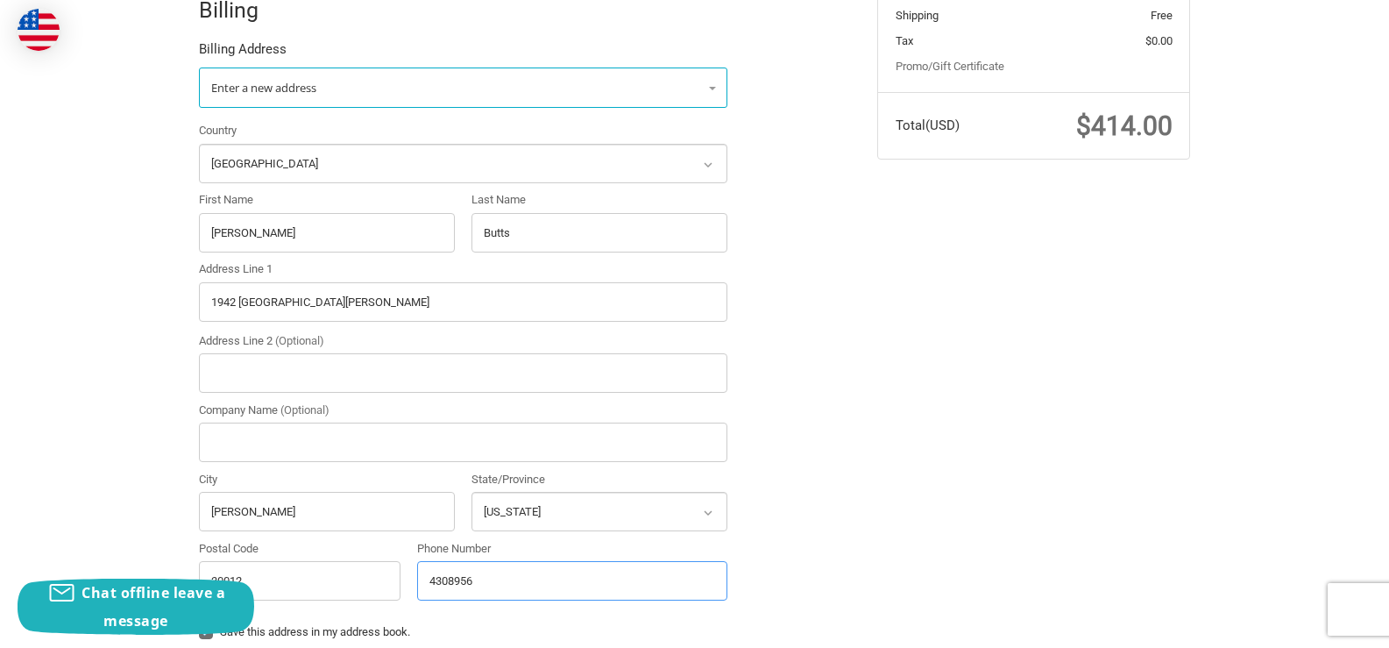
scroll to position [578, 0]
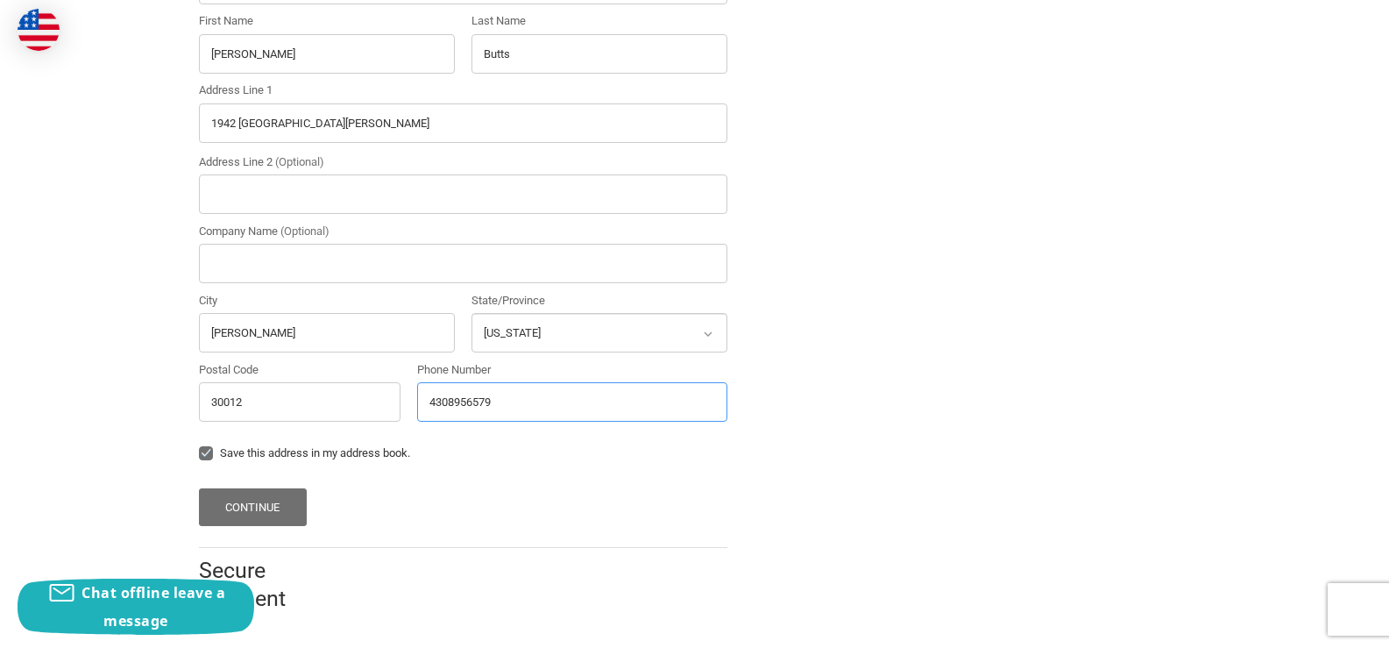
type input "4308956579"
click at [231, 499] on button "Continue" at bounding box center [253, 507] width 108 height 38
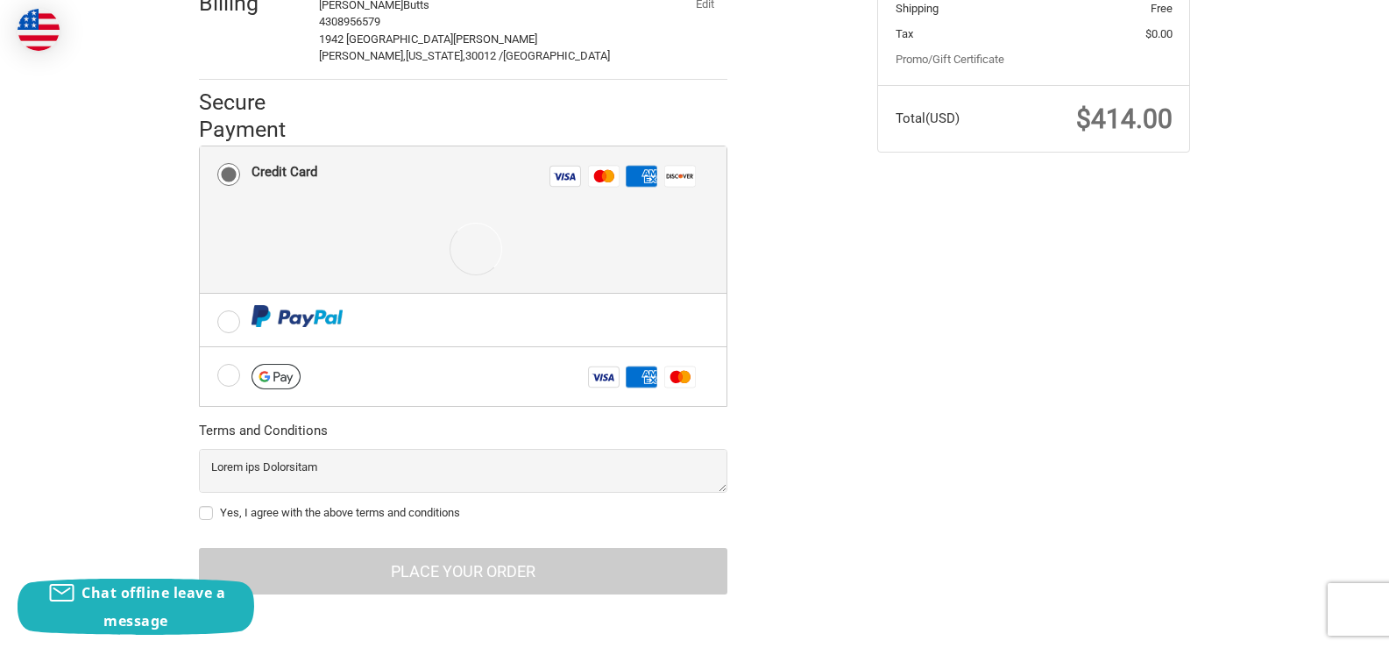
scroll to position [409, 0]
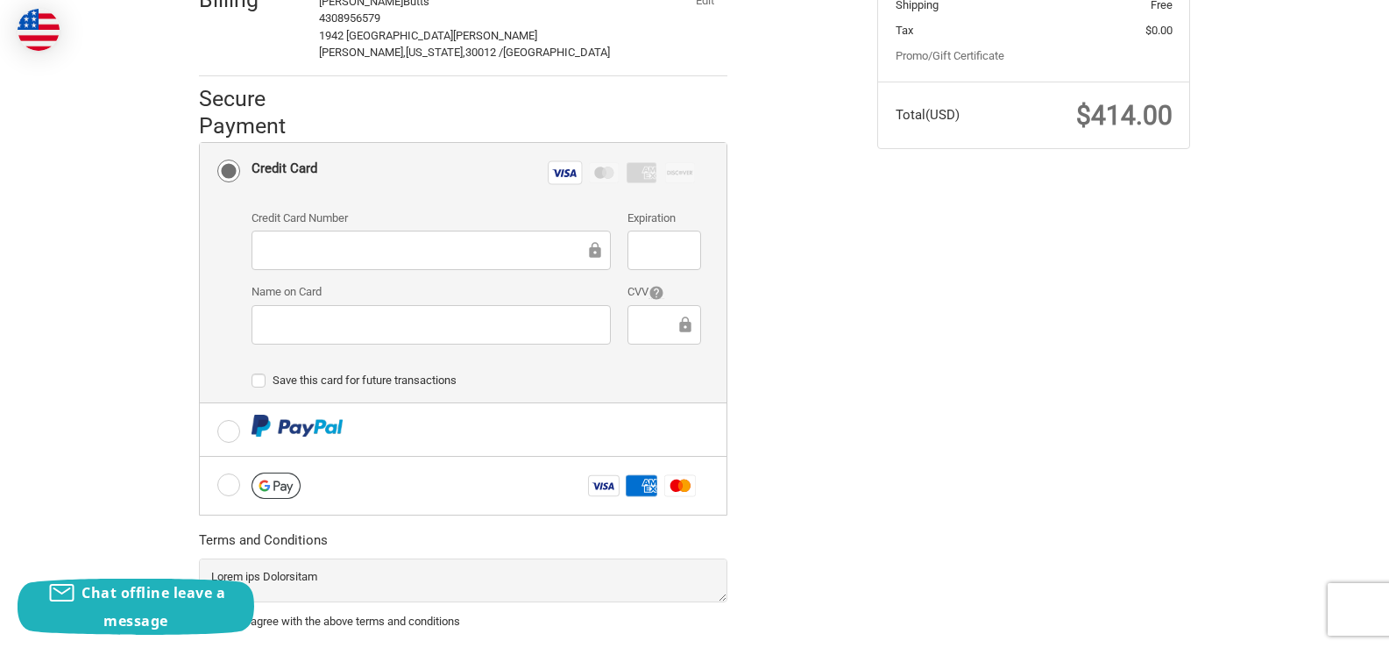
click at [383, 315] on iframe at bounding box center [431, 325] width 335 height 20
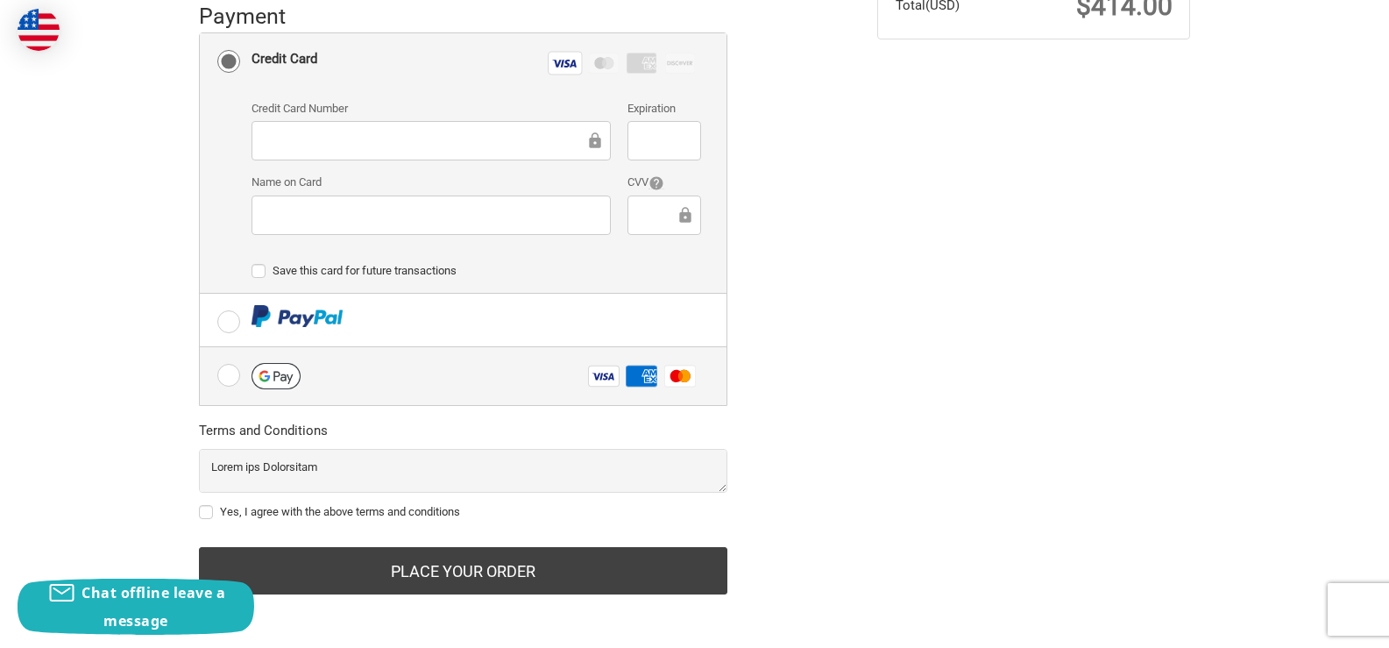
scroll to position [522, 0]
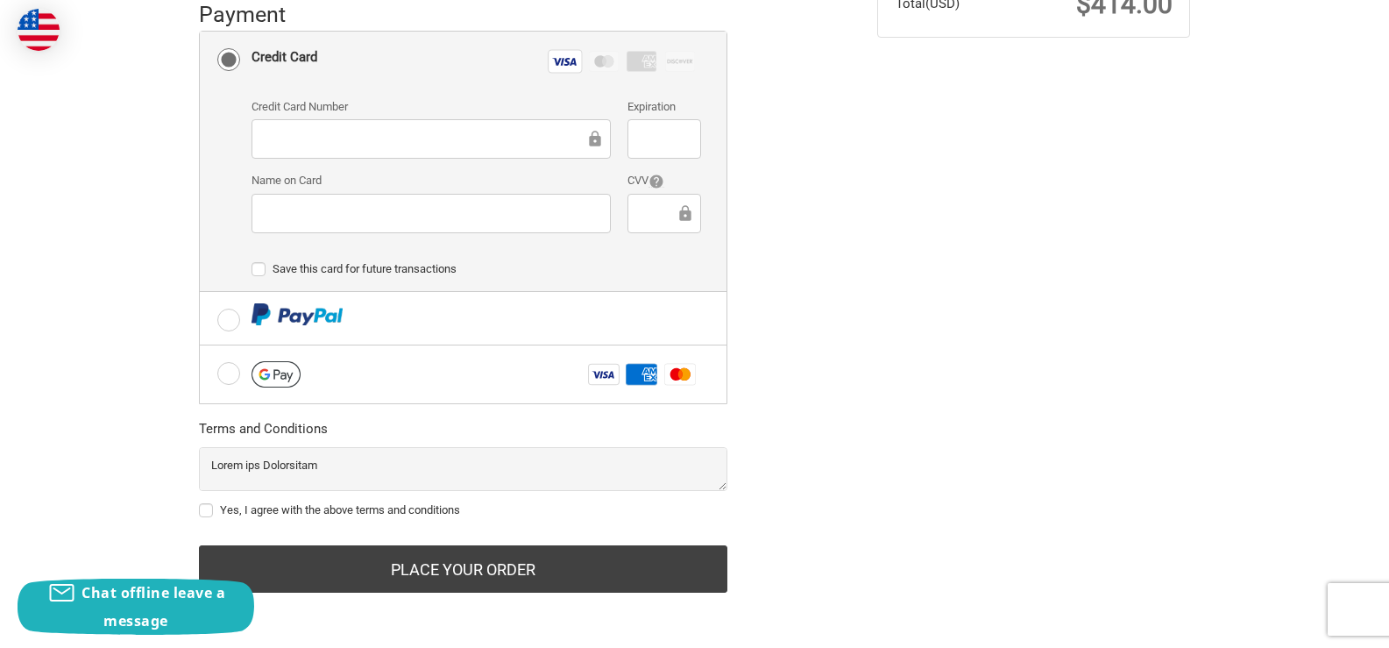
click at [210, 510] on label "Yes, I agree with the above terms and conditions" at bounding box center [463, 510] width 529 height 14
click at [200, 502] on input "Yes, I agree with the above terms and conditions" at bounding box center [199, 501] width 1 height 1
checkbox input "true"
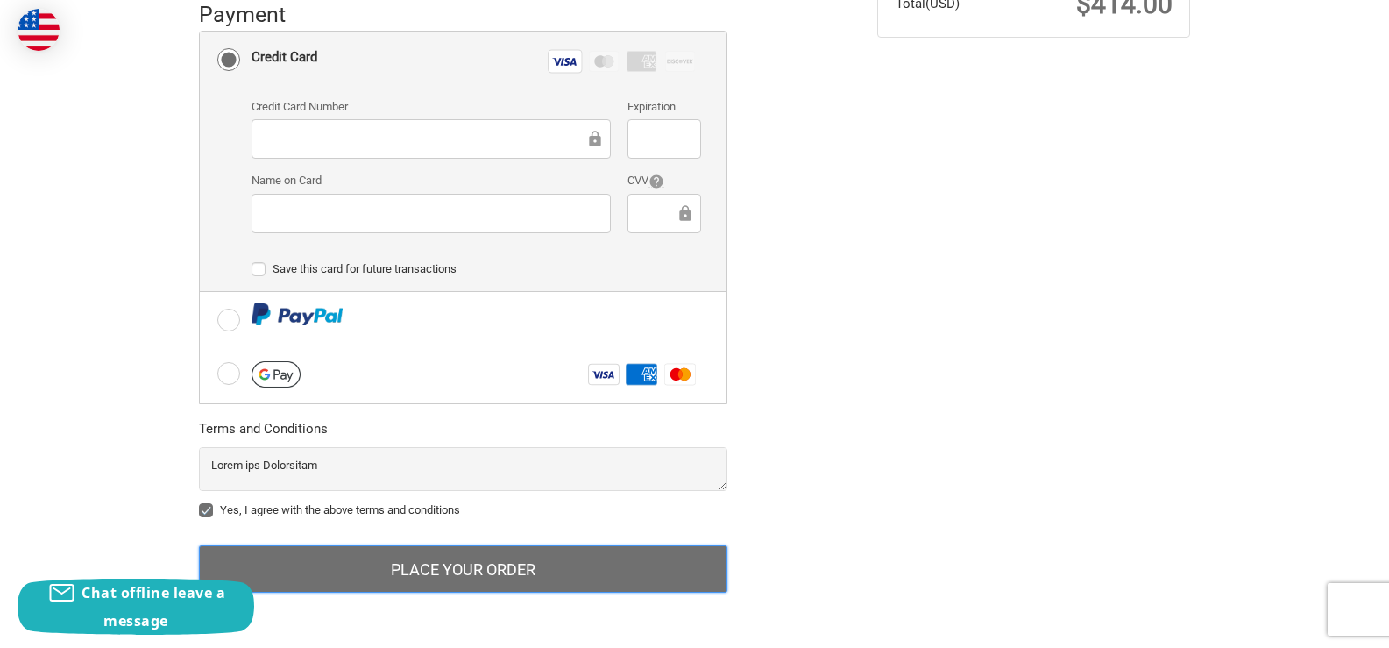
click at [432, 566] on button "Place Your Order" at bounding box center [463, 568] width 529 height 47
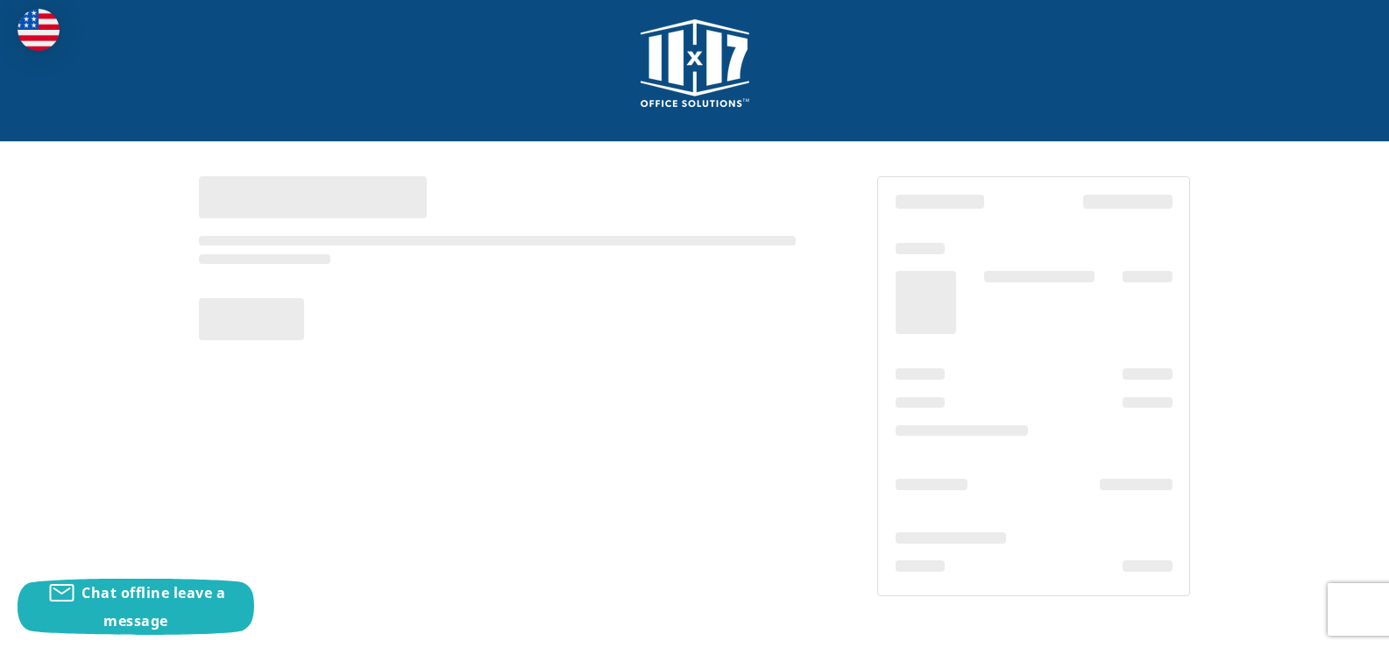
scroll to position [15, 0]
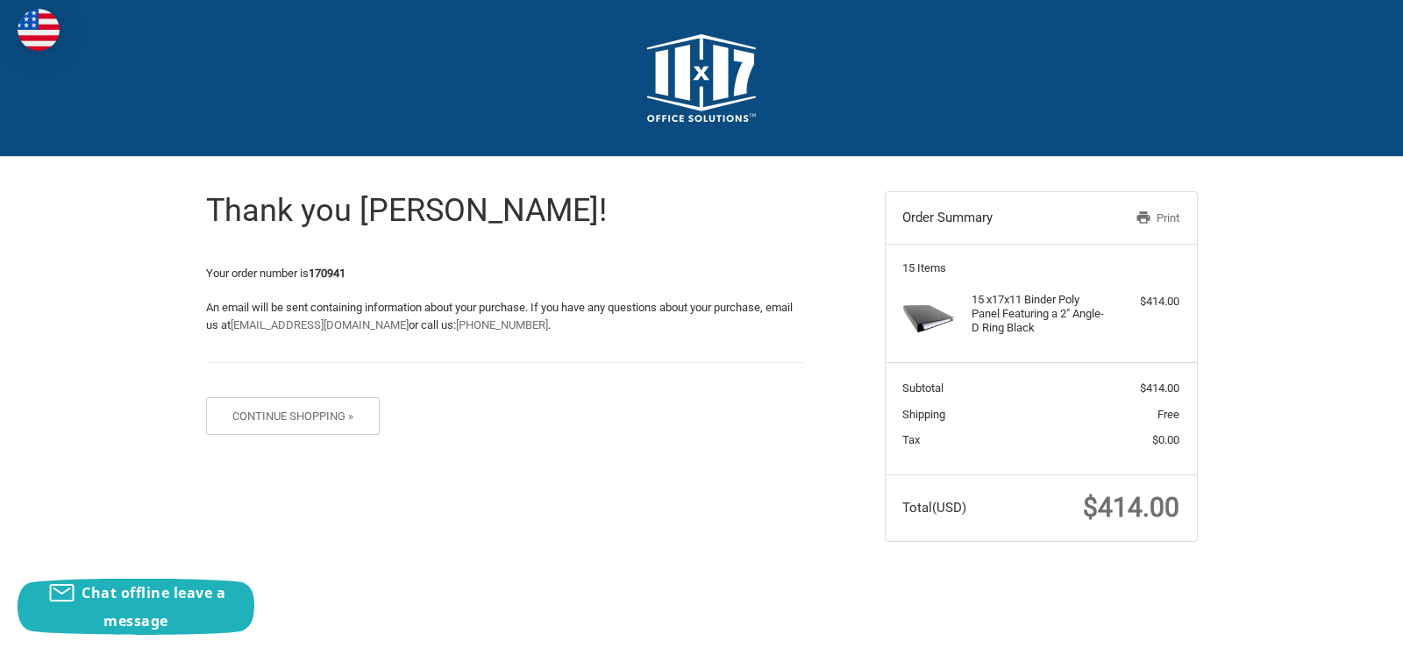
click at [328, 273] on strong "170941" at bounding box center [327, 272] width 37 height 13
copy strong "170941"
click at [1135, 510] on span "$414.00" at bounding box center [1131, 507] width 96 height 31
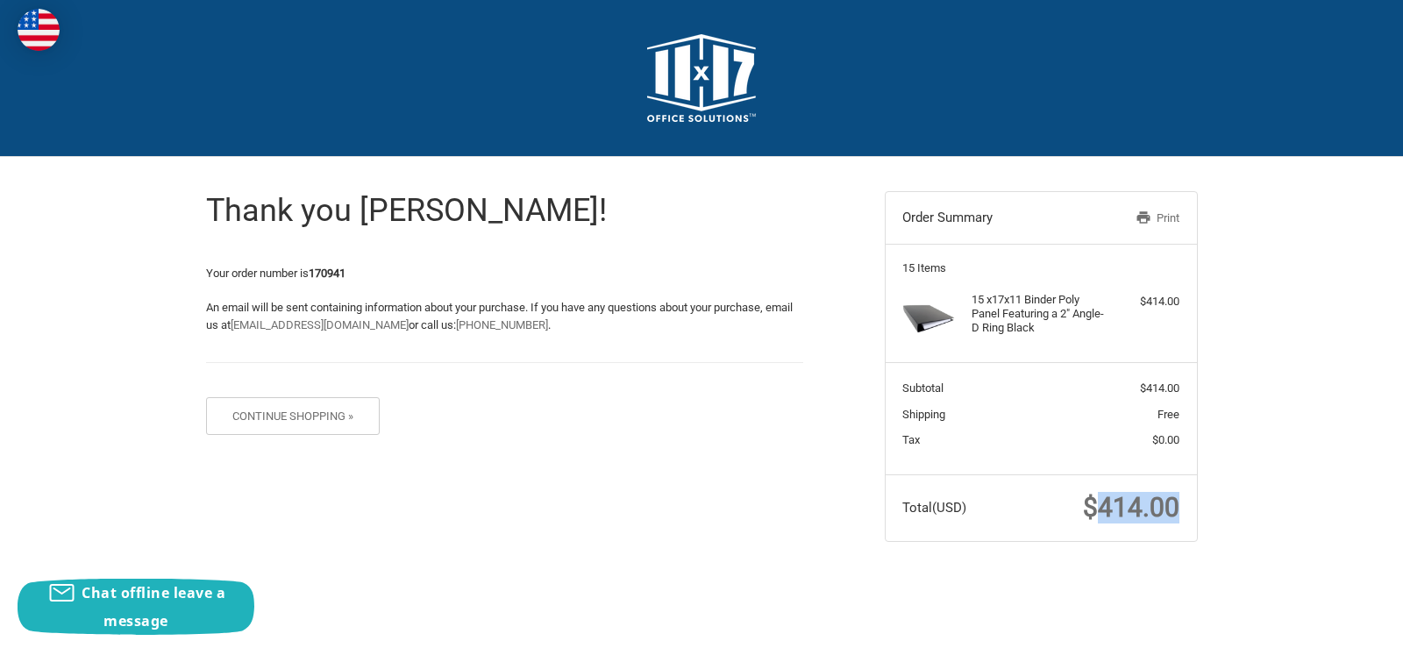
copy span "414.00"
